Goal: Task Accomplishment & Management: Manage account settings

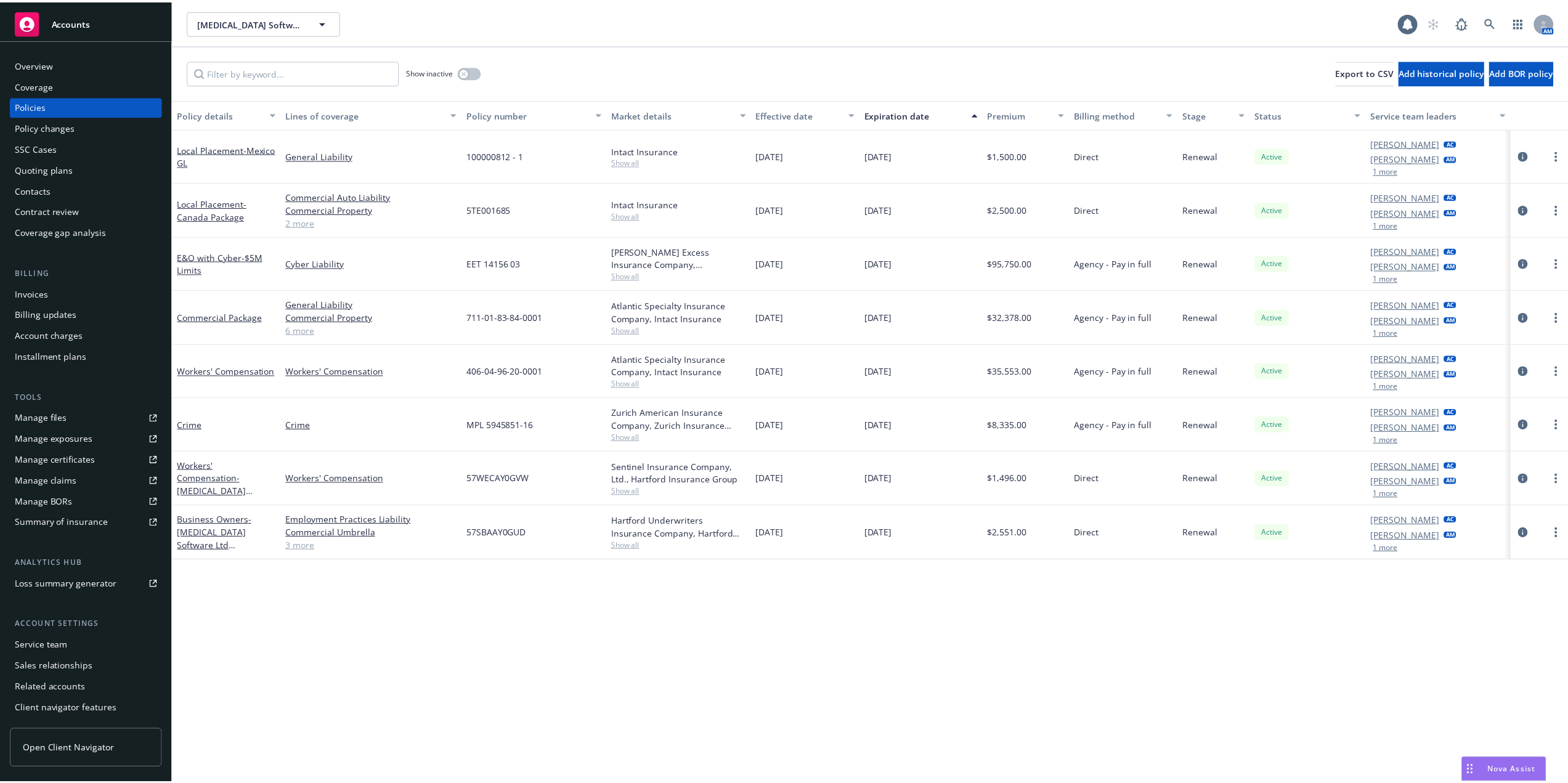
scroll to position [20, 0]
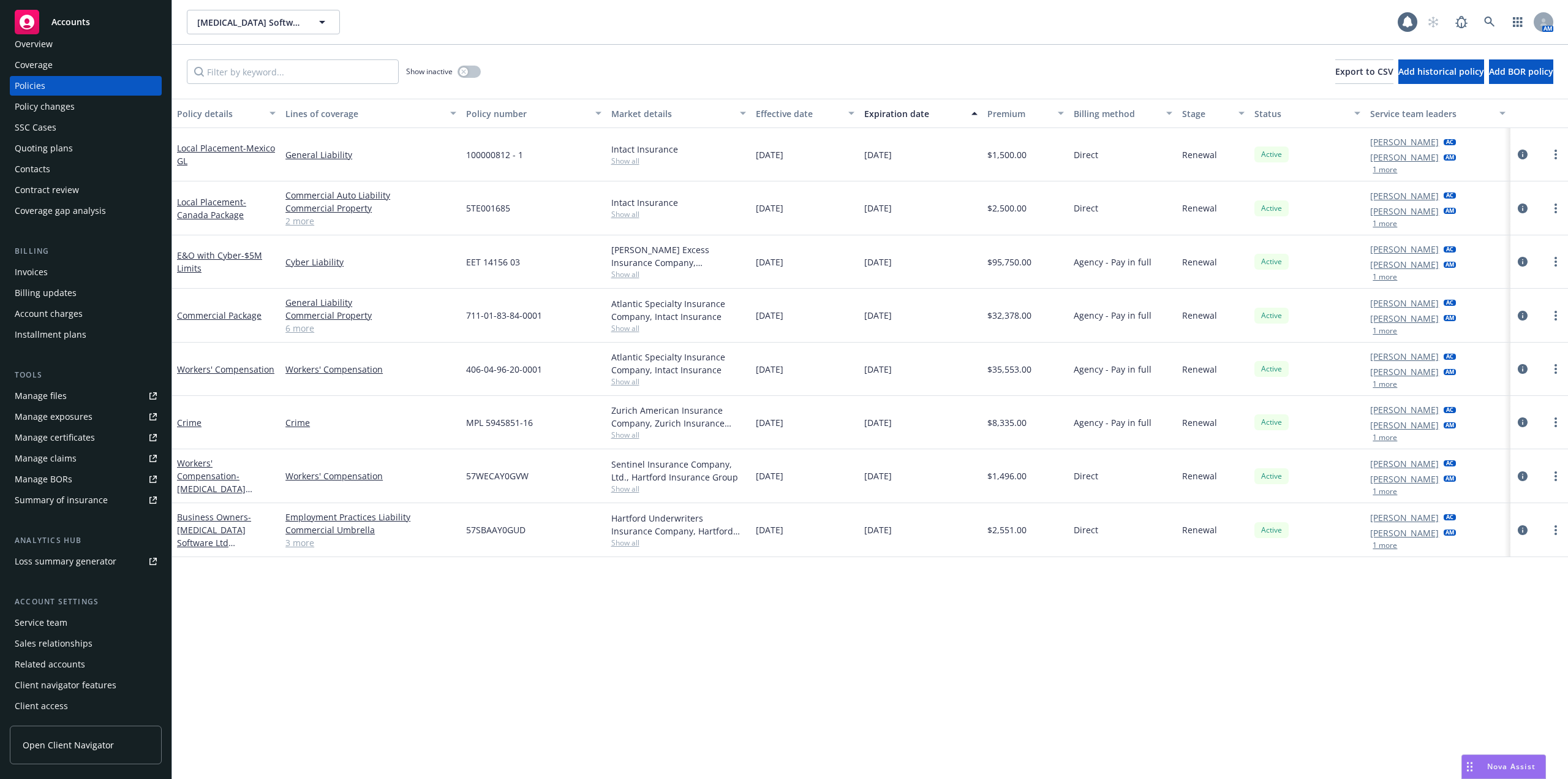
click at [836, 43] on div "[MEDICAL_DATA] Software North America [MEDICAL_DATA] Software [GEOGRAPHIC_DATA]…" at bounding box center [870, 22] width 1396 height 44
click at [222, 317] on link "Commercial Package" at bounding box center [219, 315] width 85 height 11
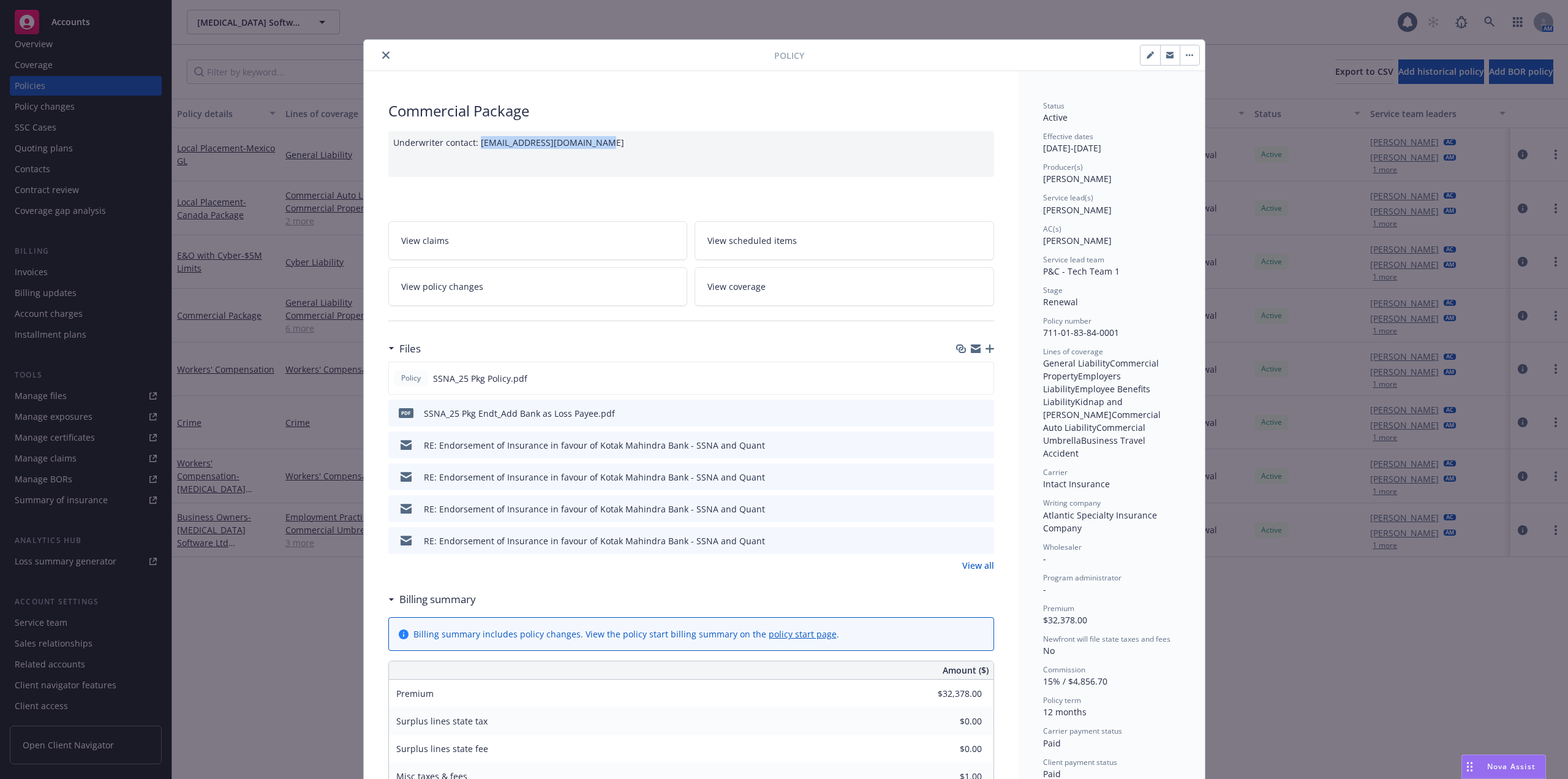
drag, startPoint x: 549, startPoint y: 152, endPoint x: 476, endPoint y: 156, distance: 73.1
click at [476, 156] on div "Underwriter contact: RBrost@intactinsurance.com" at bounding box center [691, 154] width 606 height 46
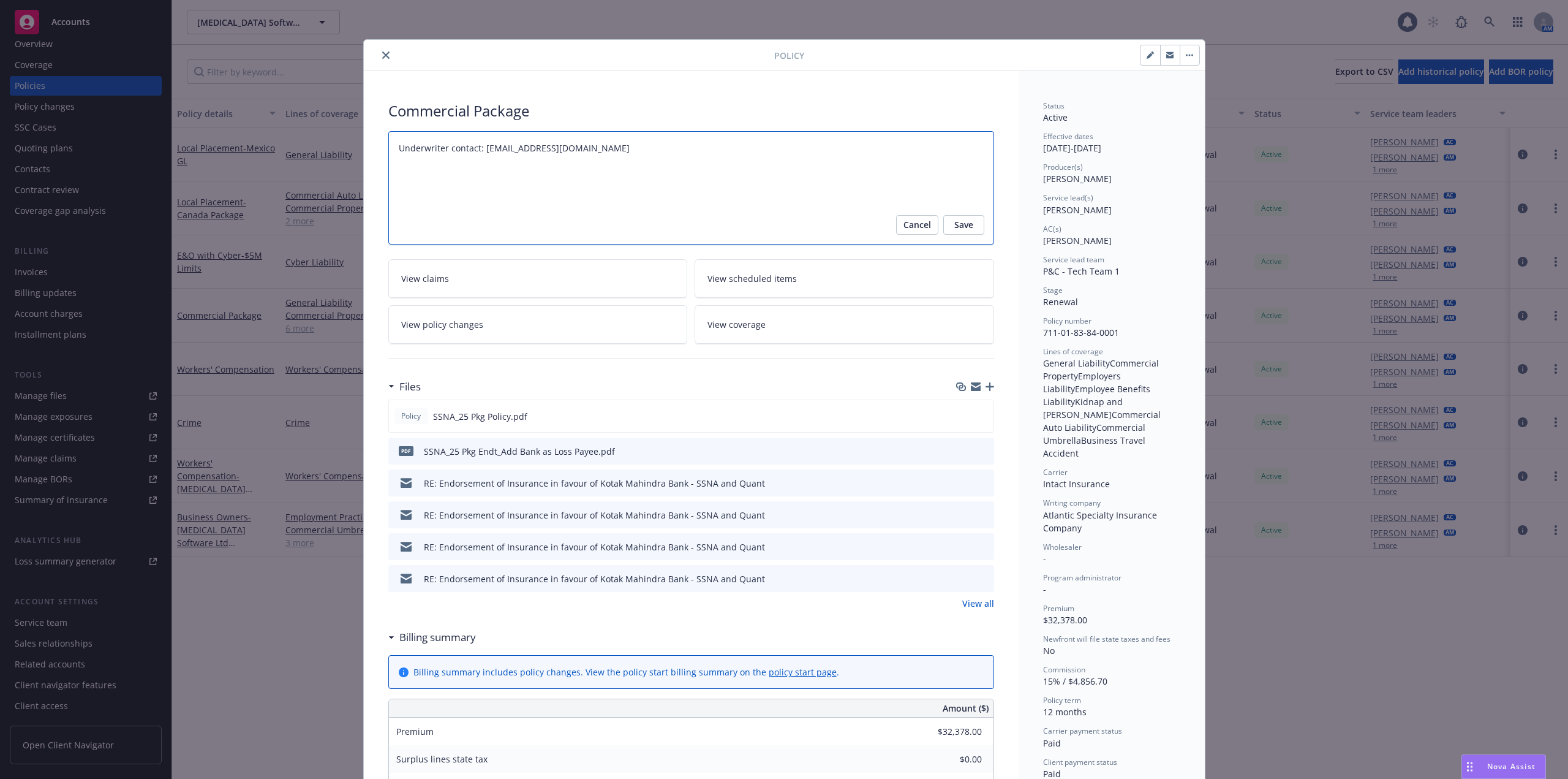
drag, startPoint x: 651, startPoint y: 152, endPoint x: 537, endPoint y: 164, distance: 114.6
click at [479, 166] on textarea "Underwriter contact: RBrost@intactinsurance.com" at bounding box center [691, 188] width 606 height 113
type textarea "x"
click at [380, 48] on button "close" at bounding box center [386, 55] width 15 height 15
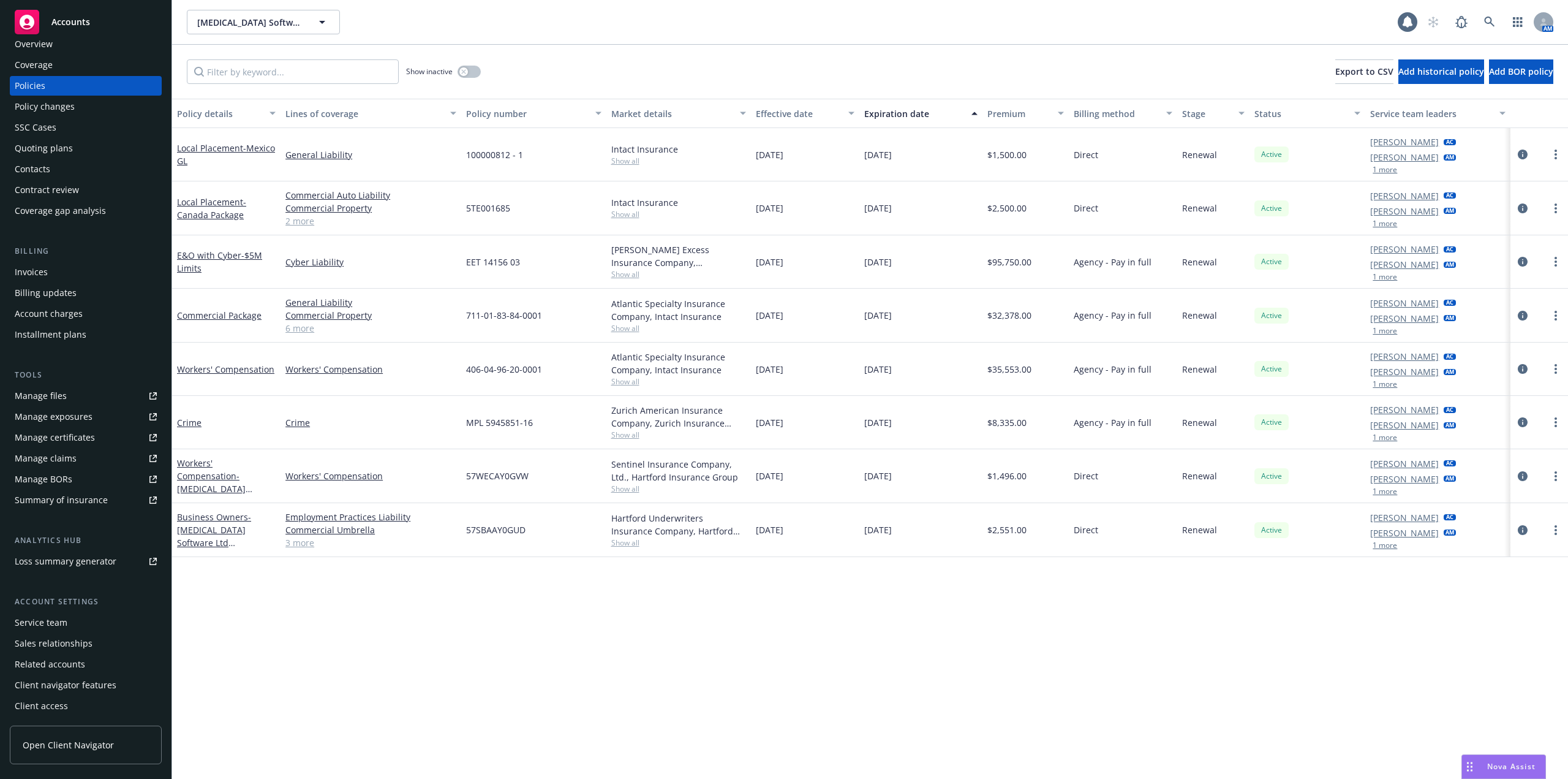
click at [59, 43] on div "Overview" at bounding box center [85, 44] width 142 height 20
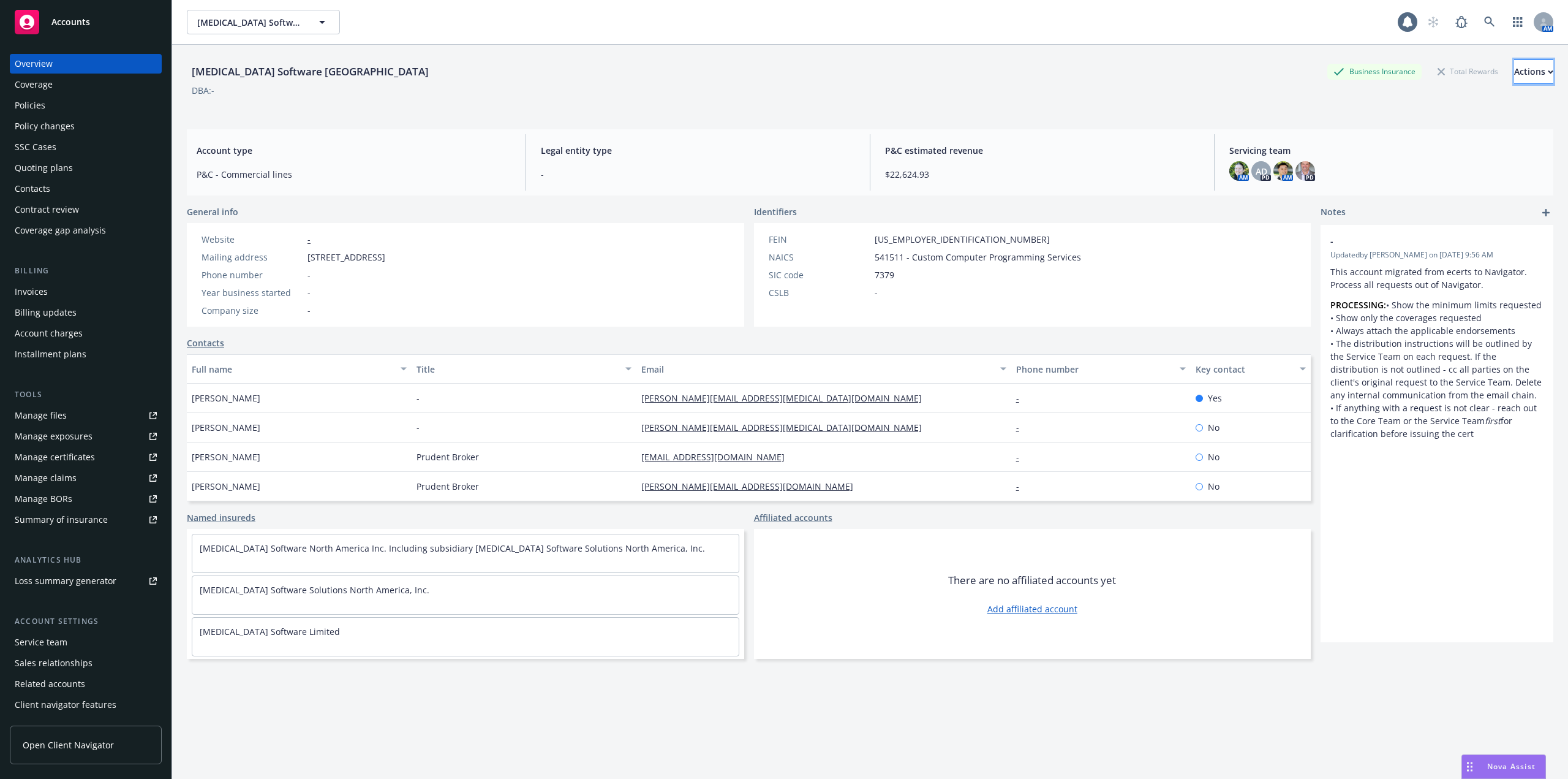
click at [1523, 78] on div "Actions" at bounding box center [1534, 71] width 39 height 24
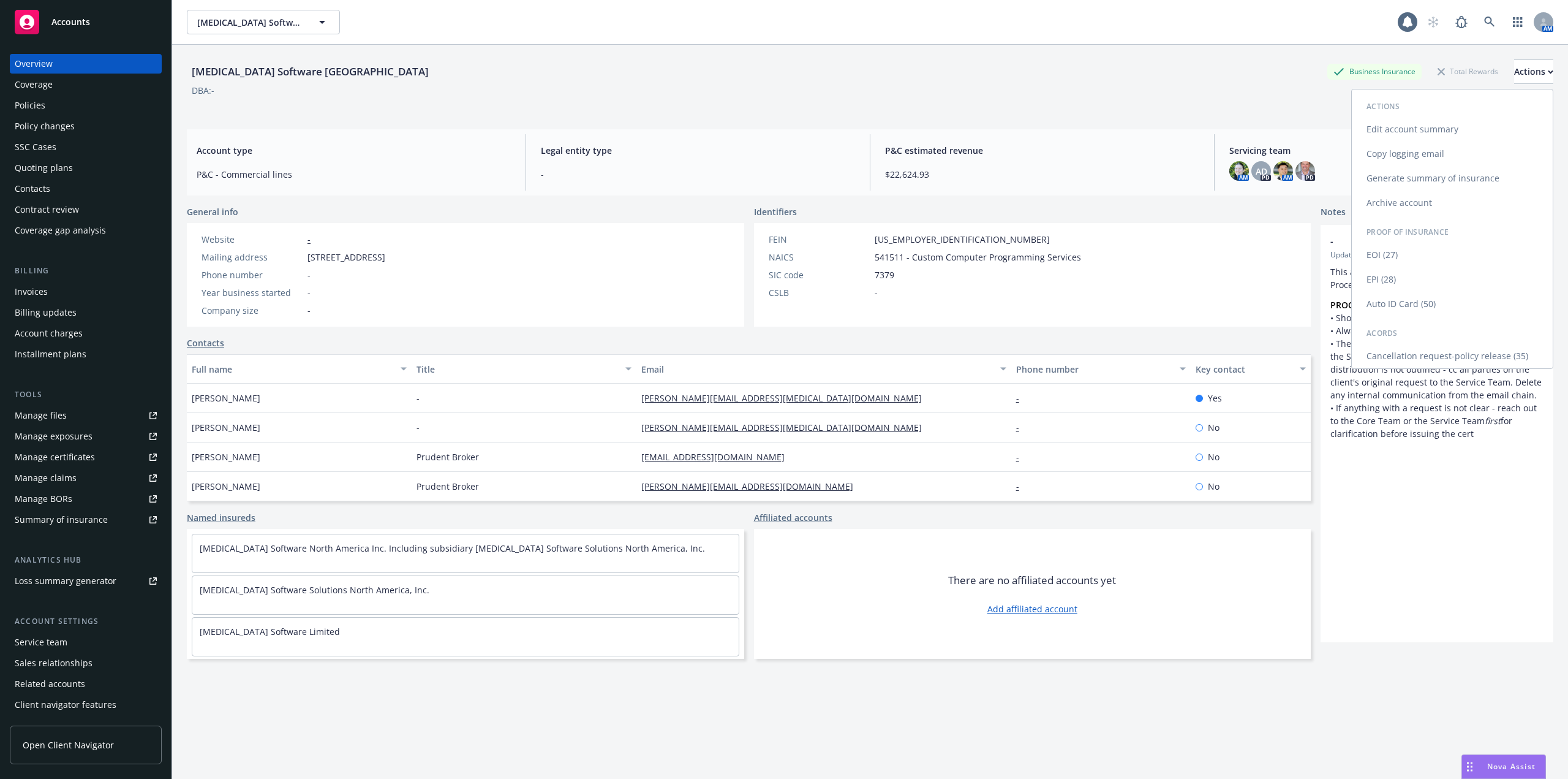
click at [1453, 150] on link "Copy logging email" at bounding box center [1453, 154] width 201 height 24
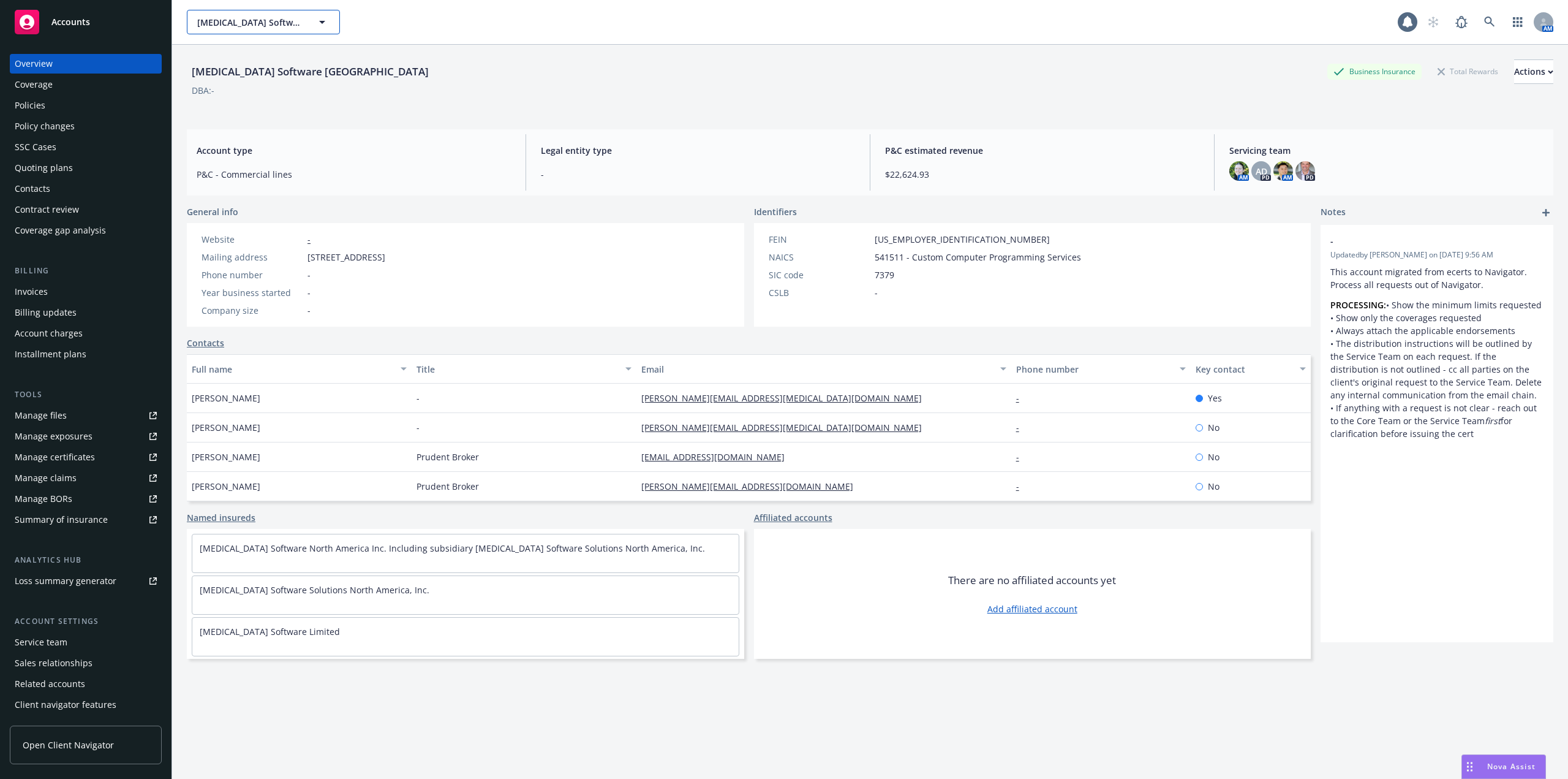
click at [244, 17] on span "Sonata Software North America" at bounding box center [250, 22] width 106 height 13
click at [0, 0] on input at bounding box center [0, 0] width 0 height 0
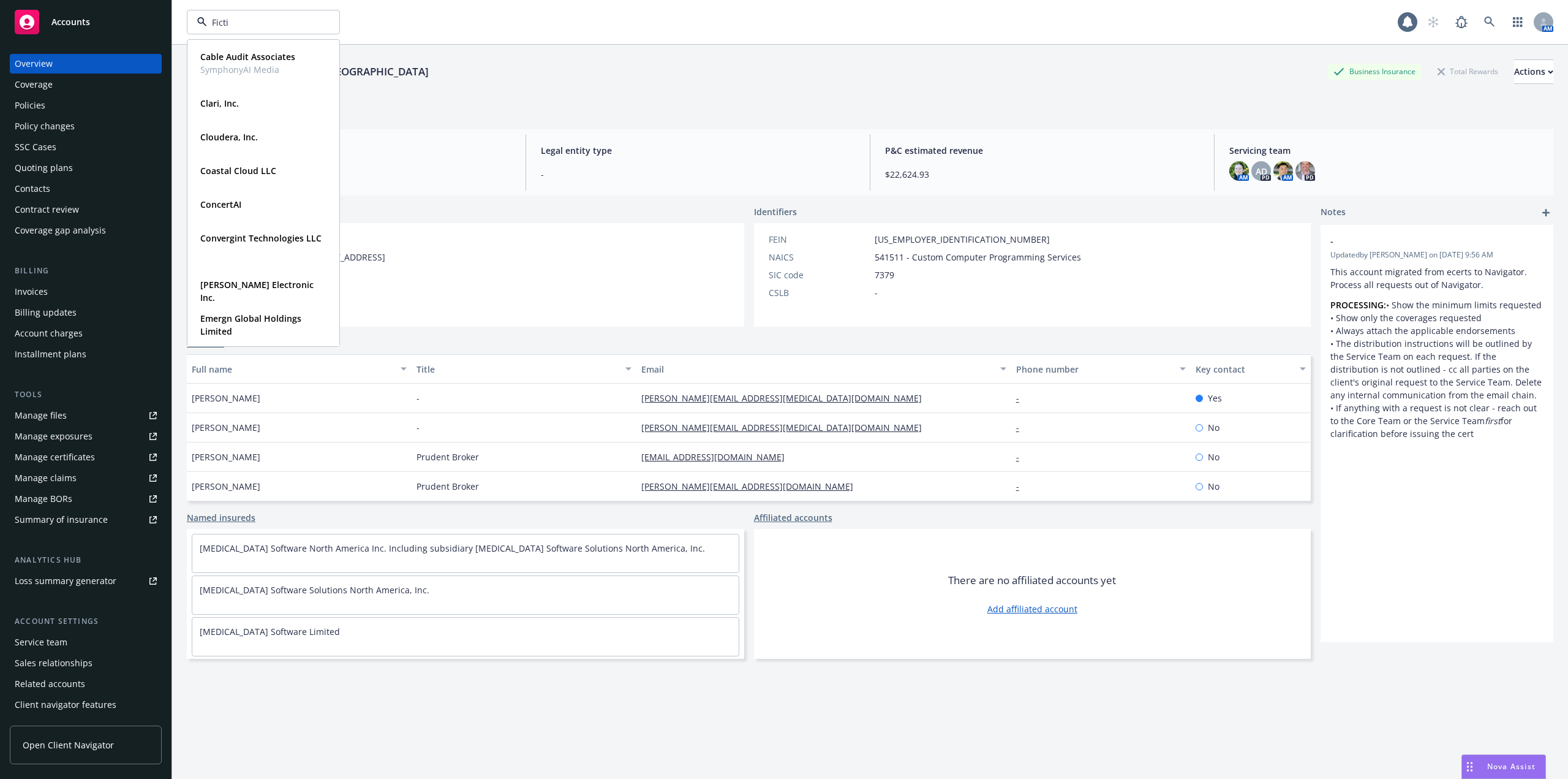
type input "Fictiv"
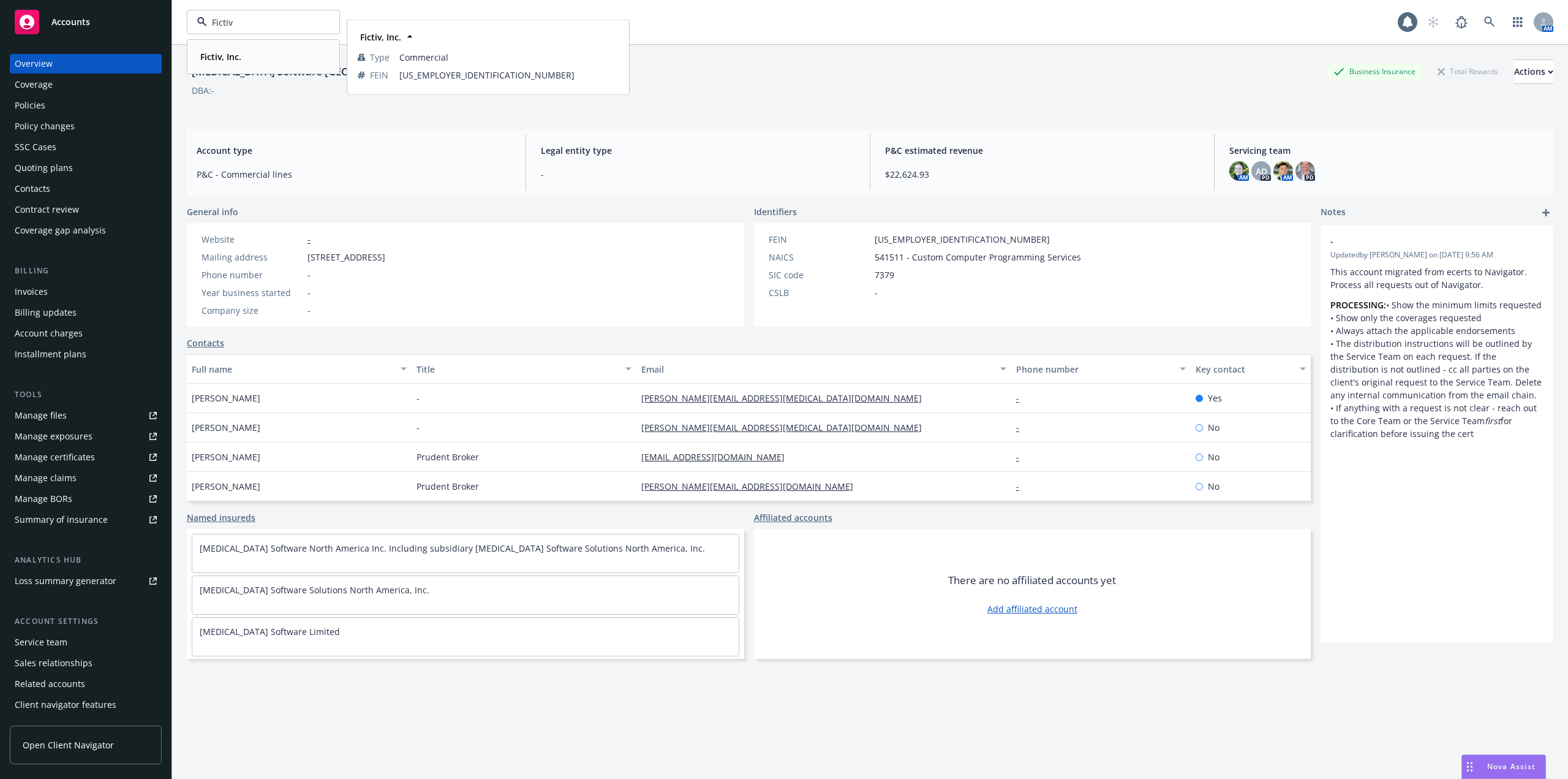
click at [236, 57] on strong "Fictiv, Inc." at bounding box center [221, 57] width 41 height 11
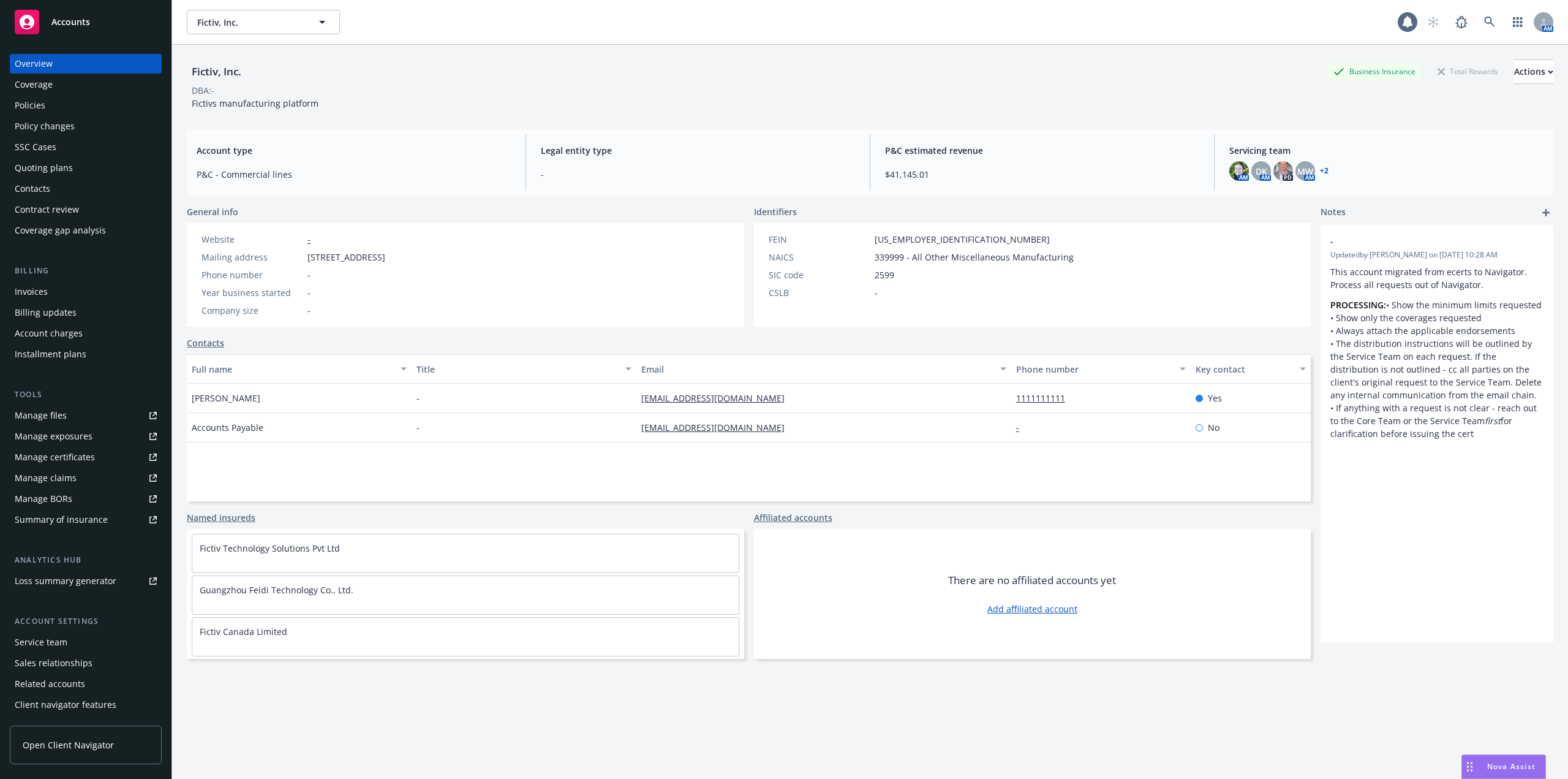
click at [153, 413] on icon at bounding box center [155, 414] width 4 height 4
click at [75, 126] on div "Policy changes" at bounding box center [85, 126] width 142 height 20
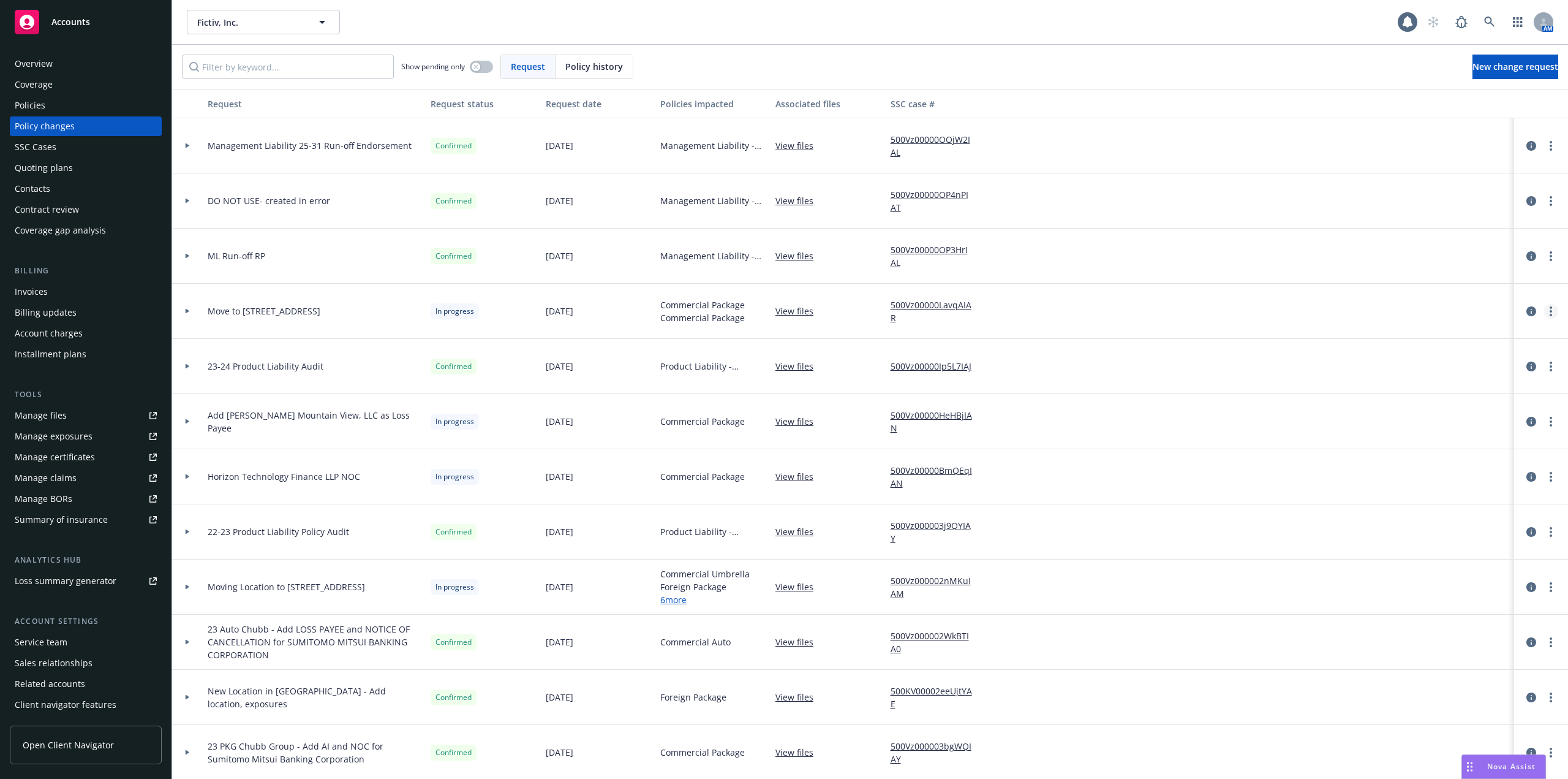
click at [1544, 310] on link "more" at bounding box center [1551, 311] width 15 height 15
click at [1420, 404] on link "Resume workflow" at bounding box center [1444, 410] width 210 height 24
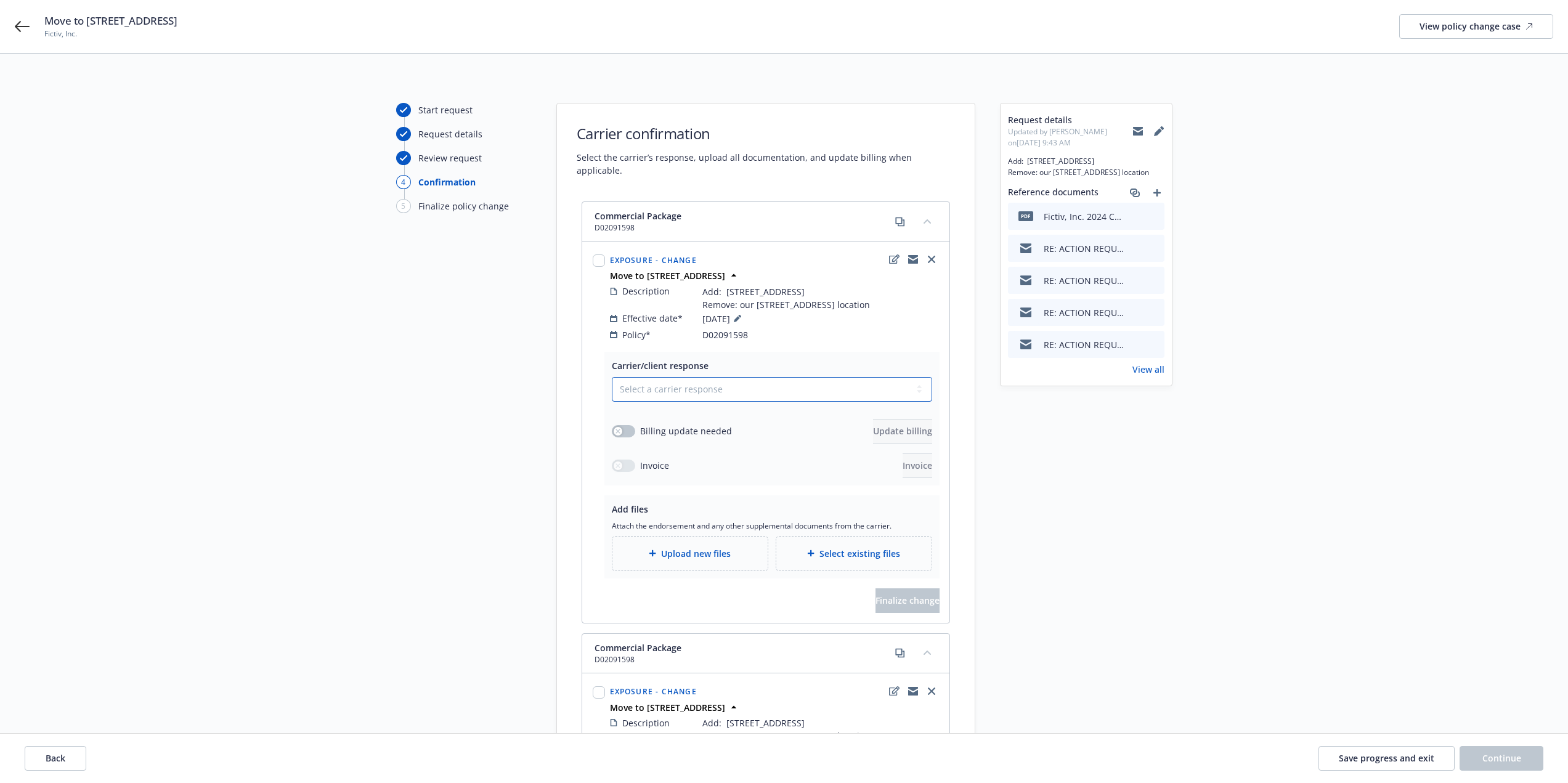
click at [688, 383] on select "Select a carrier response Accepted Accepted with revision No endorsement needed…" at bounding box center [772, 389] width 320 height 24
select select "ACCEPTED"
click at [612, 377] on select "Select a carrier response Accepted Accepted with revision No endorsement needed…" at bounding box center [772, 389] width 320 height 24
click at [623, 425] on button "button" at bounding box center [624, 431] width 24 height 12
click at [869, 556] on span "Select existing files" at bounding box center [860, 554] width 81 height 13
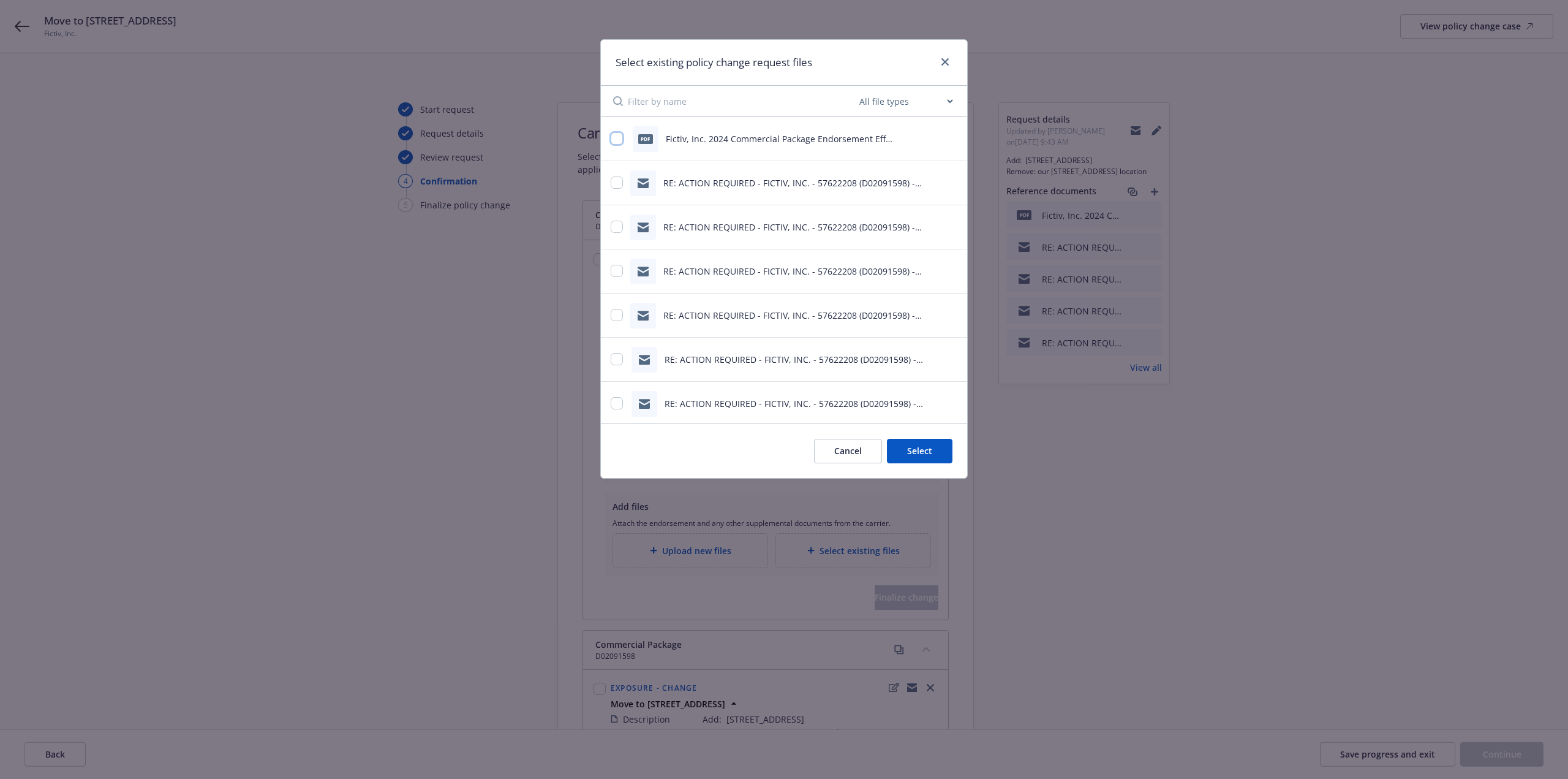
click at [619, 136] on input "checkbox" at bounding box center [616, 138] width 12 height 12
checkbox input "true"
click at [921, 438] on div "Cancel Select 1 file" at bounding box center [784, 451] width 366 height 55
click at [918, 448] on button "Select 1 file" at bounding box center [908, 451] width 88 height 24
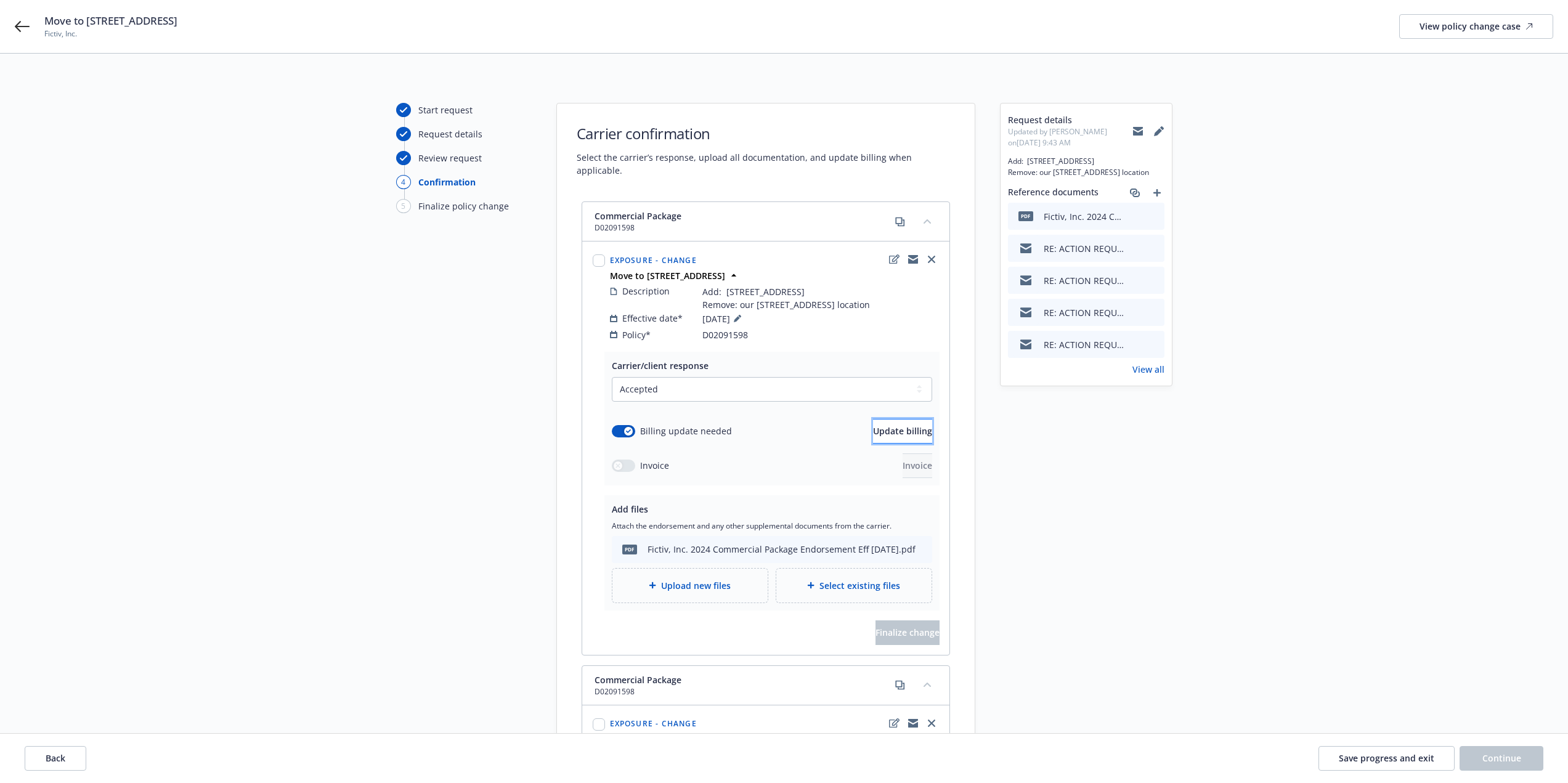
click at [907, 438] on button "Update billing" at bounding box center [903, 431] width 59 height 24
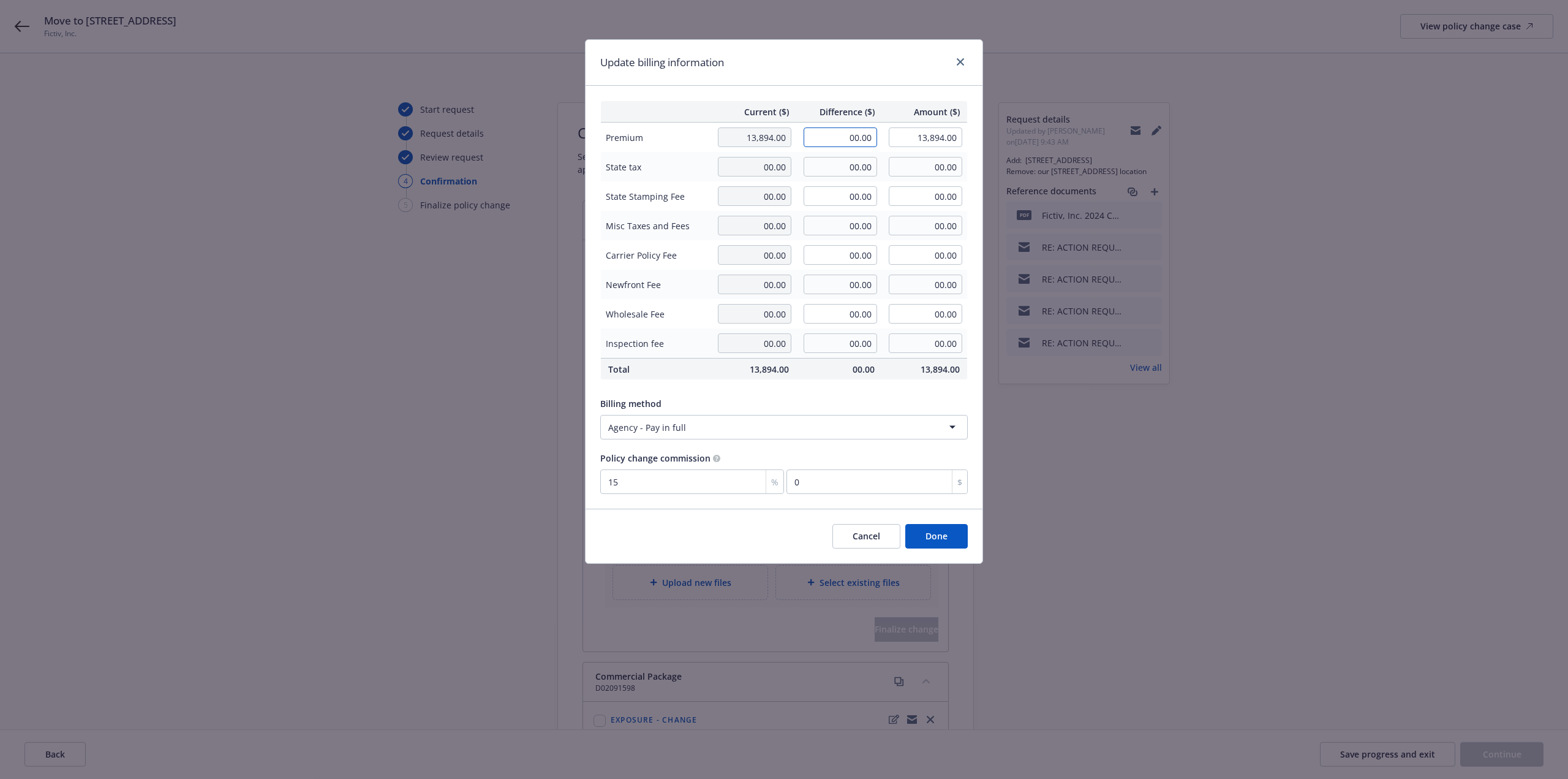
click at [852, 136] on input "00.00" at bounding box center [840, 137] width 73 height 20
paste input "4057"
type input "4,057.00"
type input "17,951.00"
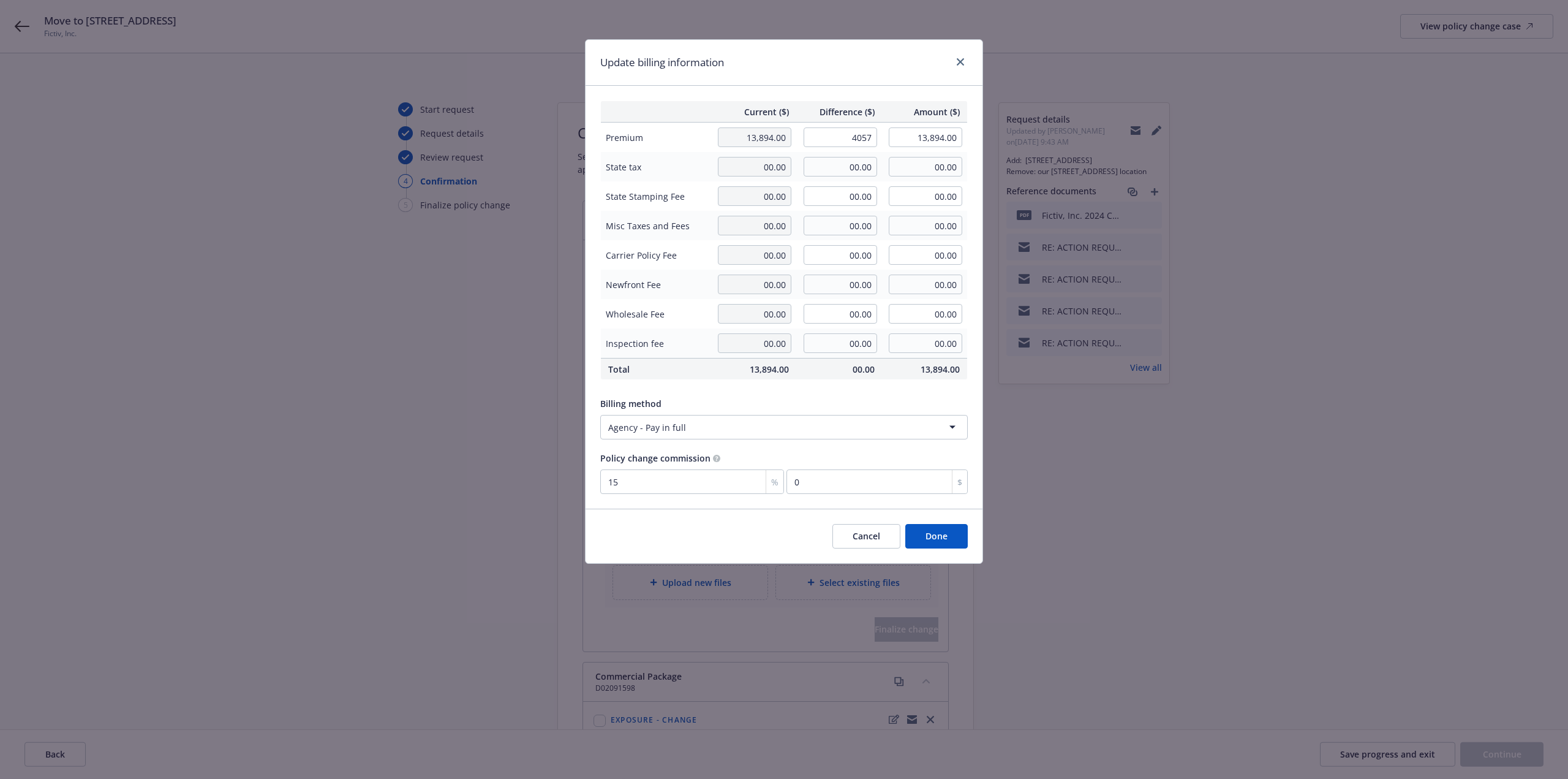
type input "608.55"
click at [947, 534] on button "Done" at bounding box center [936, 536] width 62 height 24
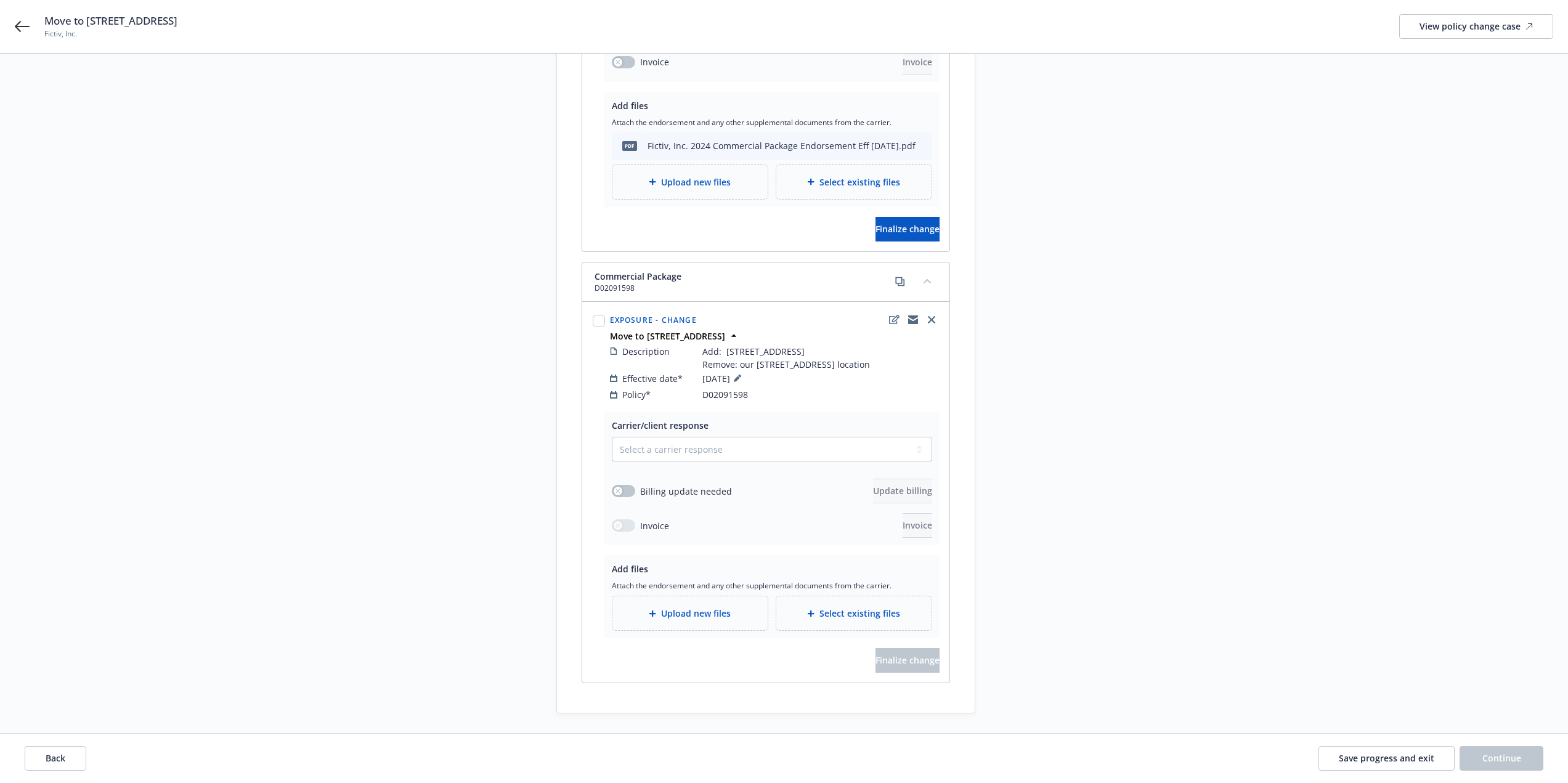
scroll to position [414, 0]
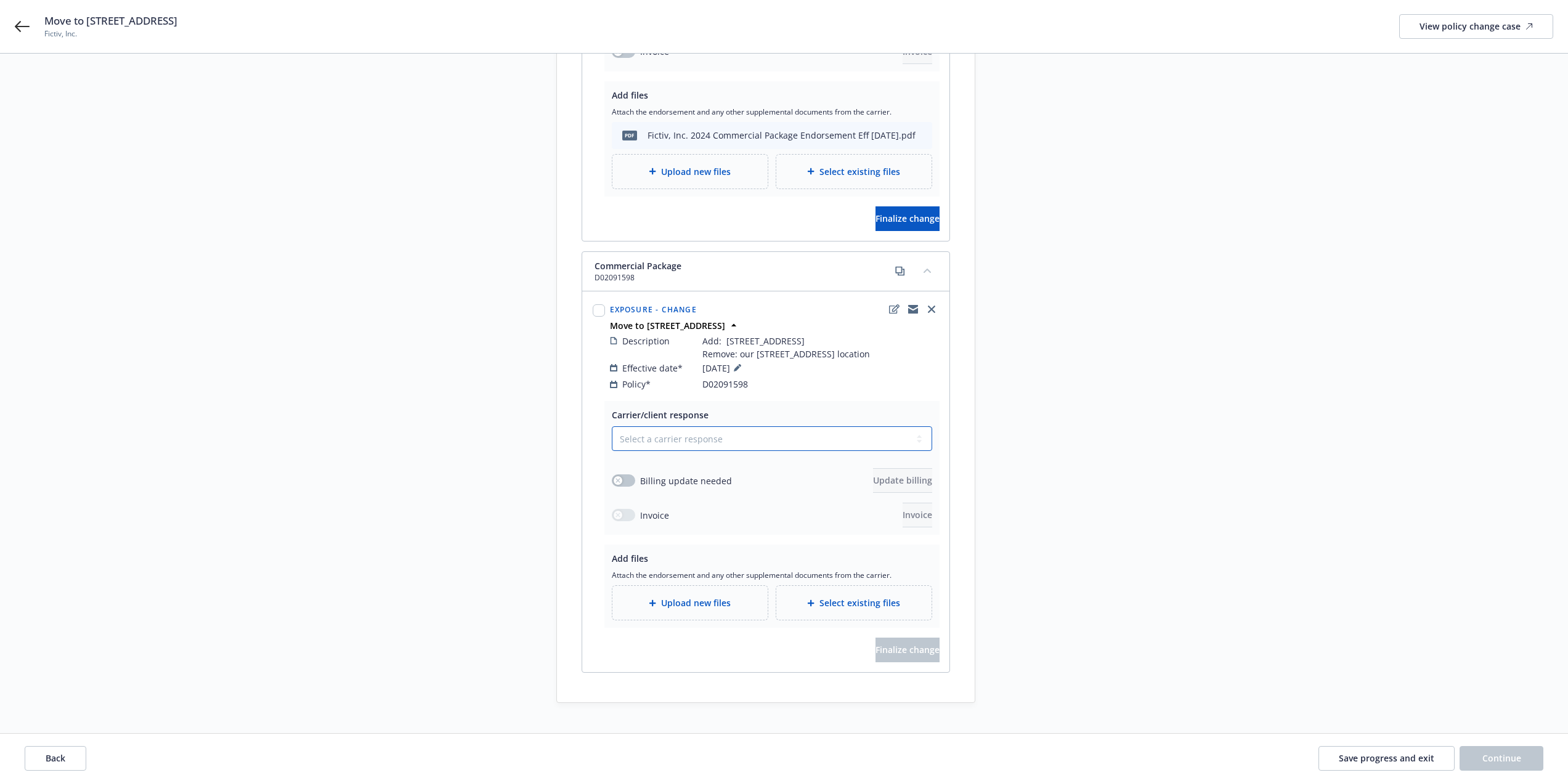
click at [706, 451] on select "Select a carrier response Accepted Accepted with revision No endorsement needed…" at bounding box center [772, 439] width 320 height 24
select select "DECLINED_BY_CARRIER"
click at [612, 451] on select "Select a carrier response Accepted Accepted with revision No endorsement needed…" at bounding box center [772, 439] width 320 height 24
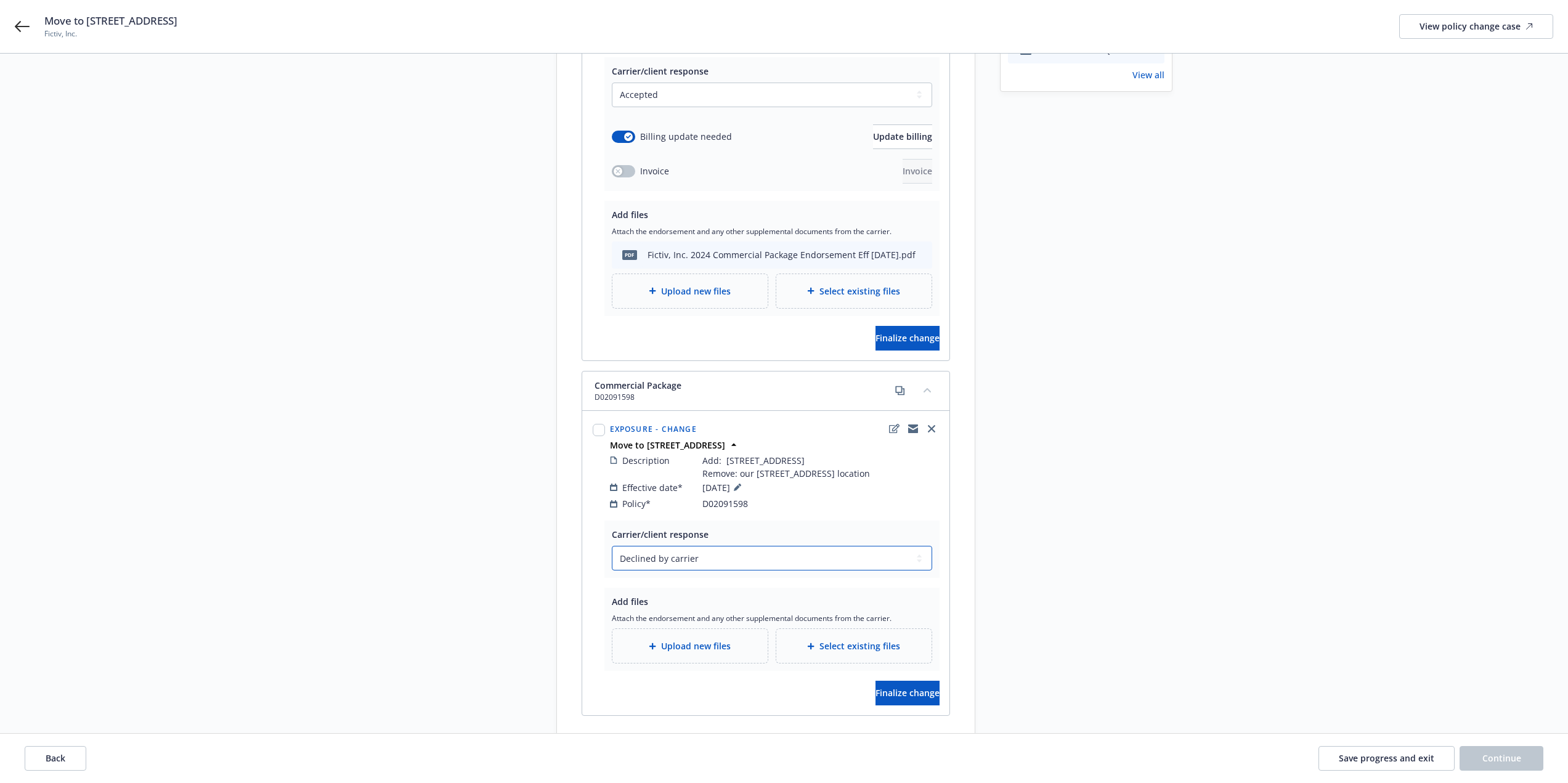
scroll to position [308, 0]
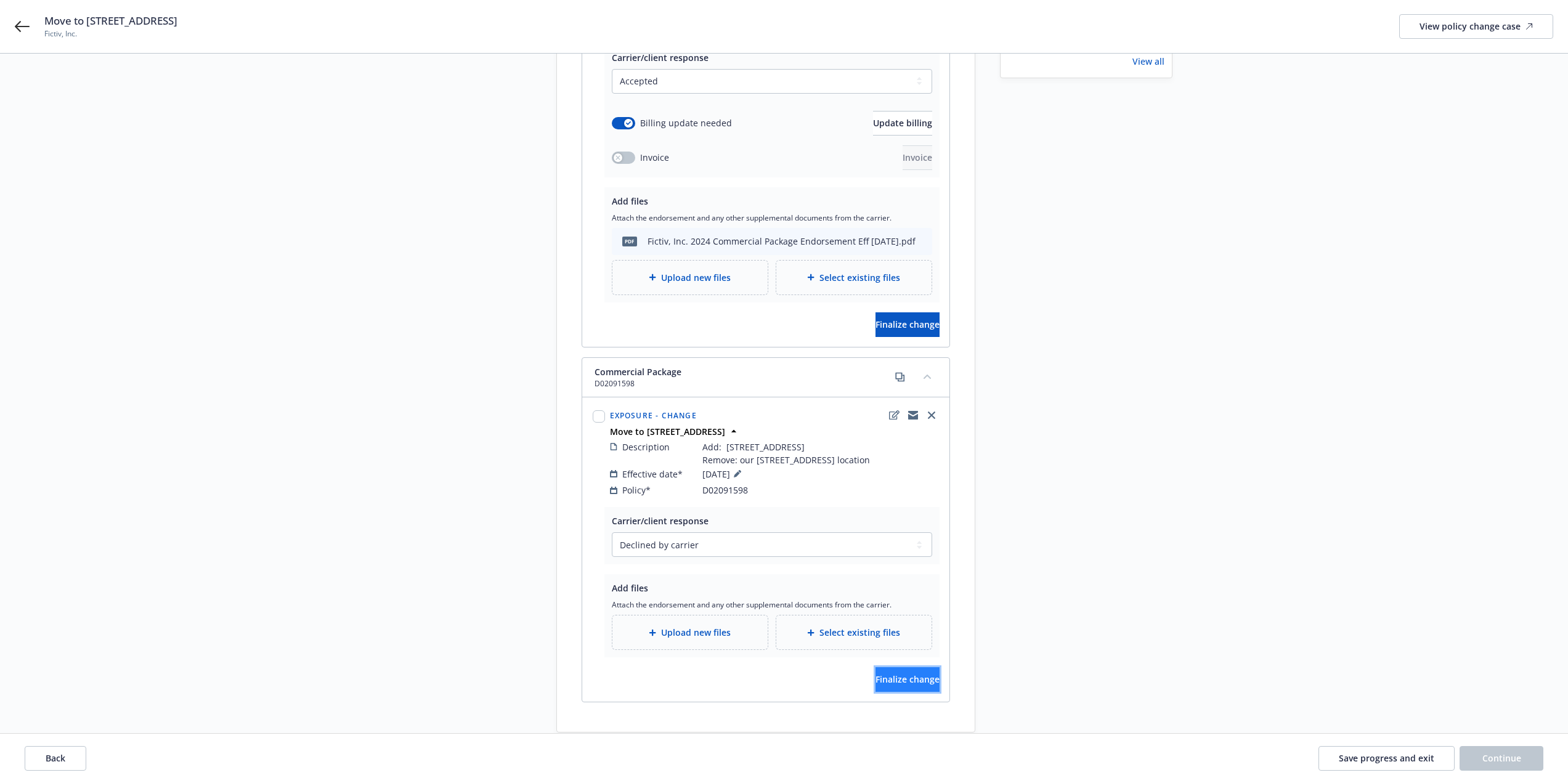
click at [901, 685] on span "Finalize change" at bounding box center [907, 679] width 64 height 12
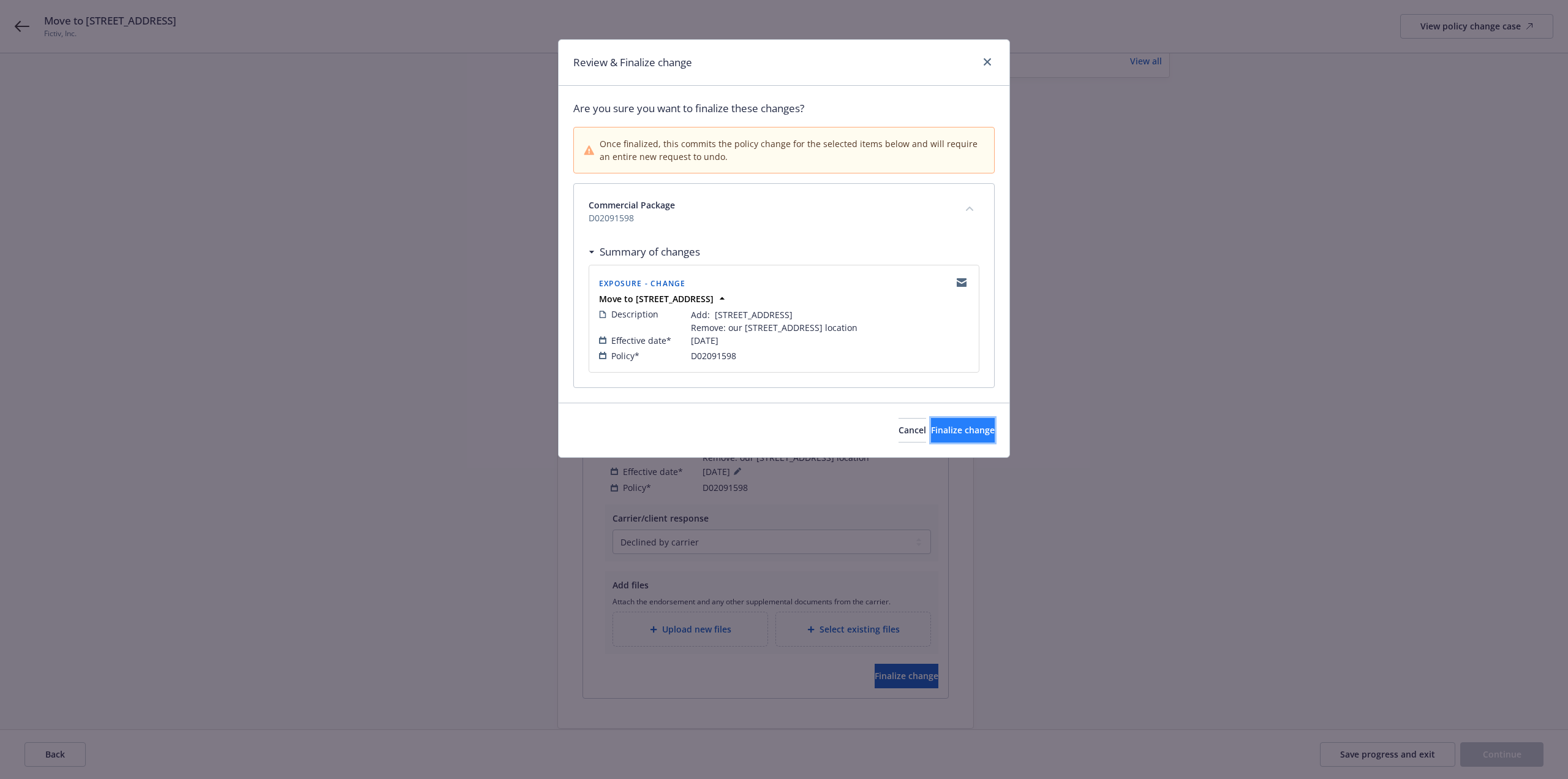
click at [961, 430] on span "Finalize change" at bounding box center [963, 430] width 64 height 11
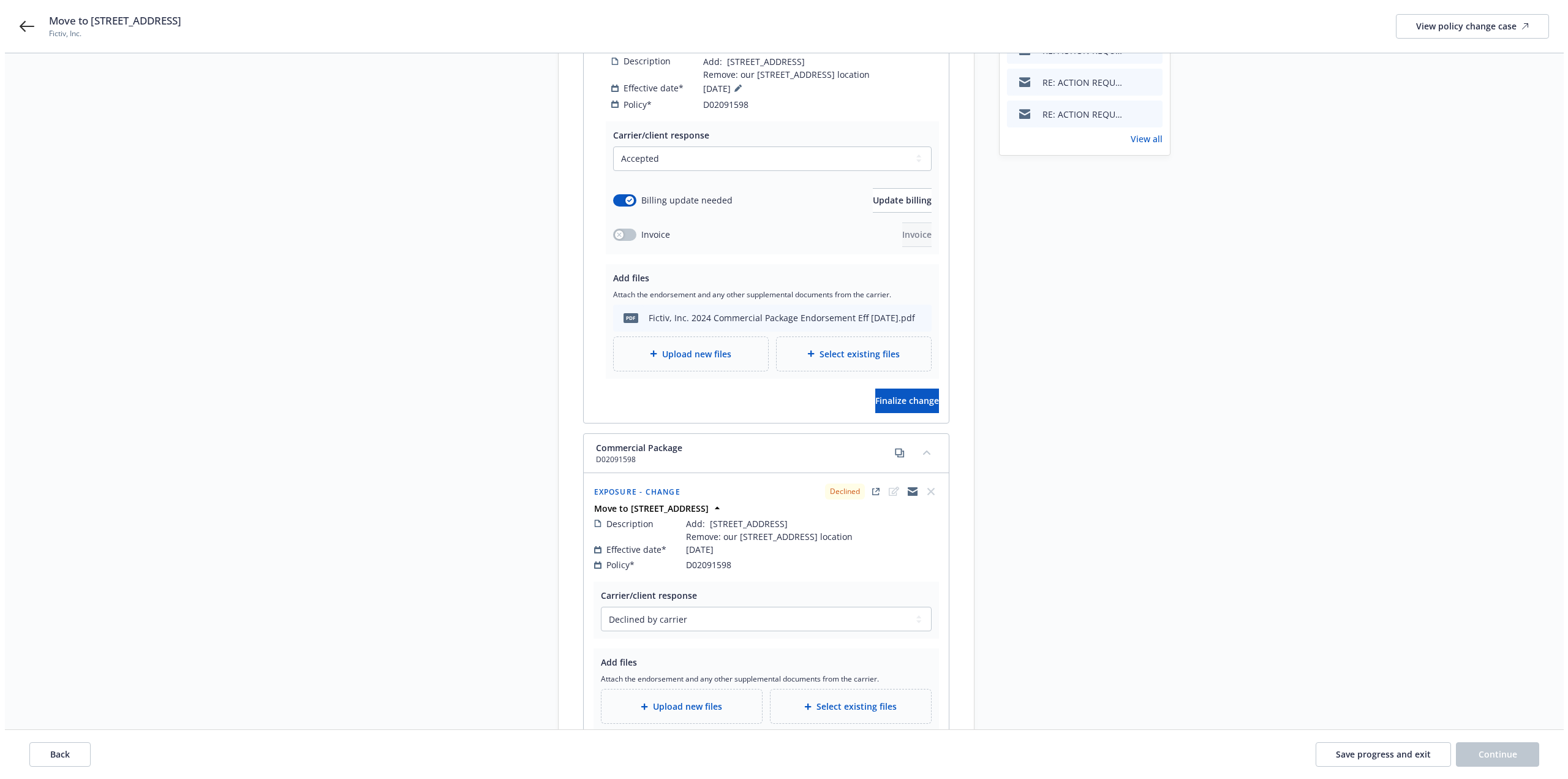
scroll to position [122, 0]
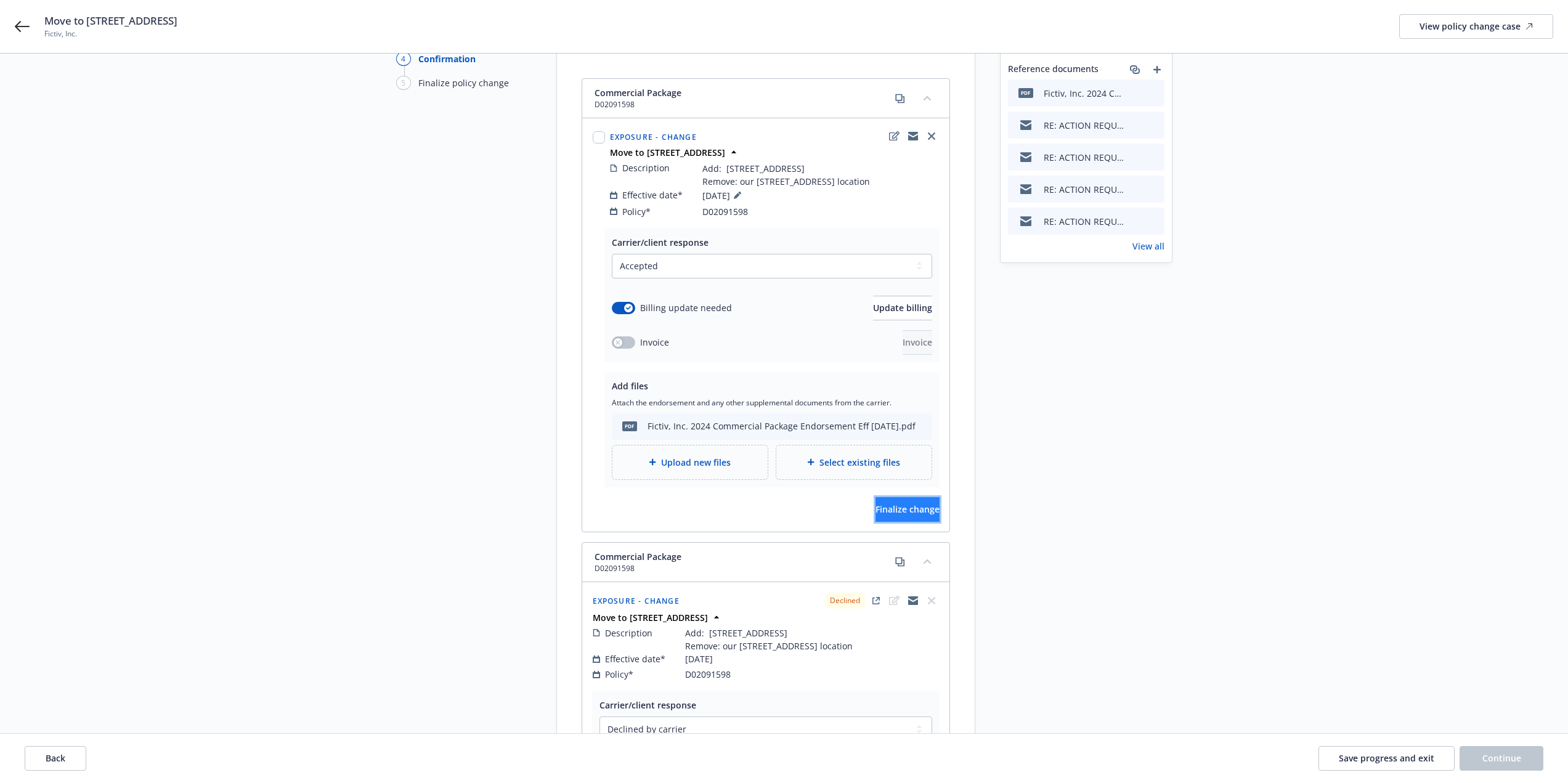
click at [907, 510] on span "Finalize change" at bounding box center [907, 509] width 64 height 12
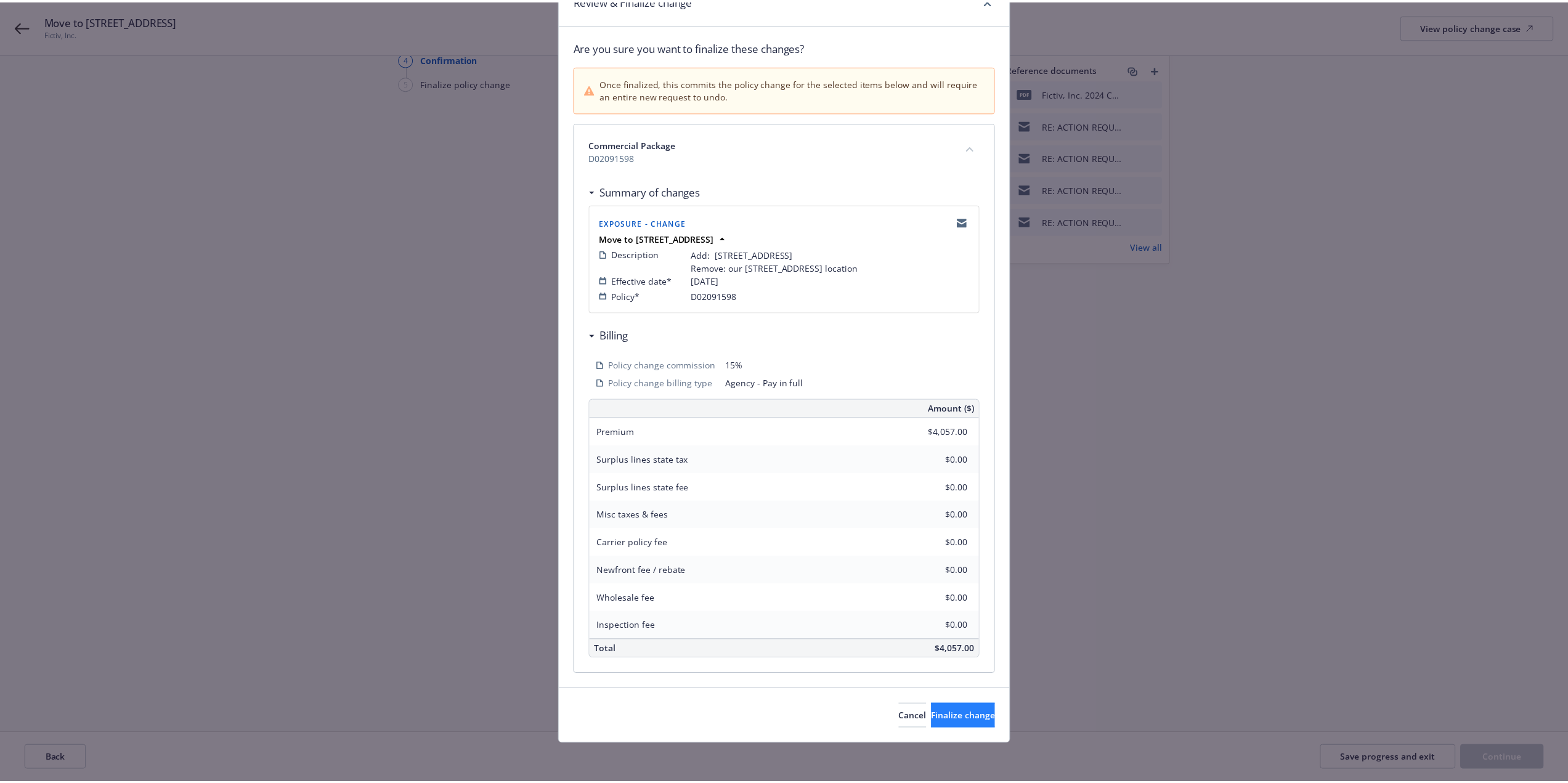
scroll to position [63, 0]
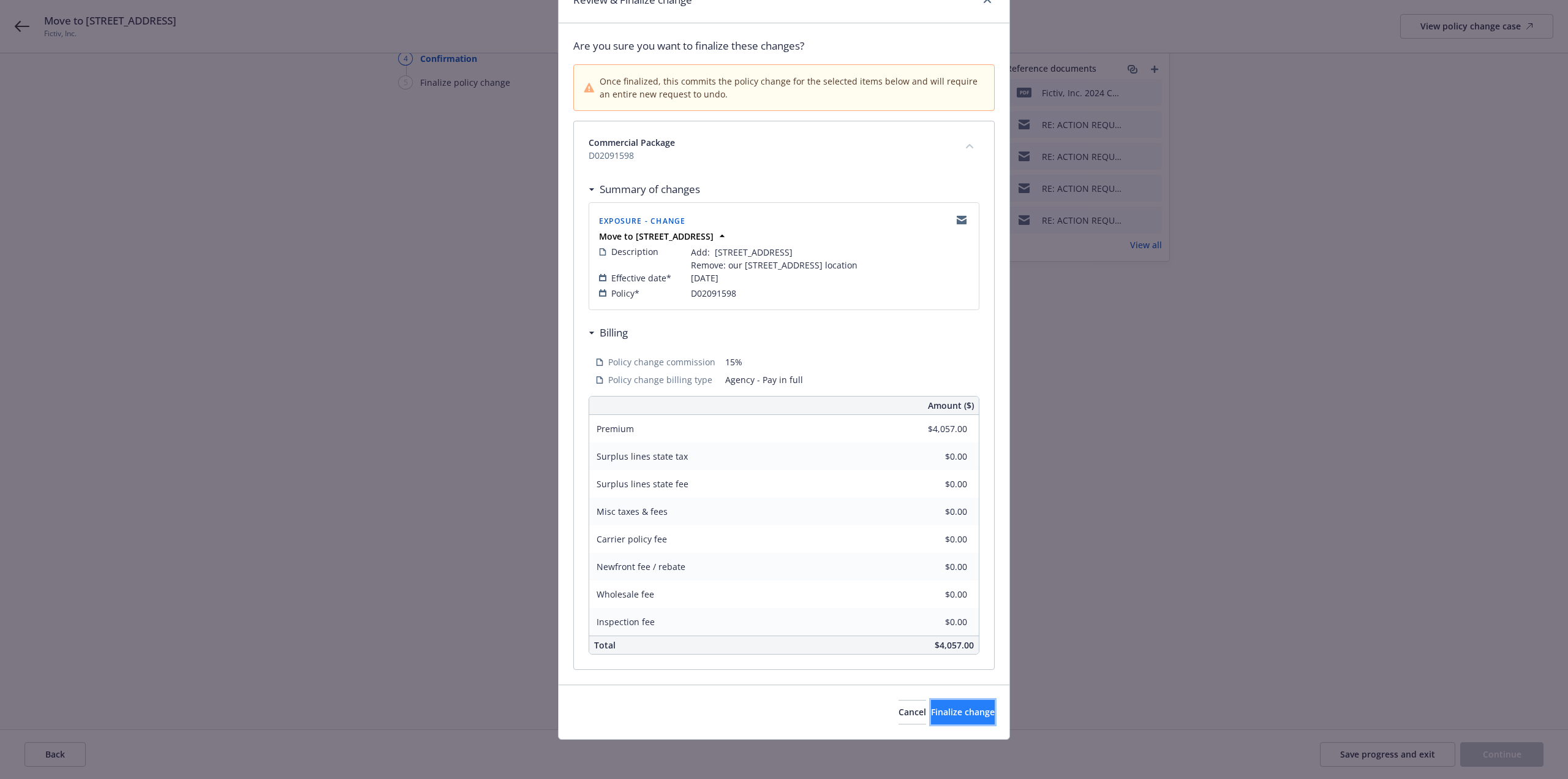
click at [946, 715] on span "Finalize change" at bounding box center [963, 712] width 64 height 11
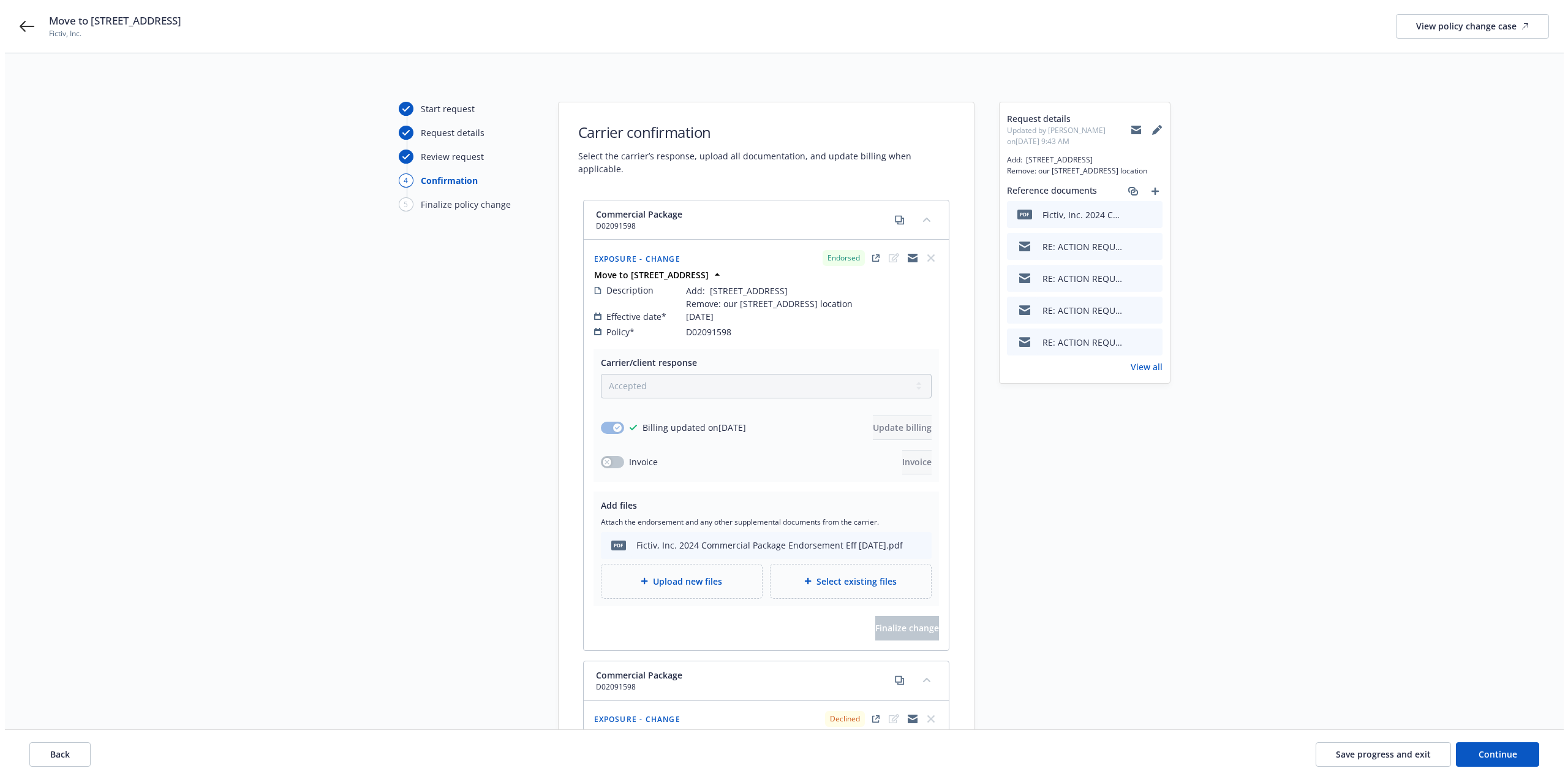
scroll to position [0, 0]
click at [1393, 754] on span "Save progress and exit" at bounding box center [1378, 754] width 95 height 11
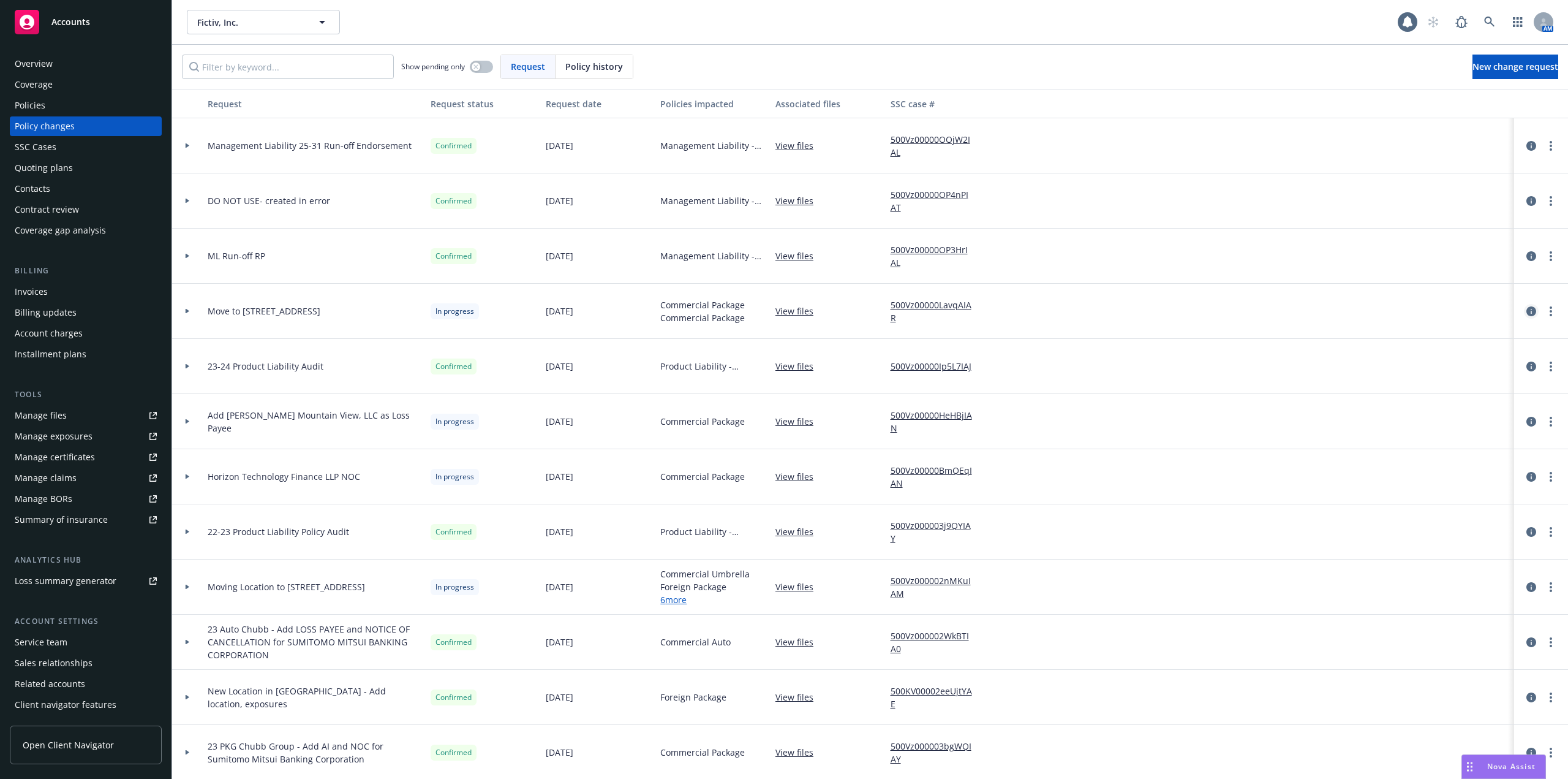
click at [1527, 308] on icon "circleInformation" at bounding box center [1531, 311] width 10 height 10
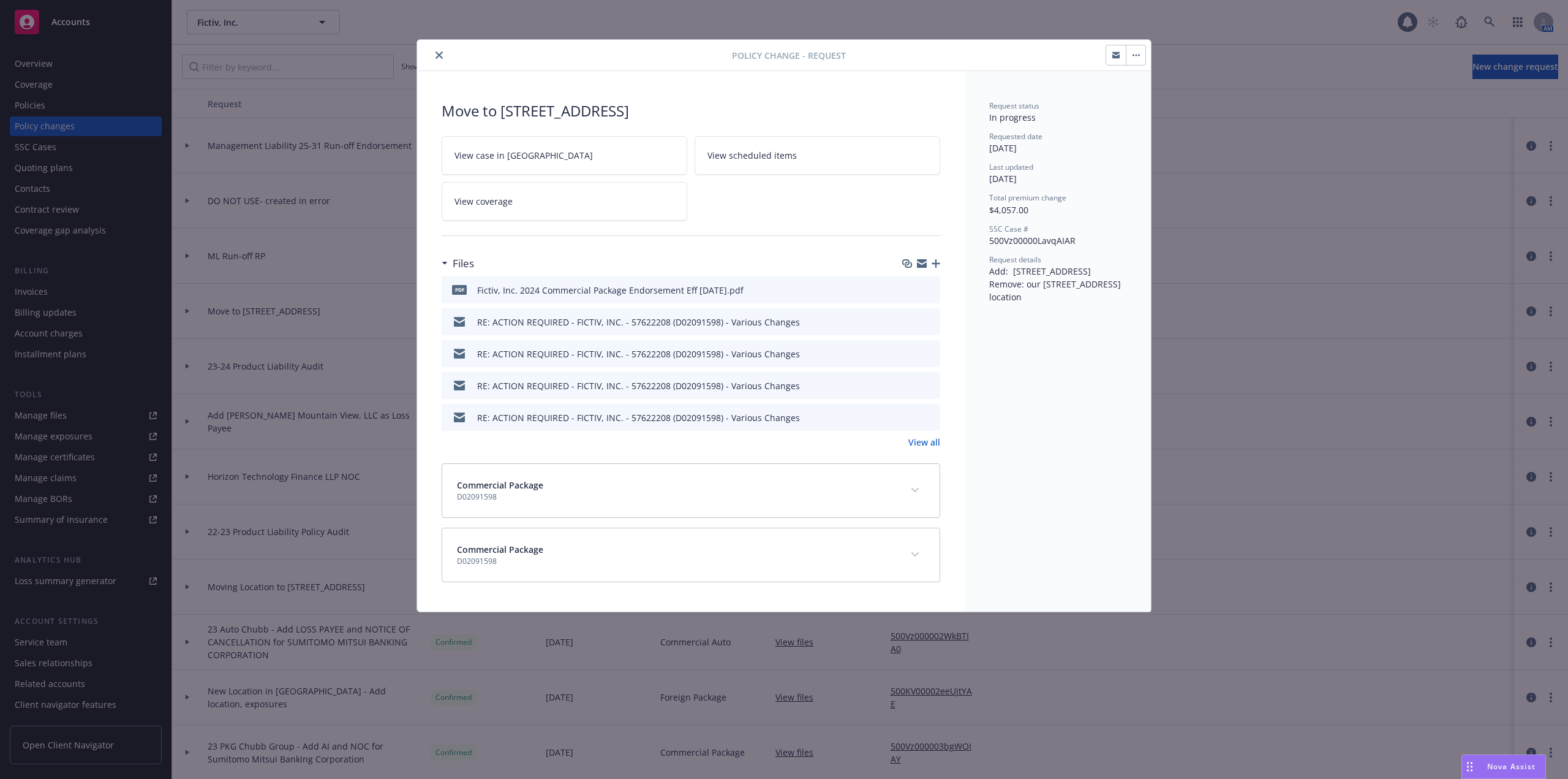
click at [1140, 57] on button "button" at bounding box center [1136, 55] width 20 height 20
click at [1140, 57] on button "Copy logging email Edit request summary Rescind request Resume workflow View po…" at bounding box center [1136, 55] width 20 height 20
click at [1145, 58] on button "button" at bounding box center [1136, 55] width 20 height 20
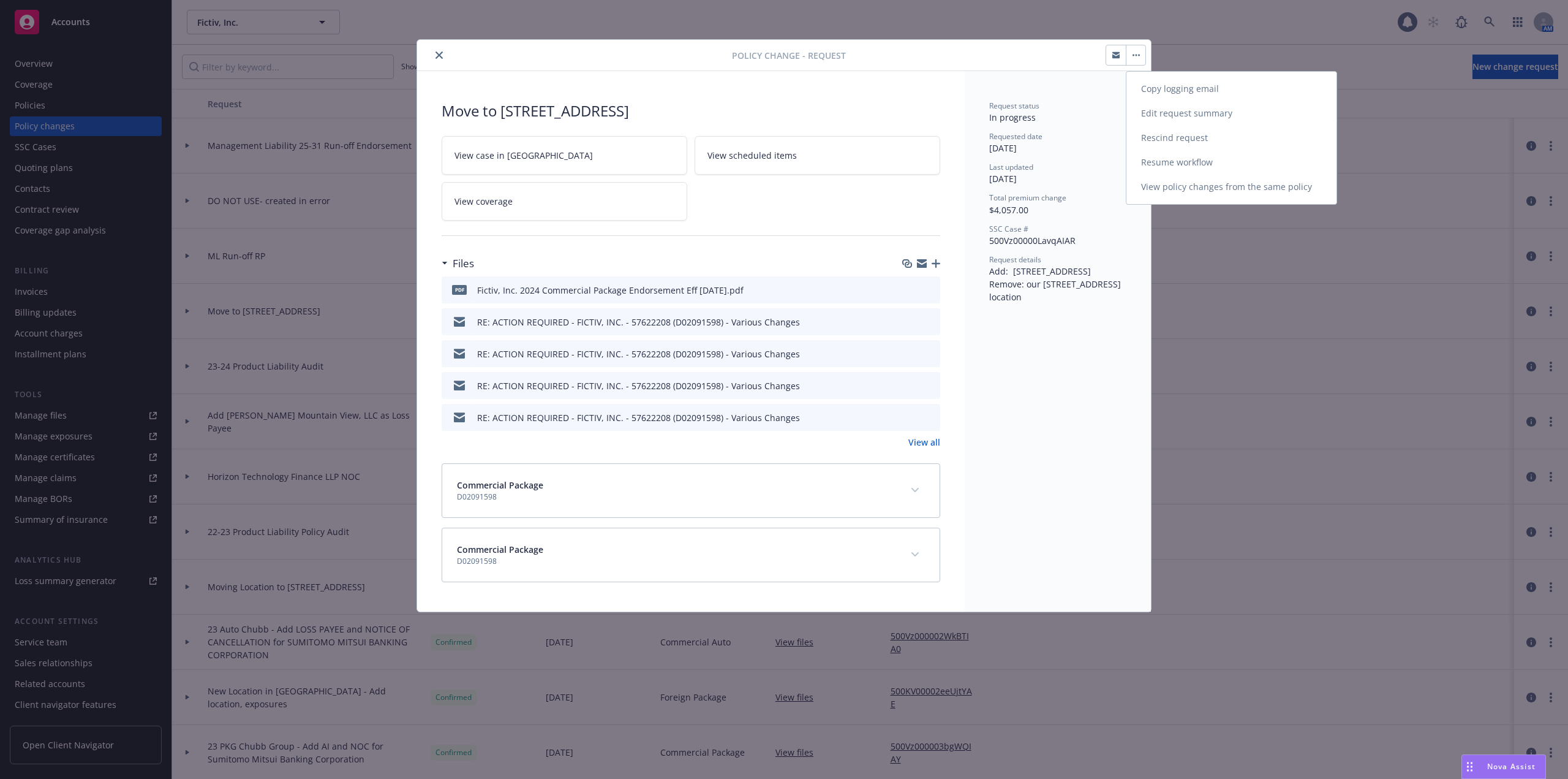
click at [1184, 156] on link "Resume workflow" at bounding box center [1232, 162] width 210 height 24
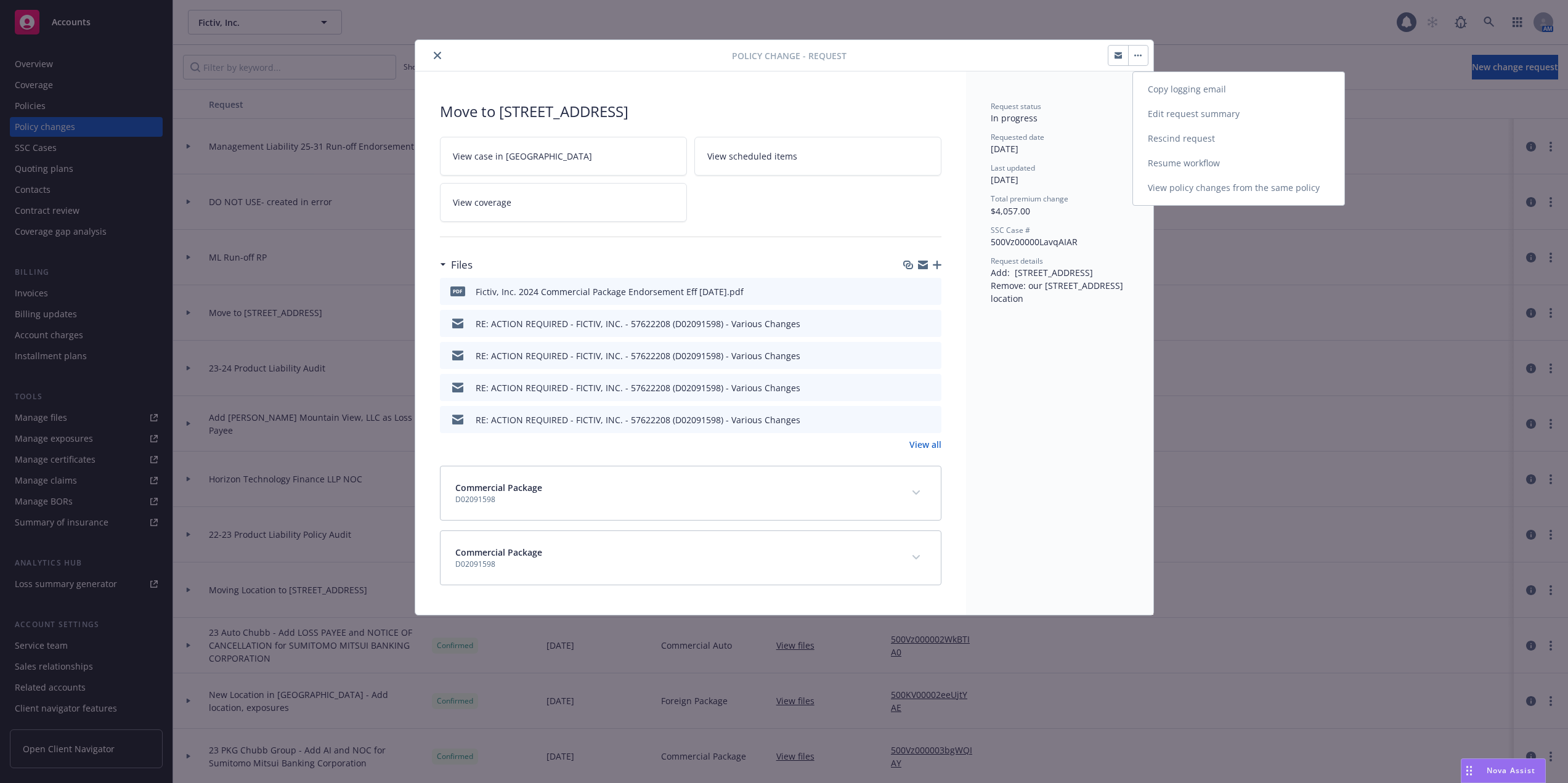
select select "ACCEPTED"
select select "DECLINED_BY_CARRIER"
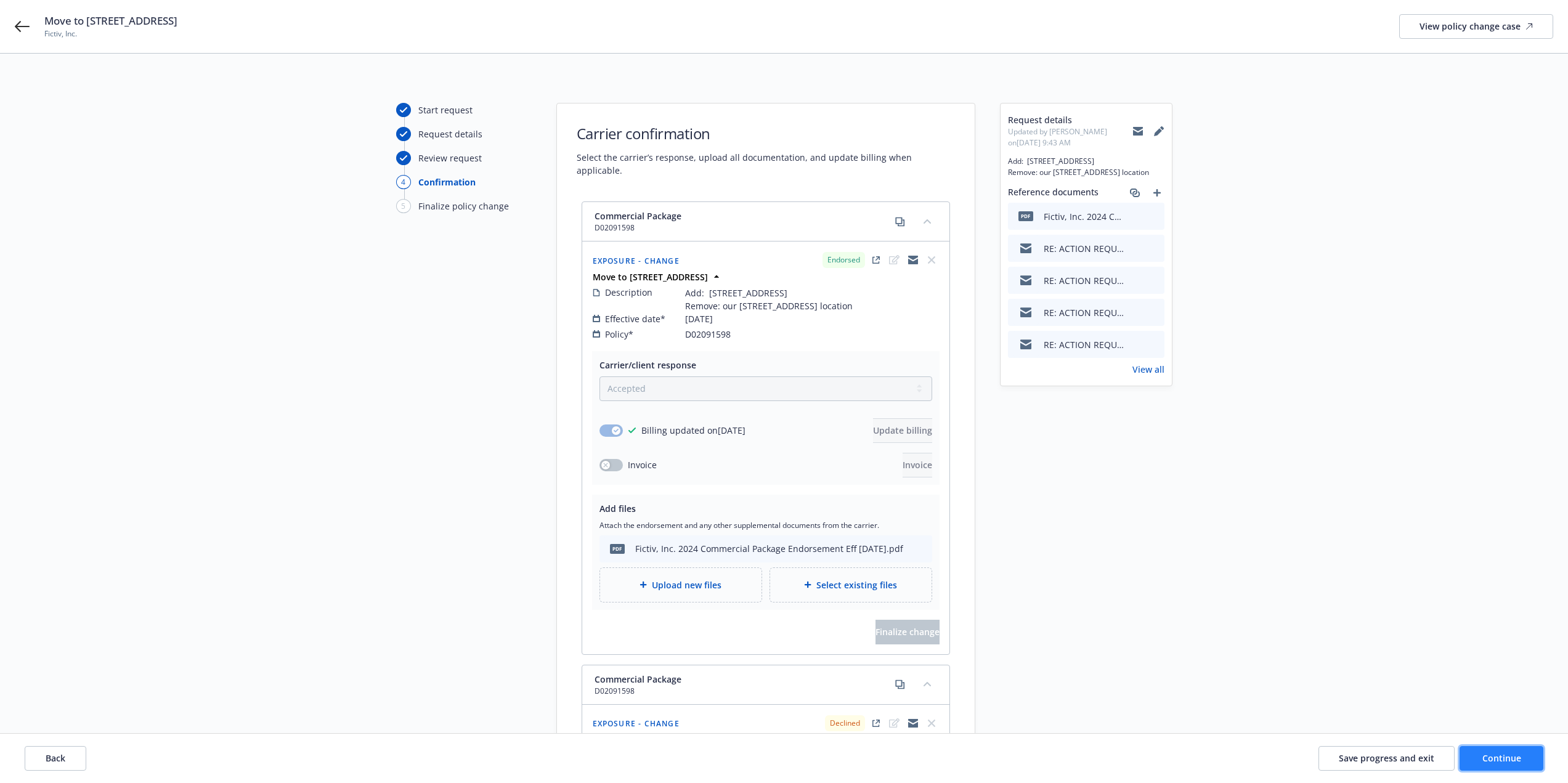
click at [1516, 759] on span "Continue" at bounding box center [1501, 758] width 39 height 12
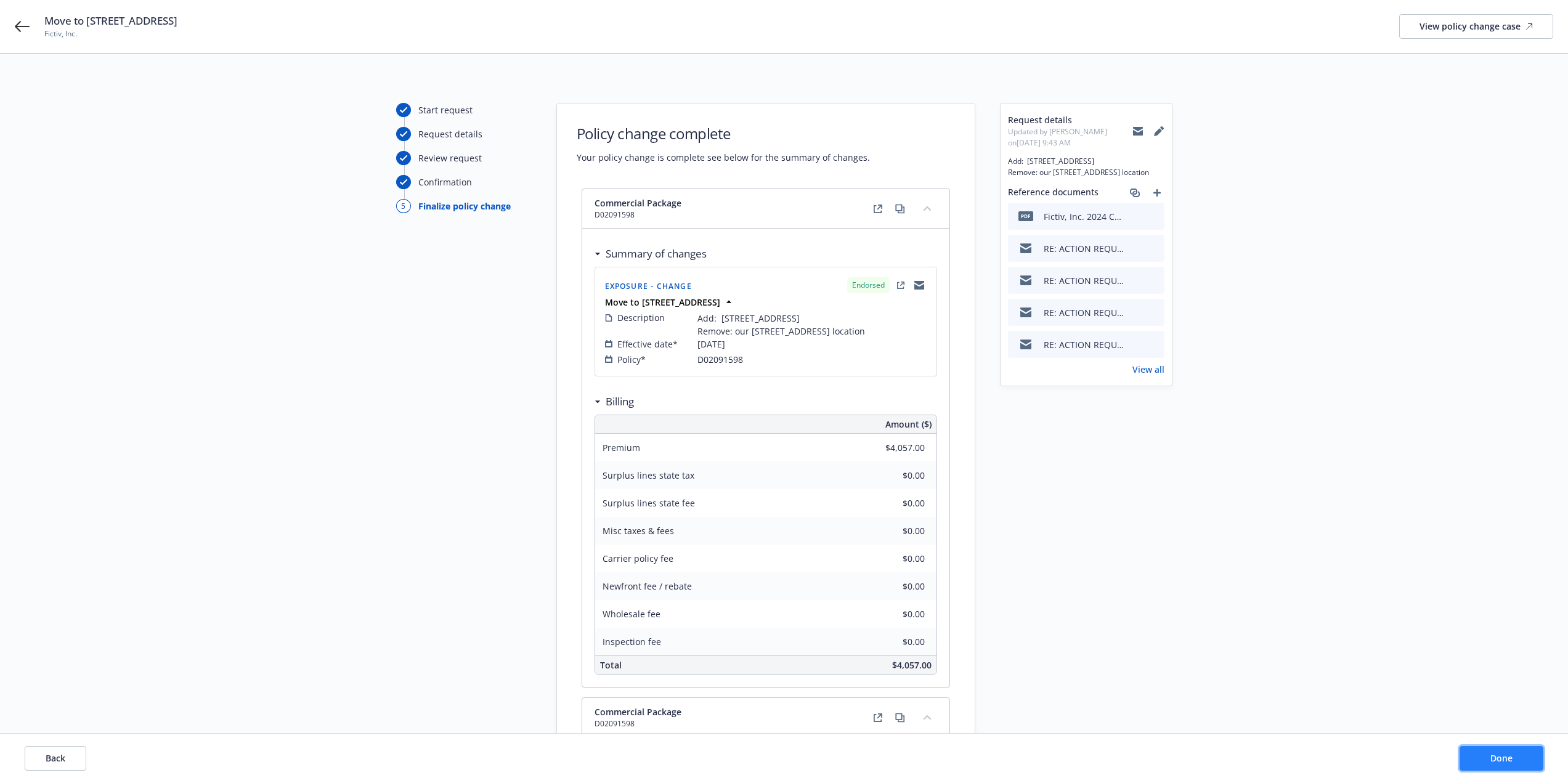
click at [1508, 763] on span "Done" at bounding box center [1501, 758] width 22 height 12
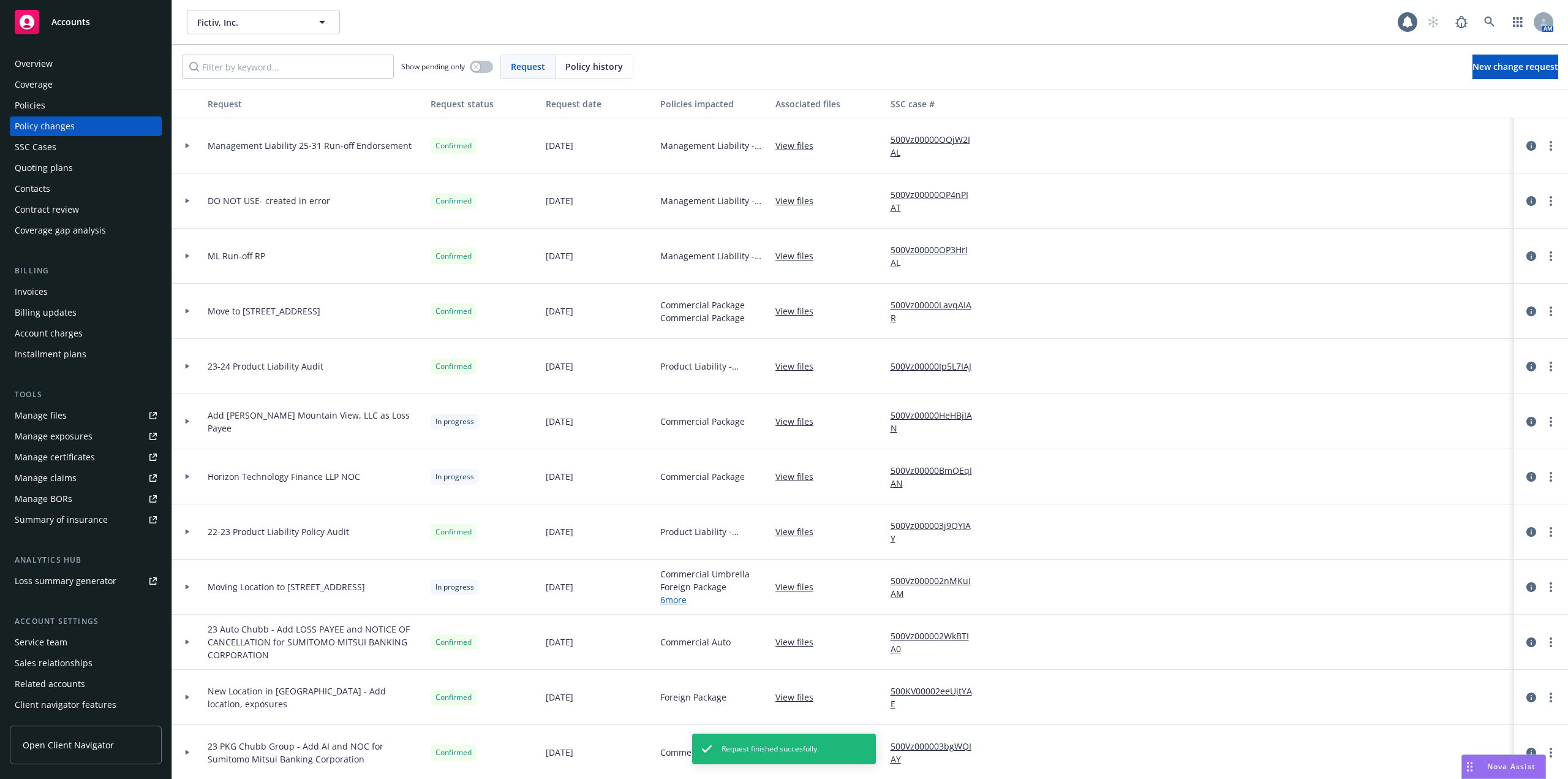
click at [76, 292] on div "Invoices" at bounding box center [85, 292] width 142 height 20
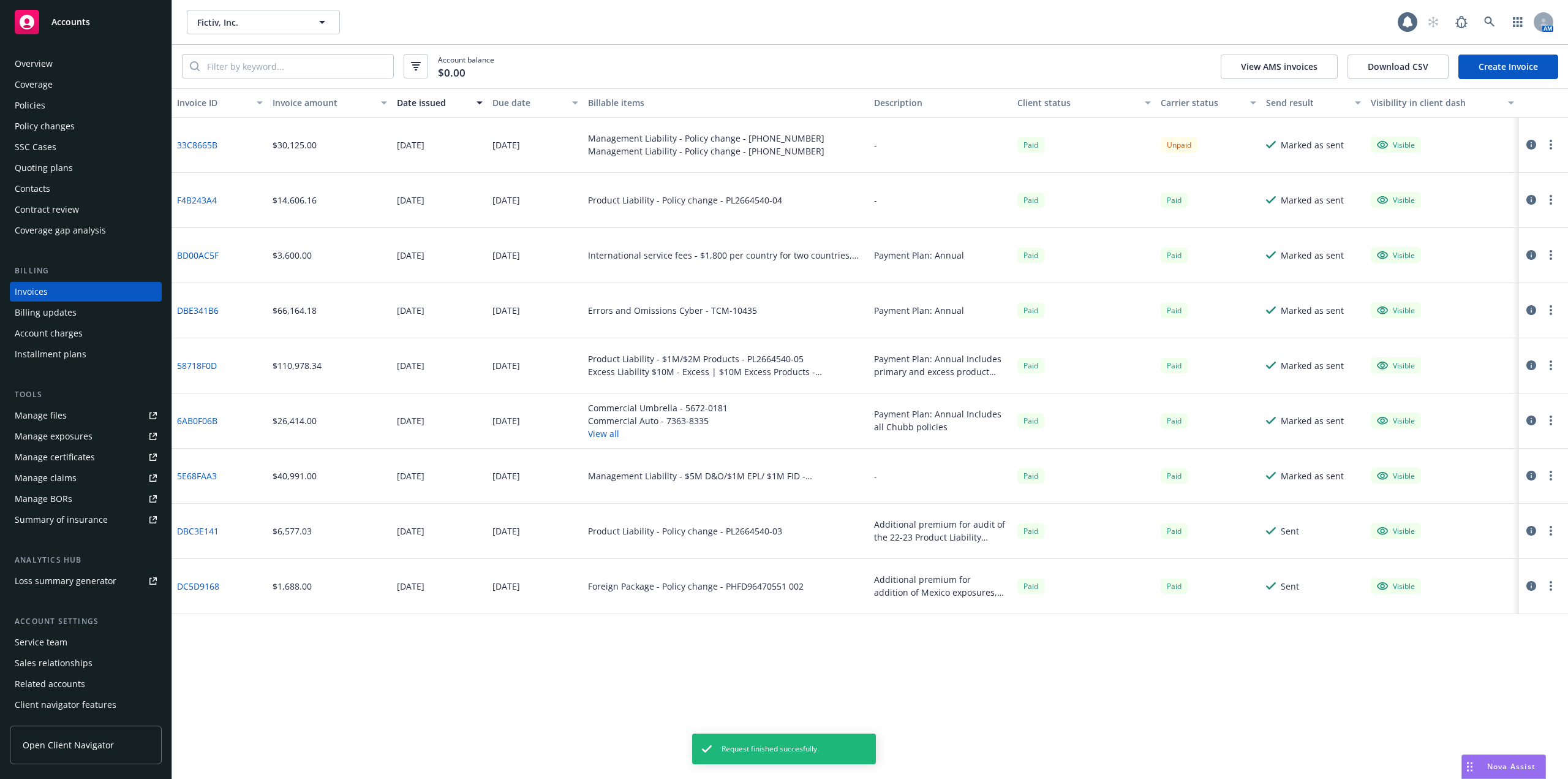
click at [1490, 71] on link "Create Invoice" at bounding box center [1508, 67] width 100 height 24
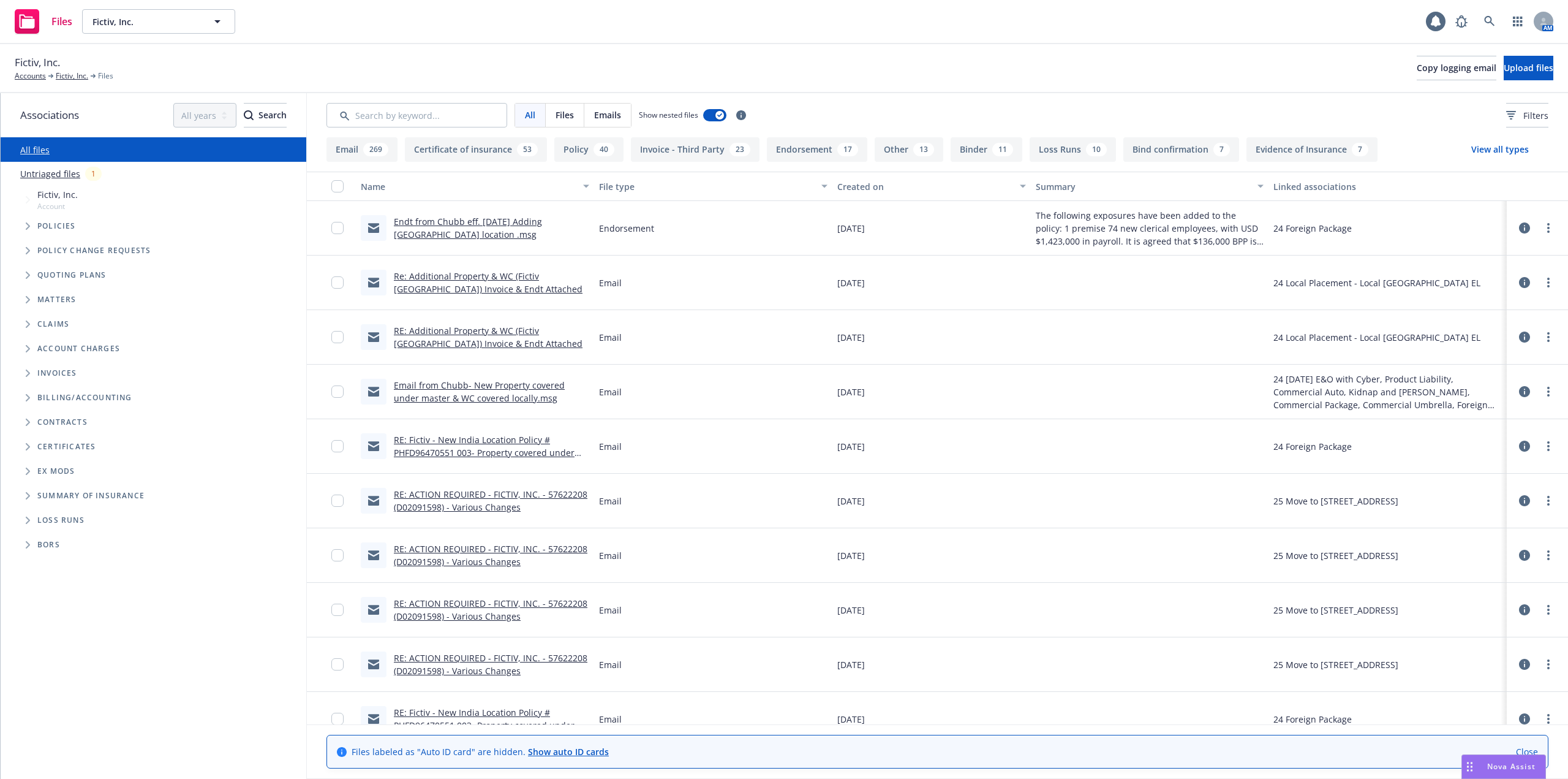
click at [62, 178] on link "Untriaged files" at bounding box center [50, 174] width 60 height 13
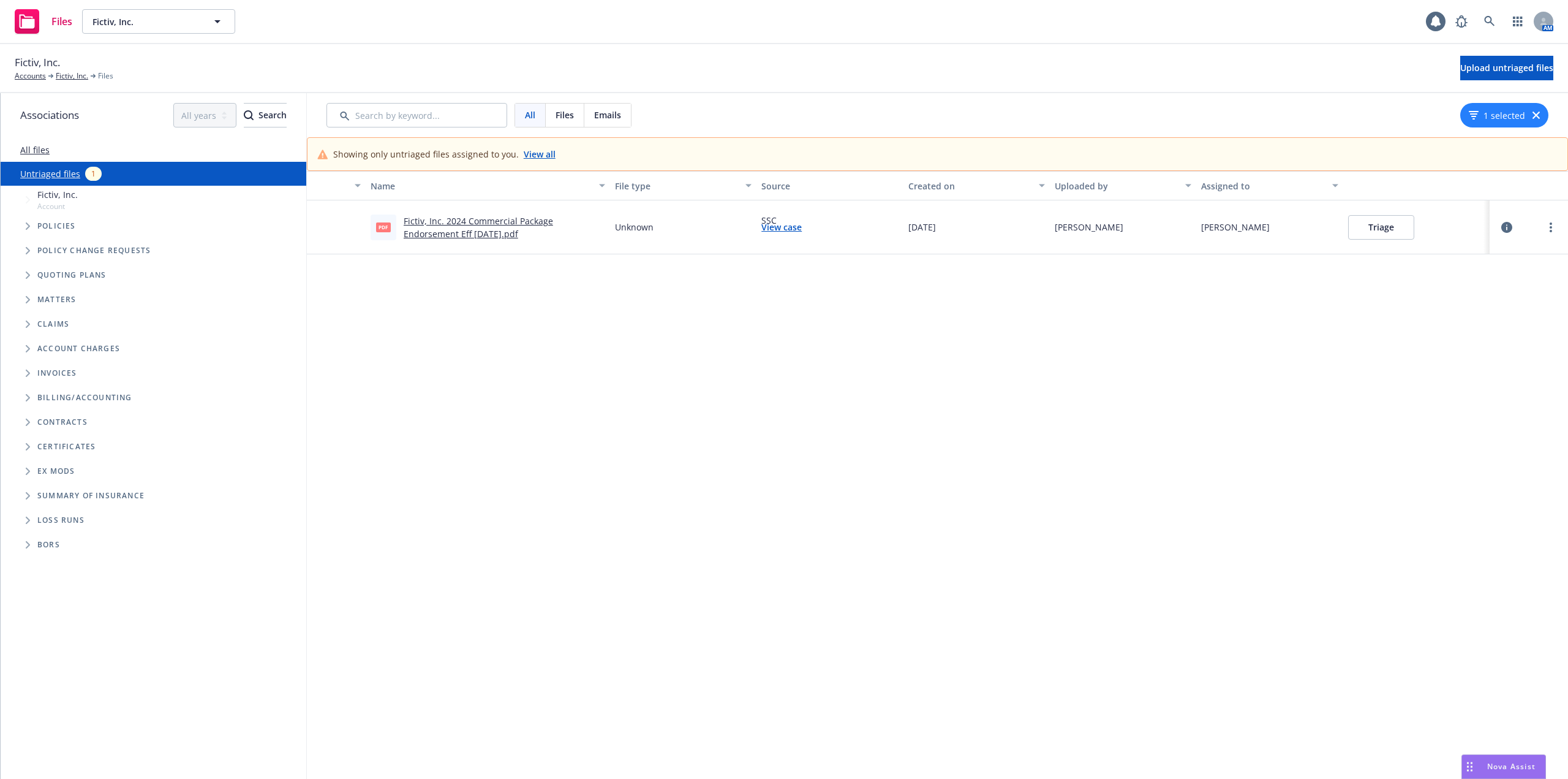
click at [498, 222] on link "Fictiv, Inc. 2024 Commercial Package Endorsement Eff 12-18-2024.pdf" at bounding box center [478, 227] width 150 height 24
click at [1377, 229] on button "Triage" at bounding box center [1381, 227] width 66 height 24
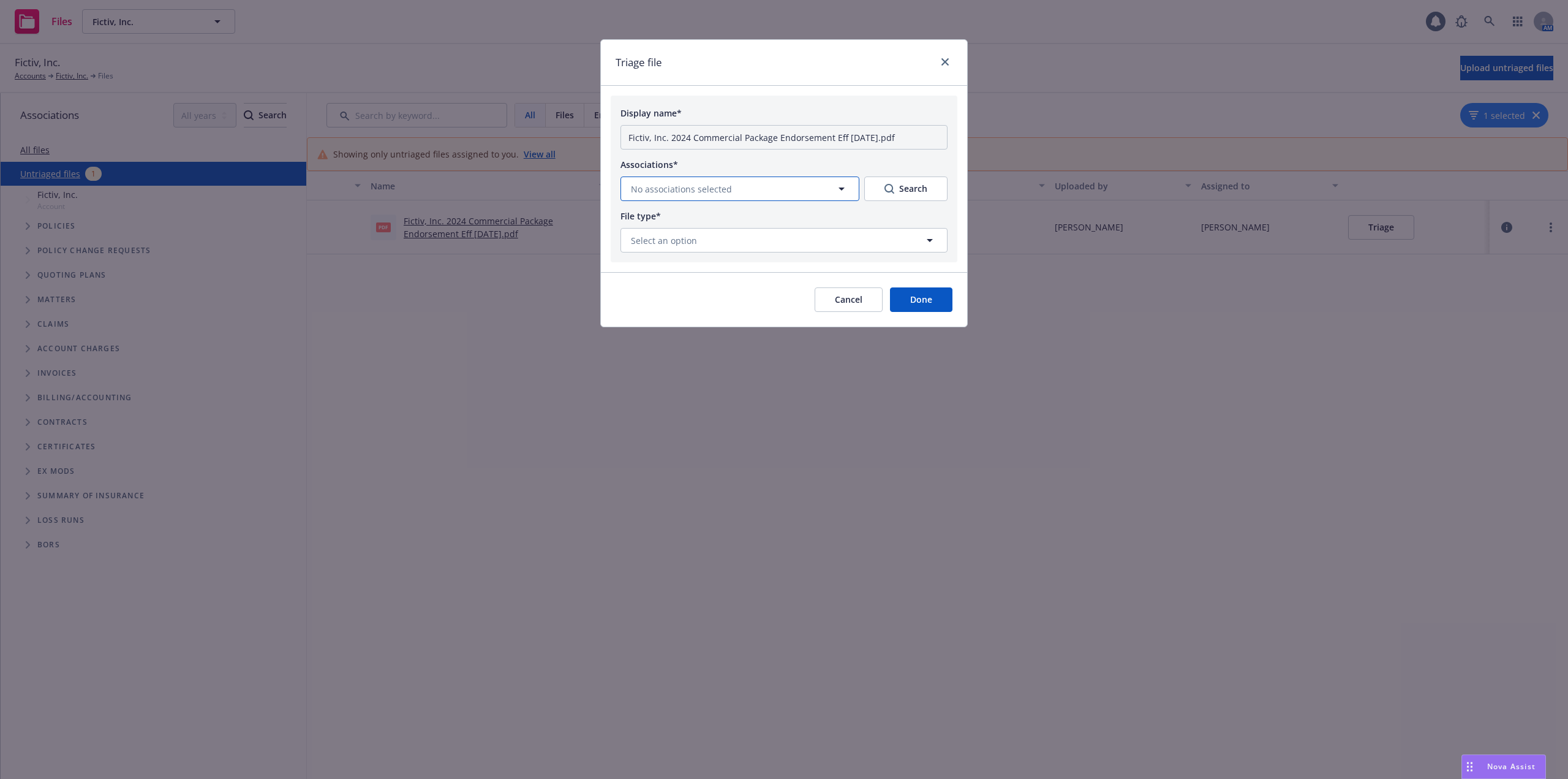
click at [761, 187] on button "No associations selected" at bounding box center [740, 189] width 239 height 24
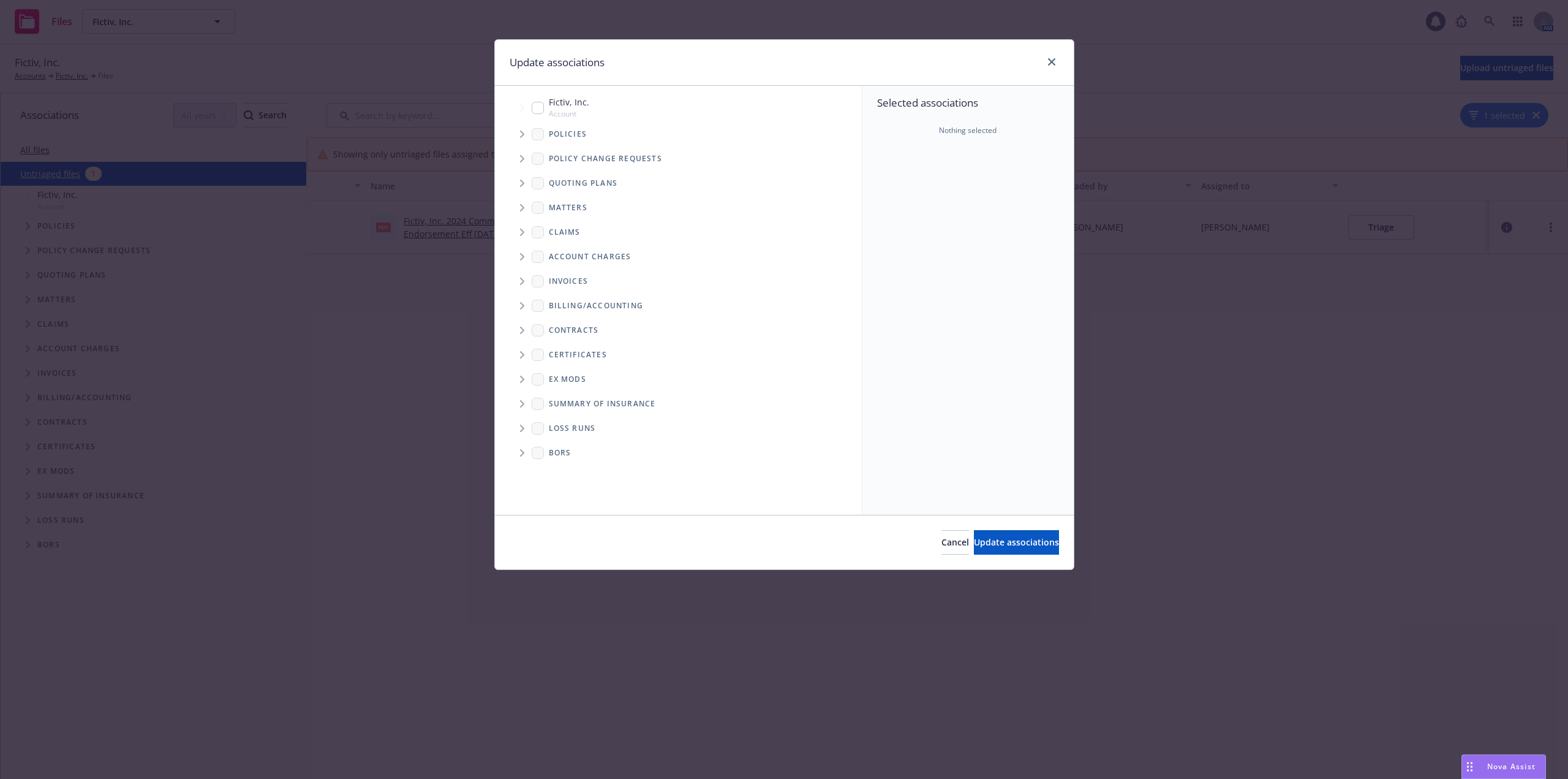
click at [521, 158] on icon "Tree Example" at bounding box center [523, 159] width 5 height 8
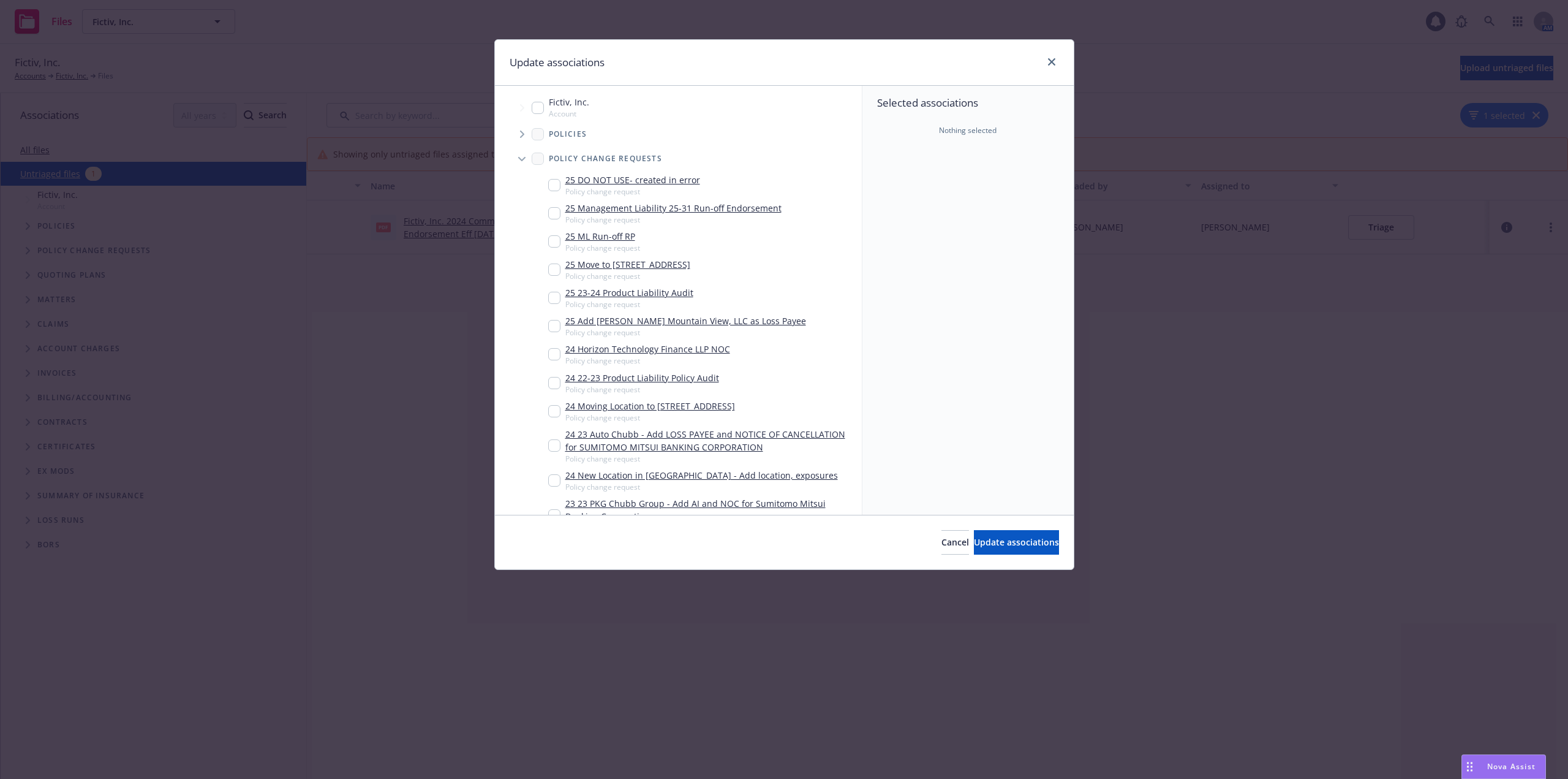
click at [555, 269] on input "Tree Example" at bounding box center [554, 269] width 12 height 12
checkbox input "true"
click at [1030, 543] on span "Update associations" at bounding box center [1017, 542] width 85 height 11
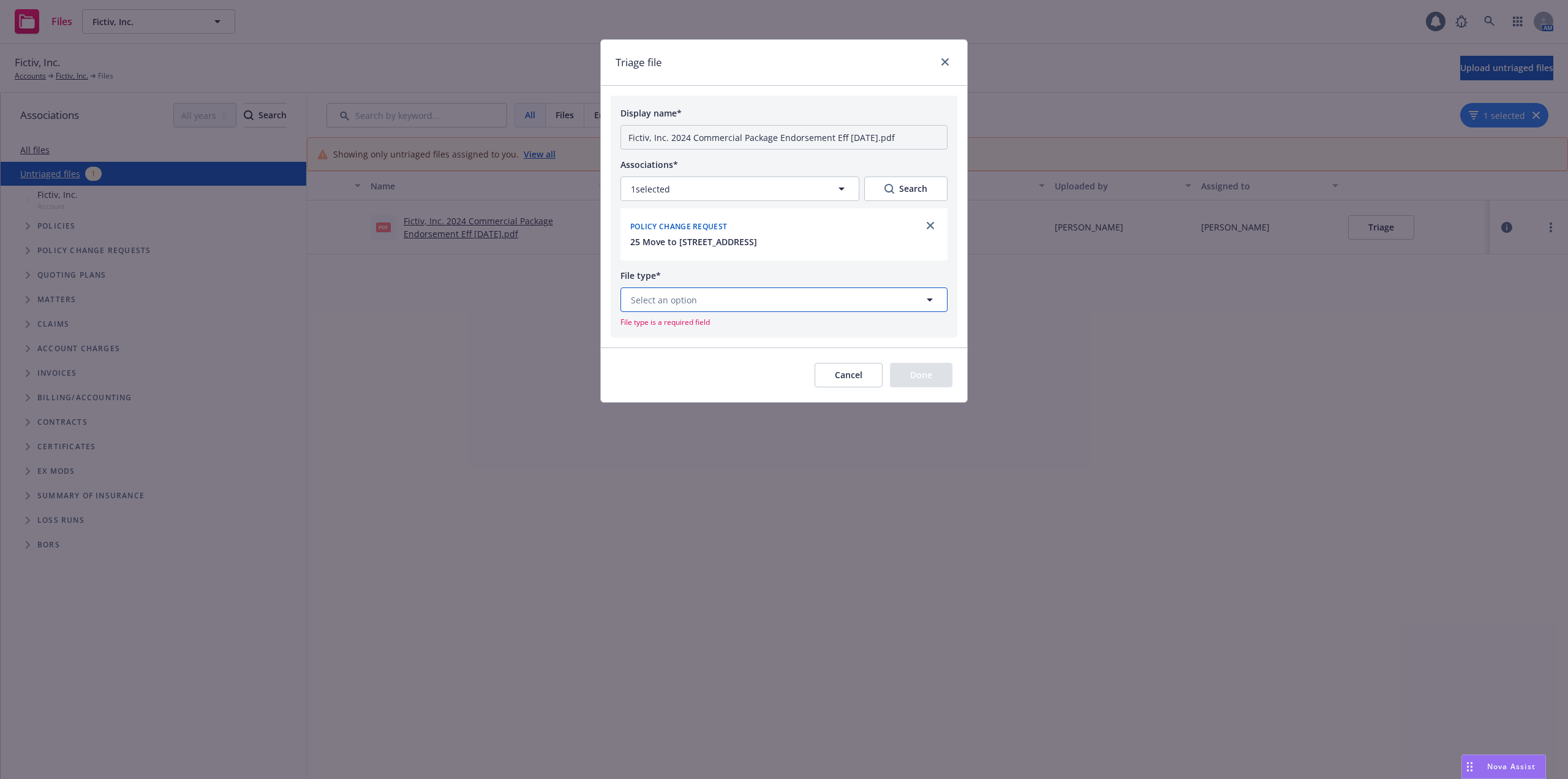
click at [707, 292] on button "Select an option" at bounding box center [784, 299] width 327 height 24
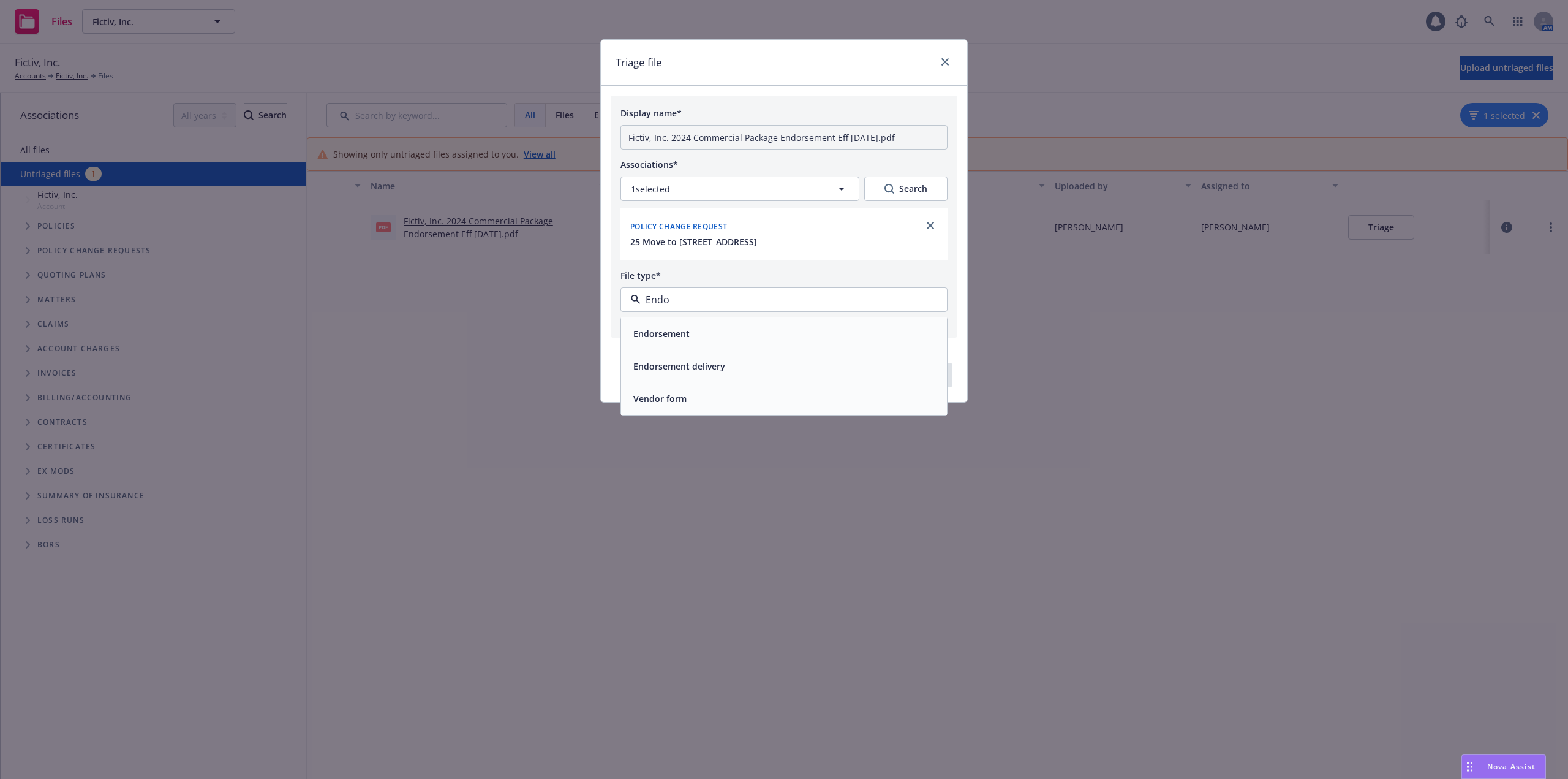
type input "Endor"
click at [721, 338] on div "Endorsement" at bounding box center [784, 334] width 311 height 18
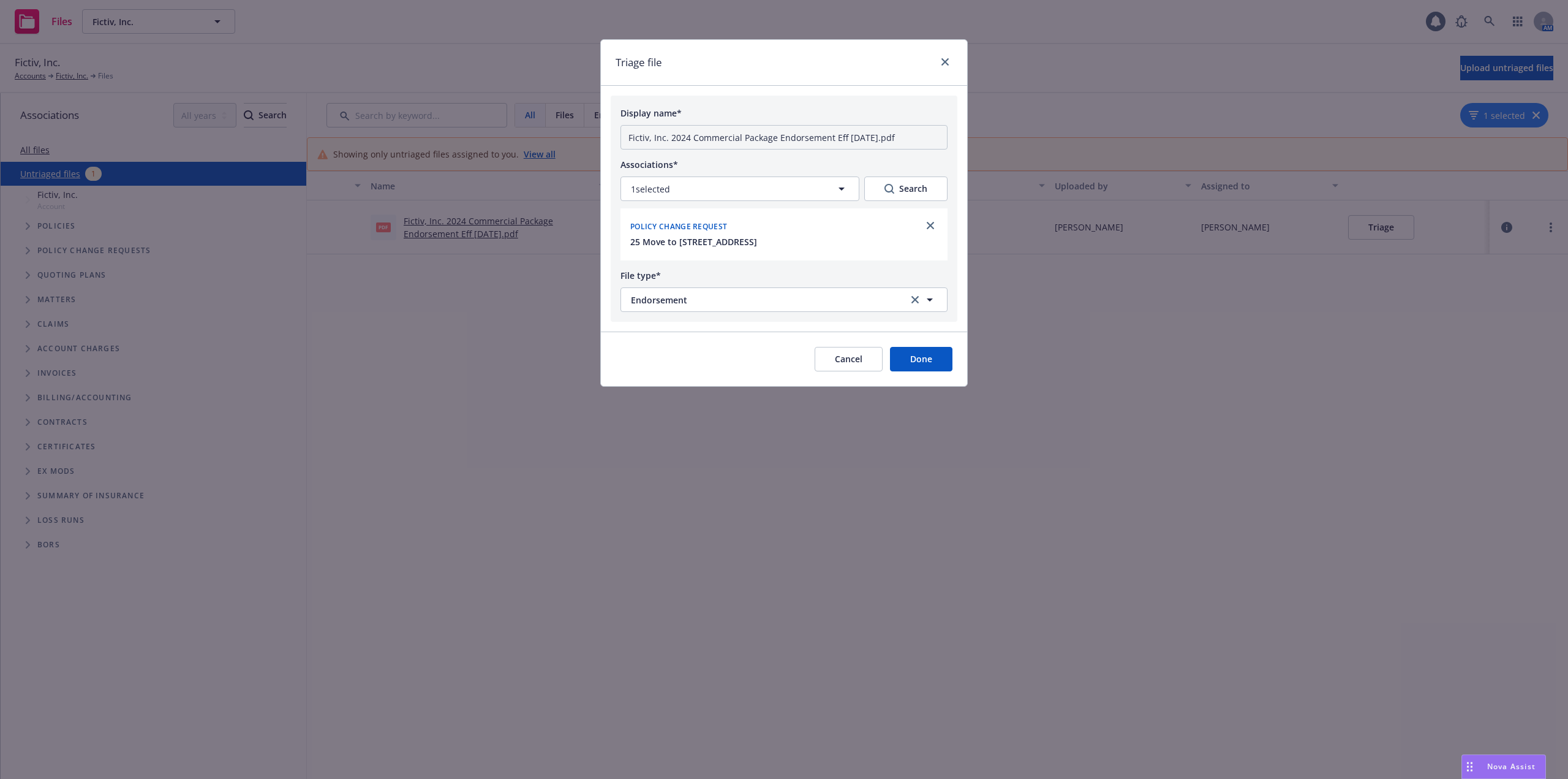
click at [922, 367] on button "Done" at bounding box center [921, 359] width 62 height 24
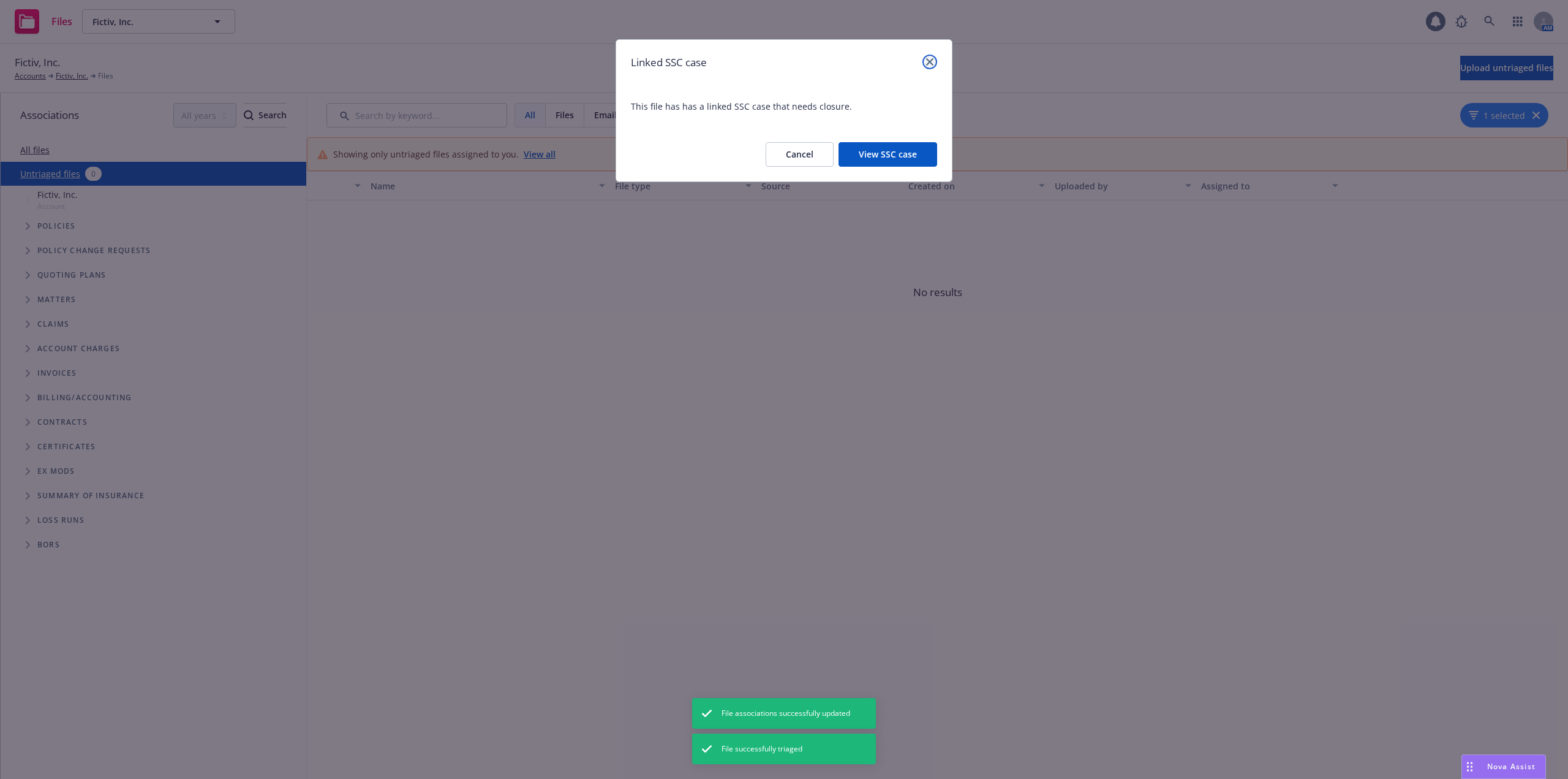
click at [935, 63] on link "close" at bounding box center [929, 62] width 15 height 15
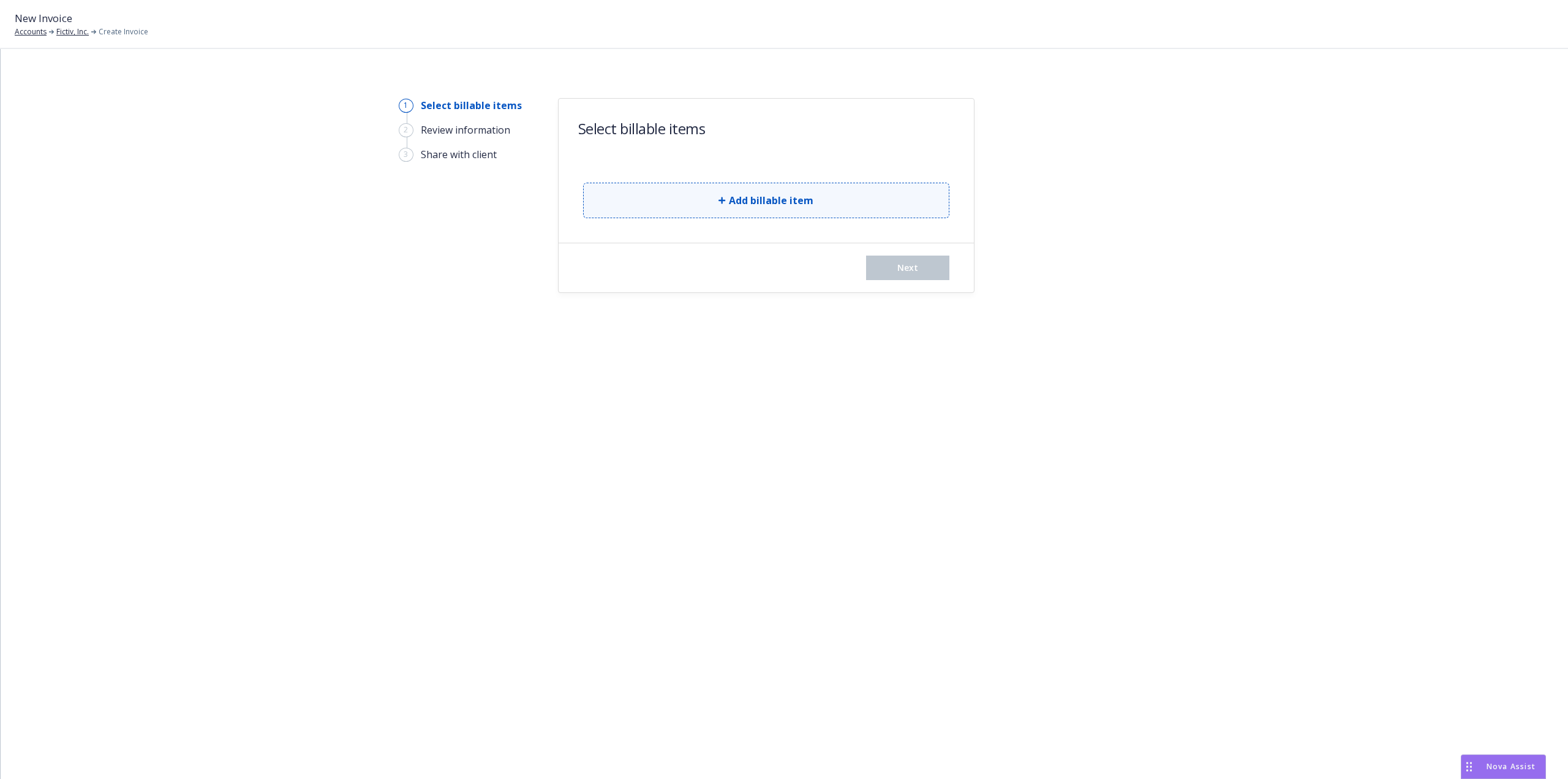
click at [821, 201] on button "Add billable item" at bounding box center [766, 201] width 366 height 36
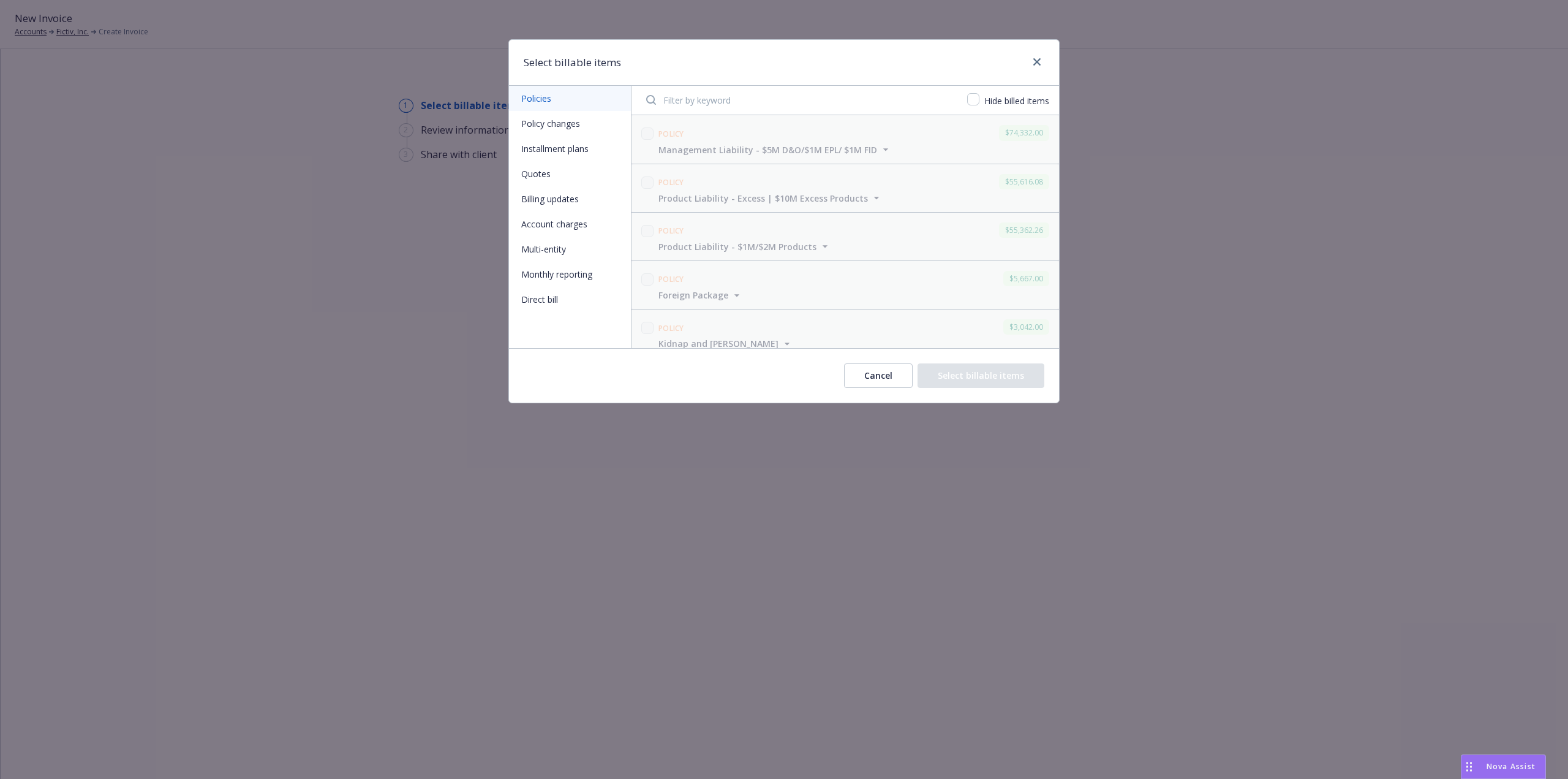
click at [571, 126] on button "Policy changes" at bounding box center [570, 123] width 122 height 25
click at [651, 253] on input "checkbox" at bounding box center [647, 257] width 12 height 12
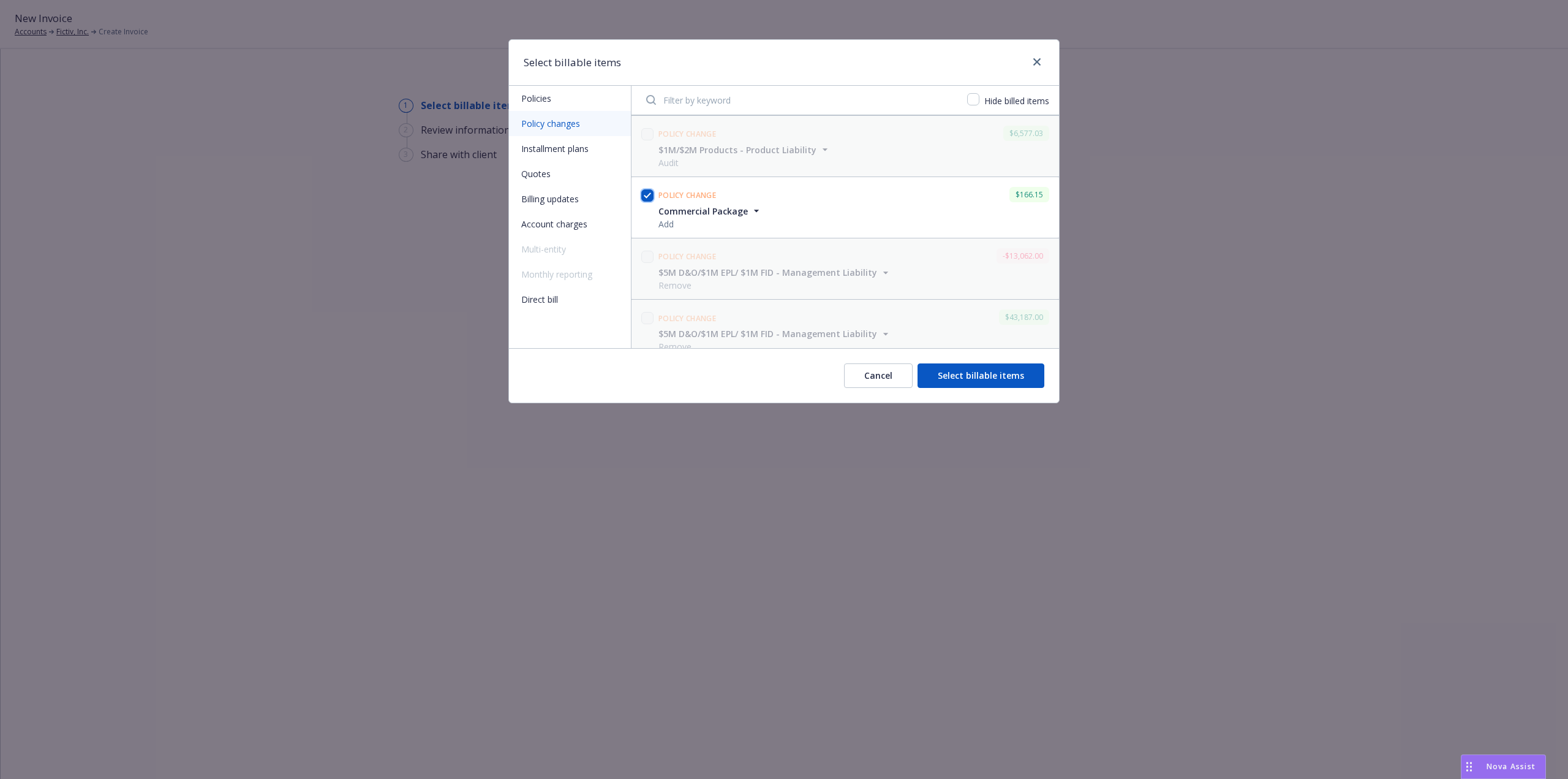
click at [649, 194] on input "checkbox" at bounding box center [647, 195] width 12 height 12
checkbox input "false"
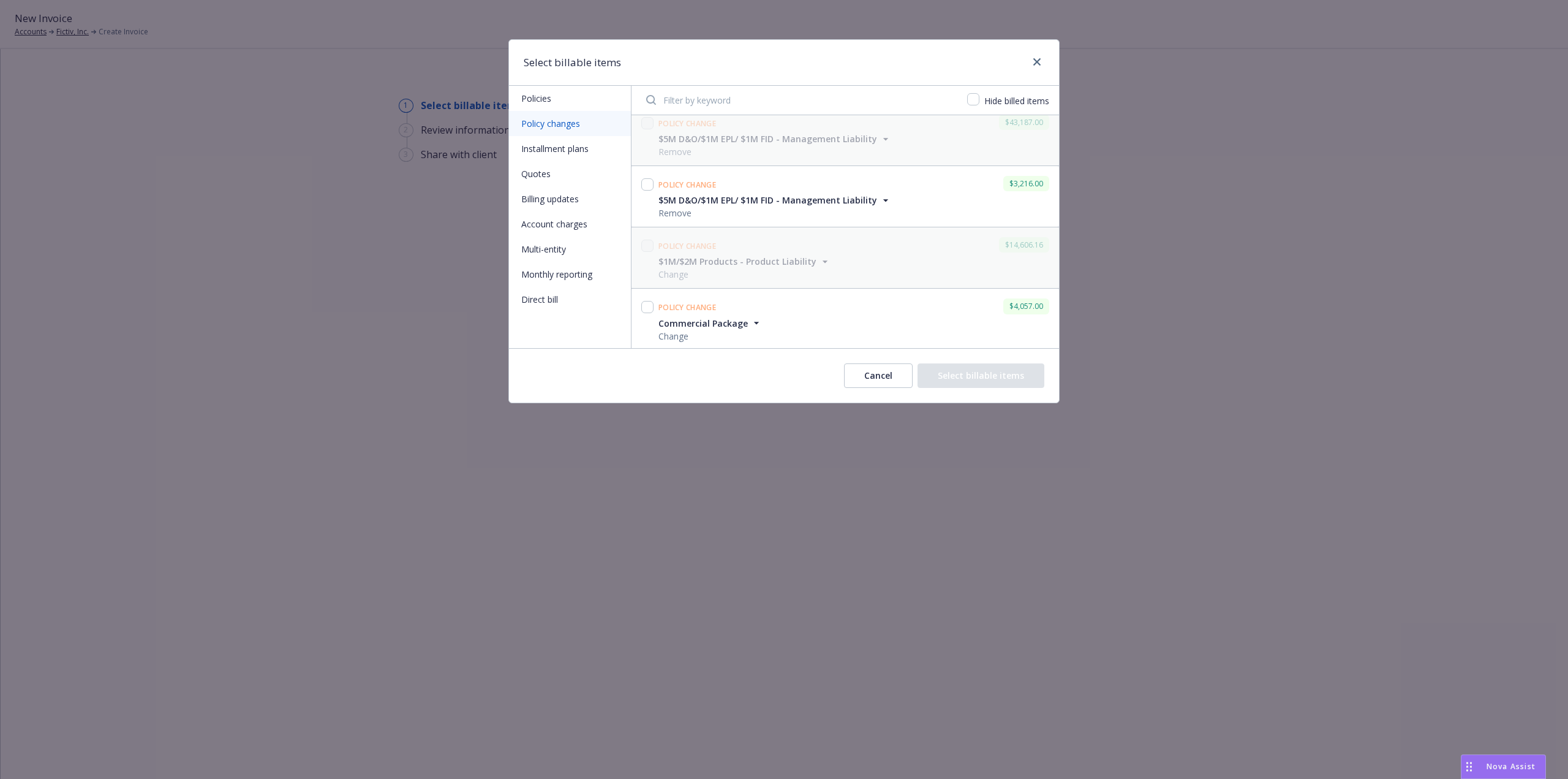
scroll to position [258, 0]
click at [647, 304] on input "checkbox" at bounding box center [647, 305] width 12 height 12
checkbox input "true"
click at [995, 380] on button "Select billable items" at bounding box center [981, 376] width 127 height 24
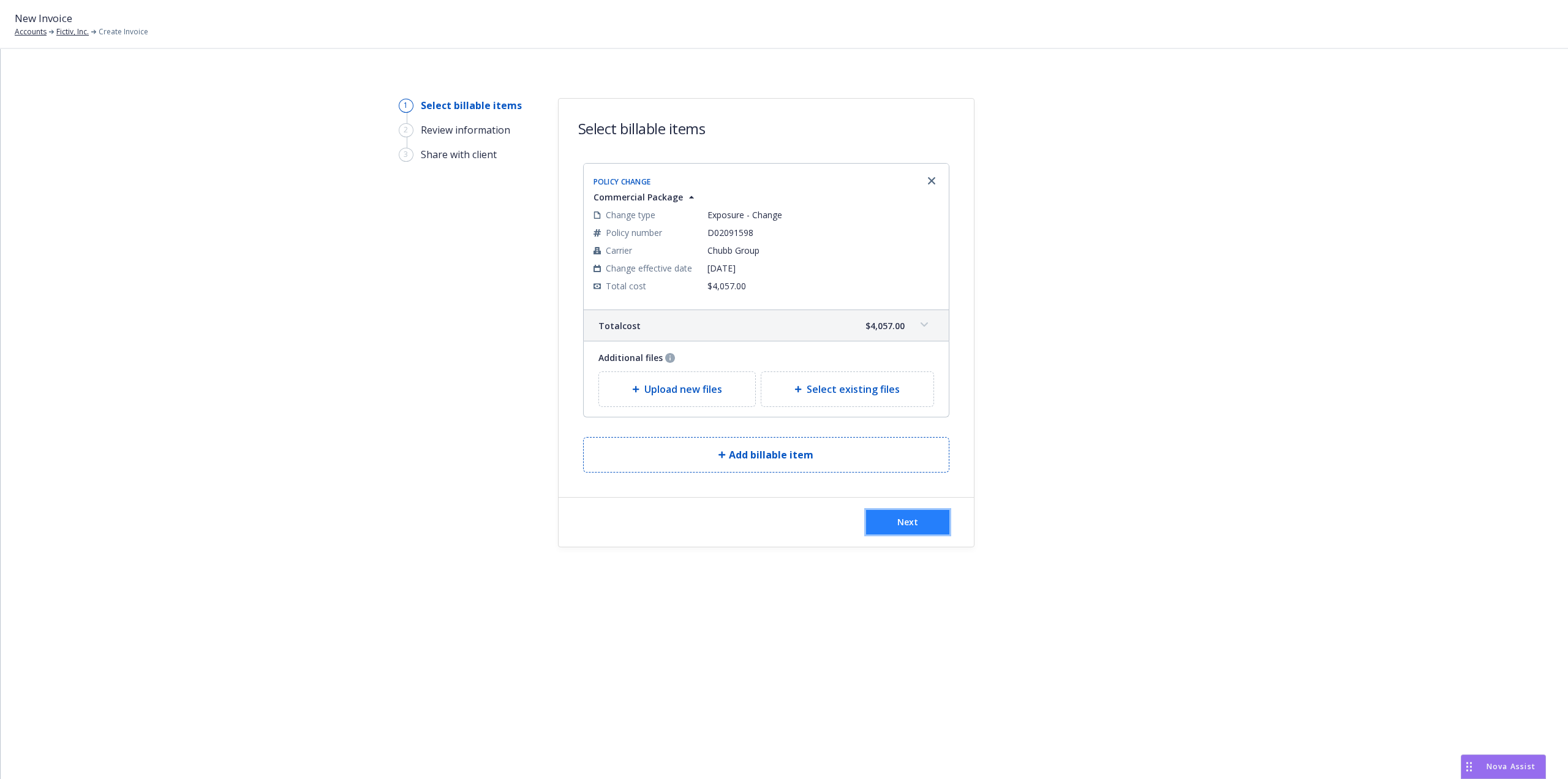
click at [929, 524] on button "Next" at bounding box center [908, 522] width 83 height 24
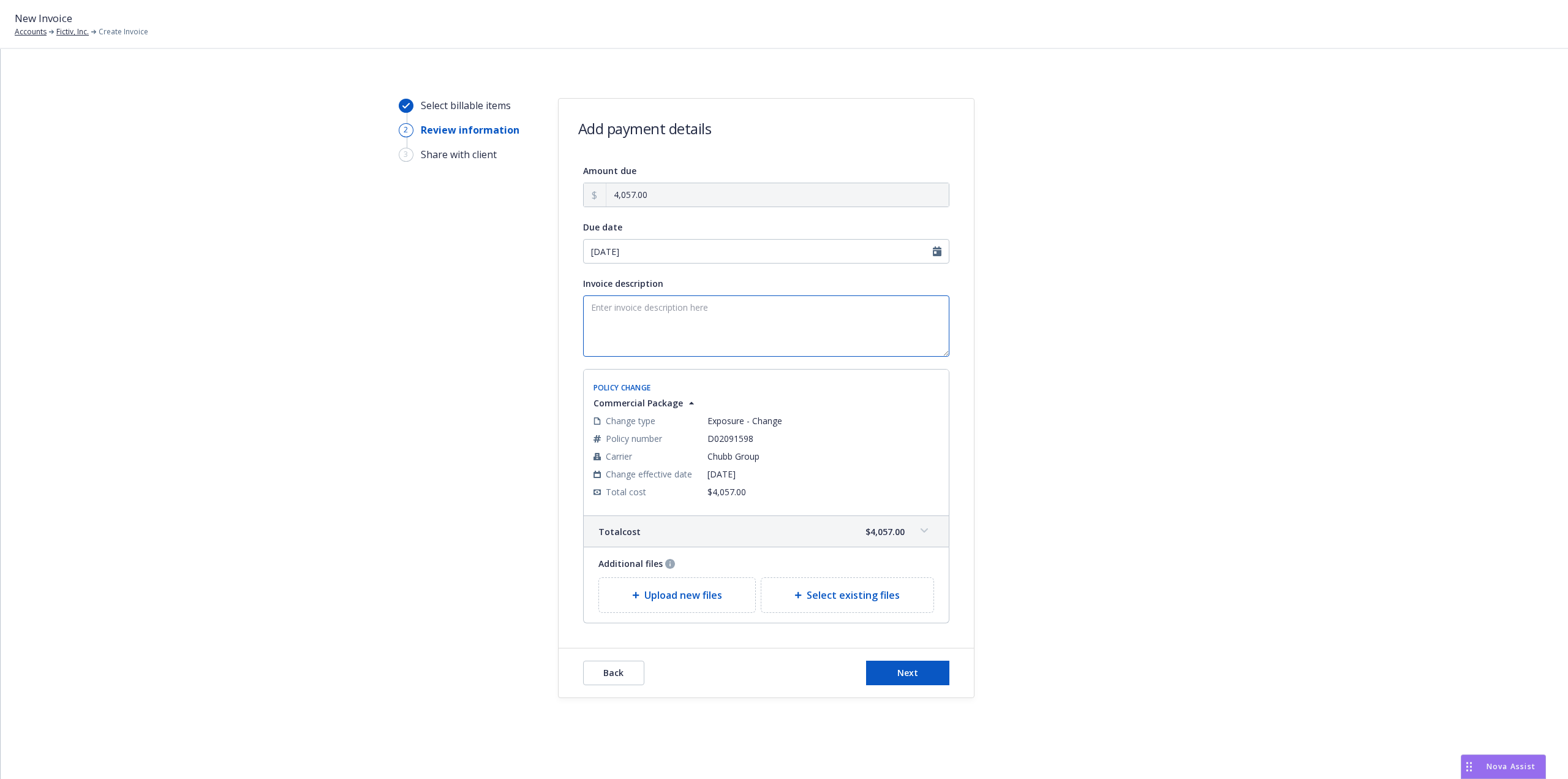
click at [695, 343] on textarea "Invoice description" at bounding box center [766, 326] width 366 height 61
type textarea "Additional premium for [GEOGRAPHIC_DATA] location."
click at [908, 665] on button "Next" at bounding box center [908, 673] width 83 height 24
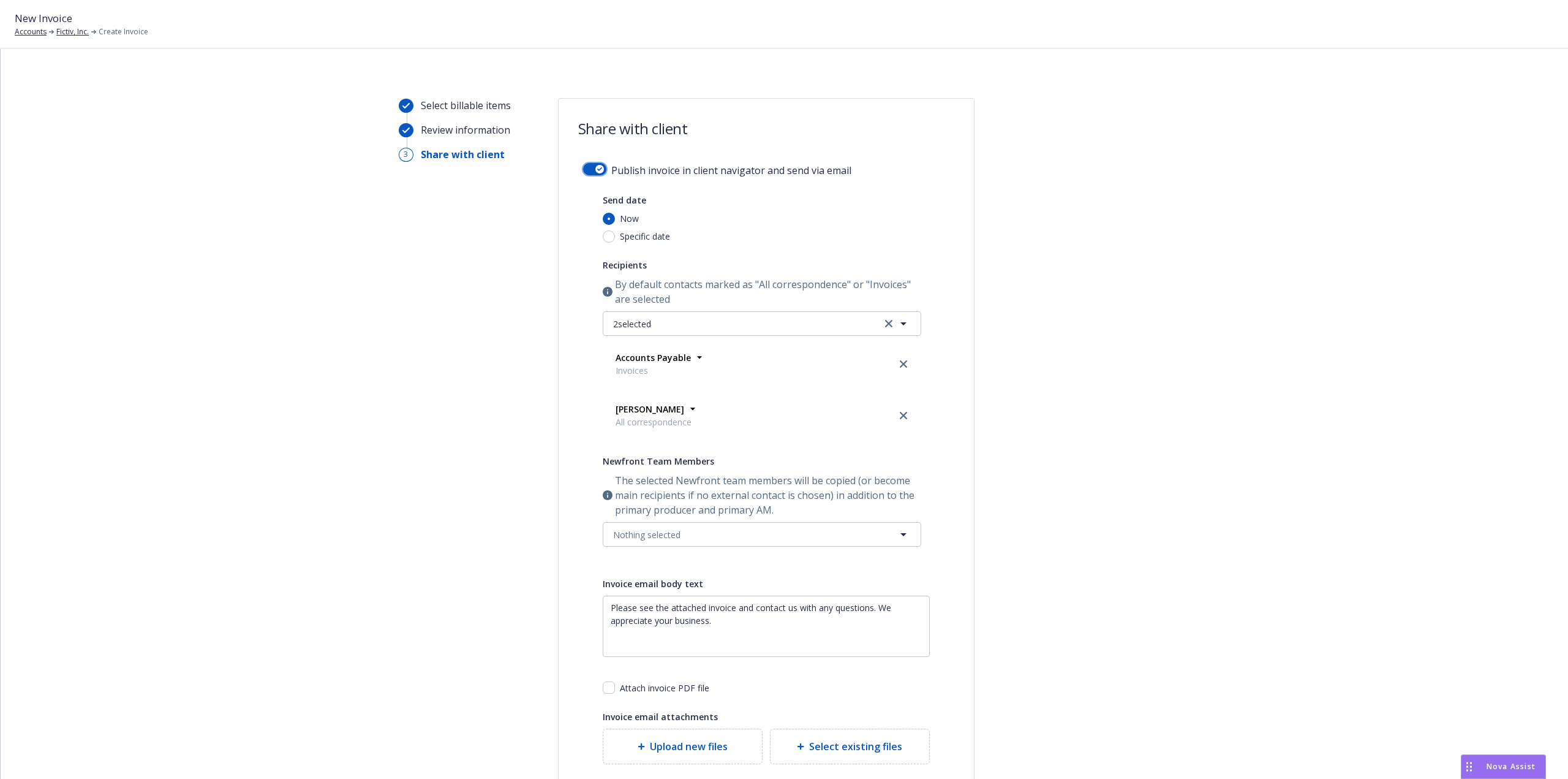
click at [587, 167] on button "button" at bounding box center [595, 169] width 24 height 12
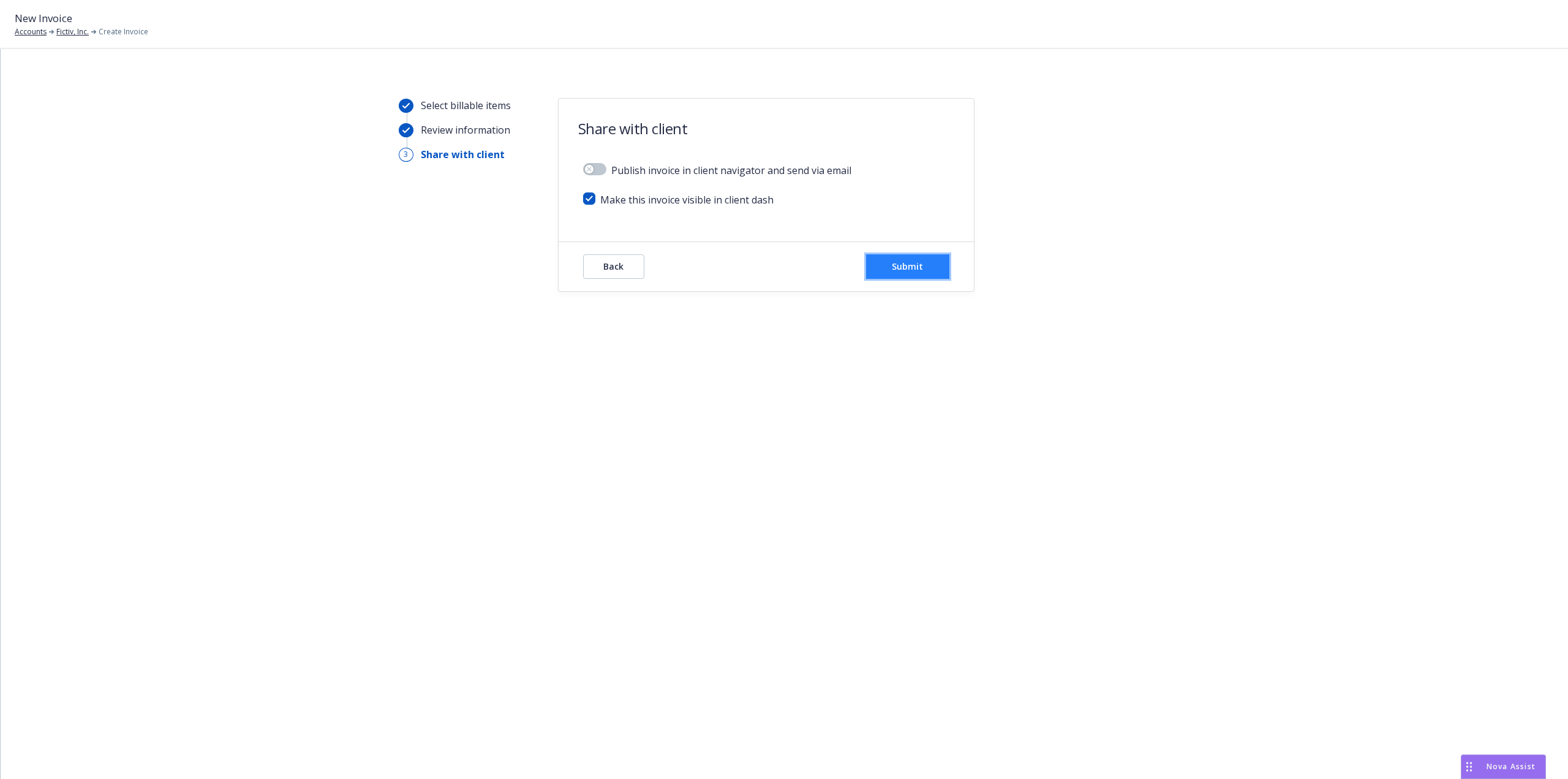
click at [919, 257] on button "Submit" at bounding box center [908, 266] width 83 height 24
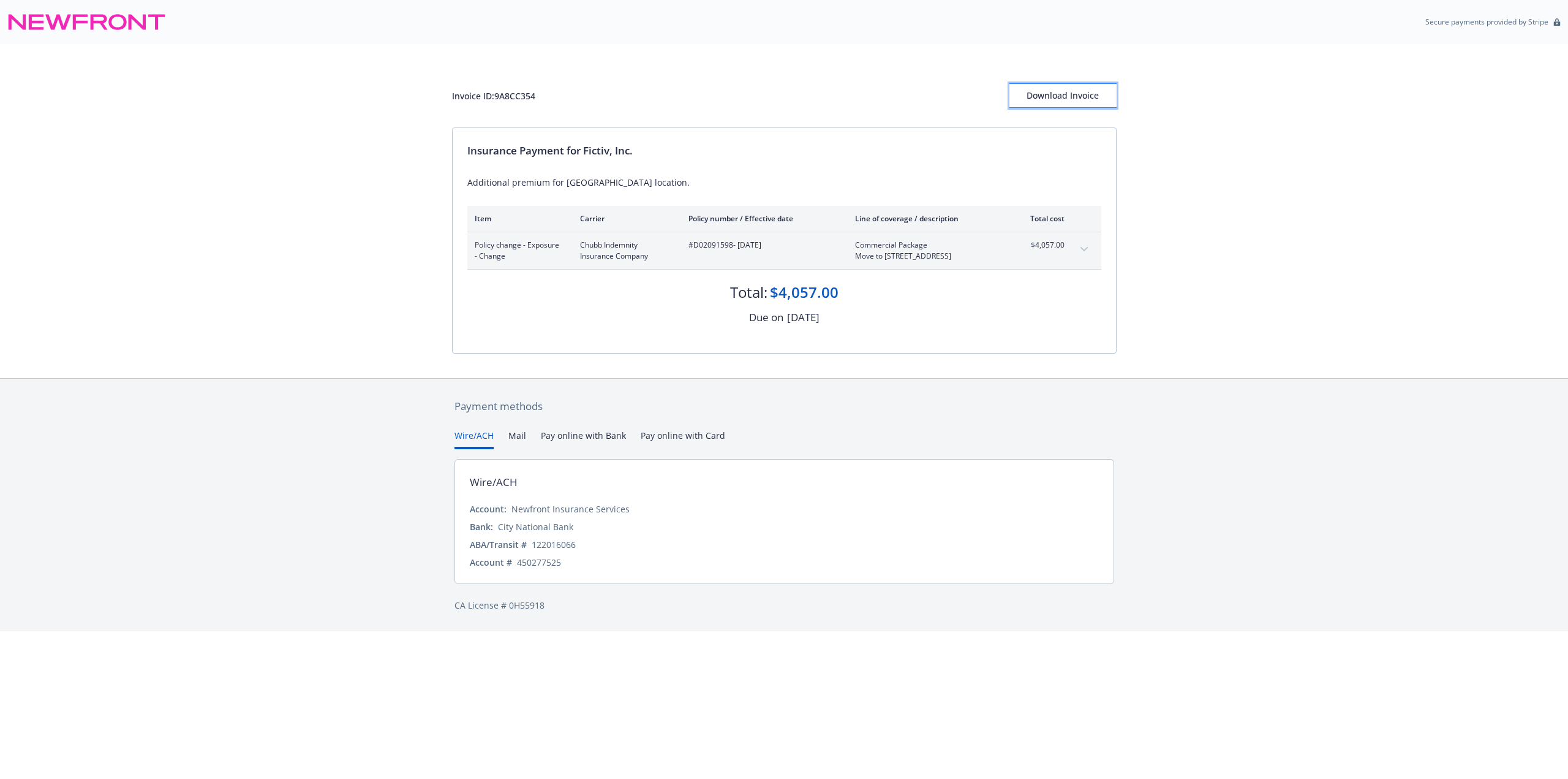
click at [1065, 96] on div "Download Invoice" at bounding box center [1063, 96] width 107 height 24
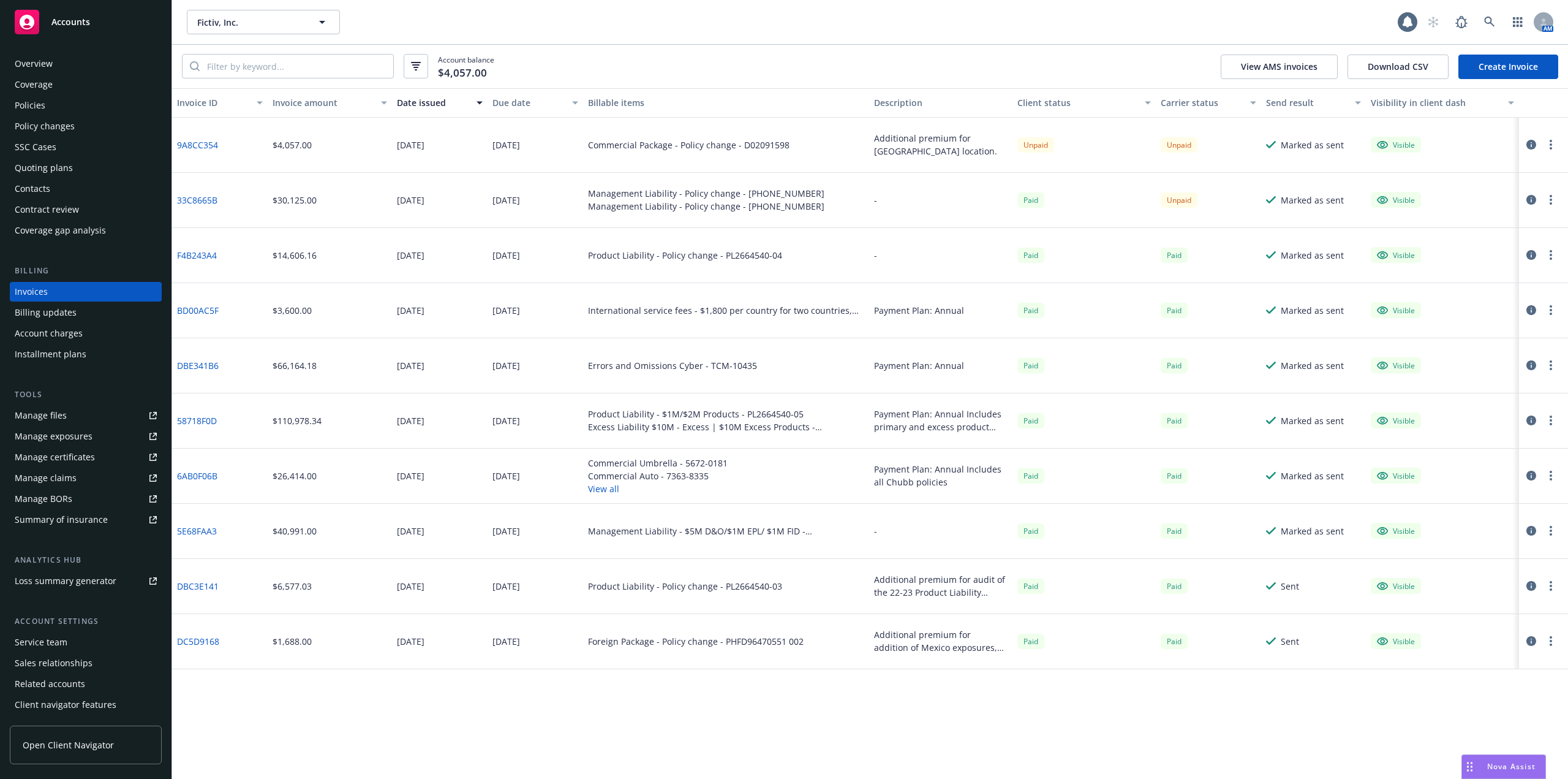
click at [50, 63] on div "Overview" at bounding box center [34, 64] width 38 height 20
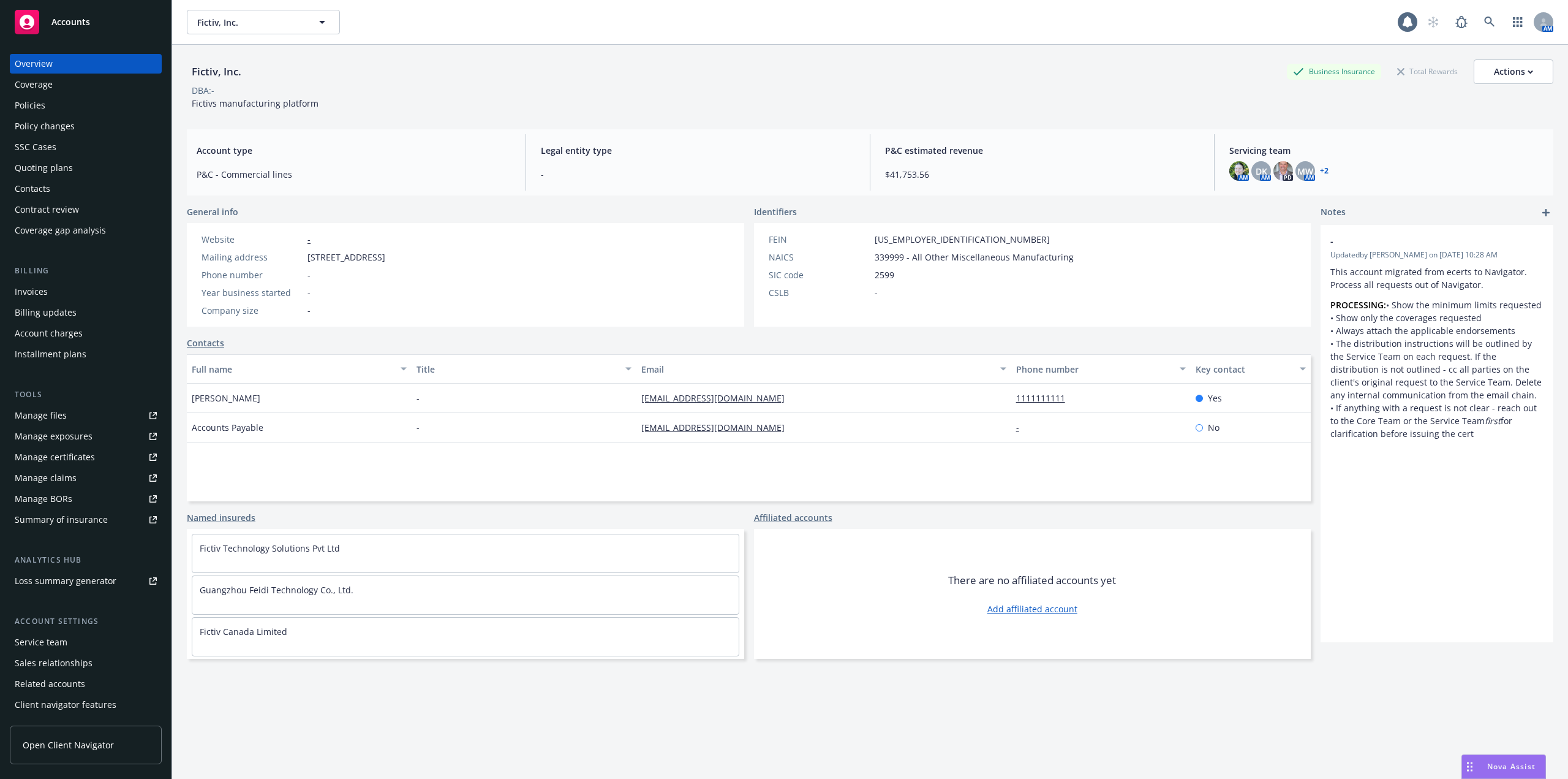
click at [78, 303] on div "Billing updates" at bounding box center [85, 312] width 142 height 20
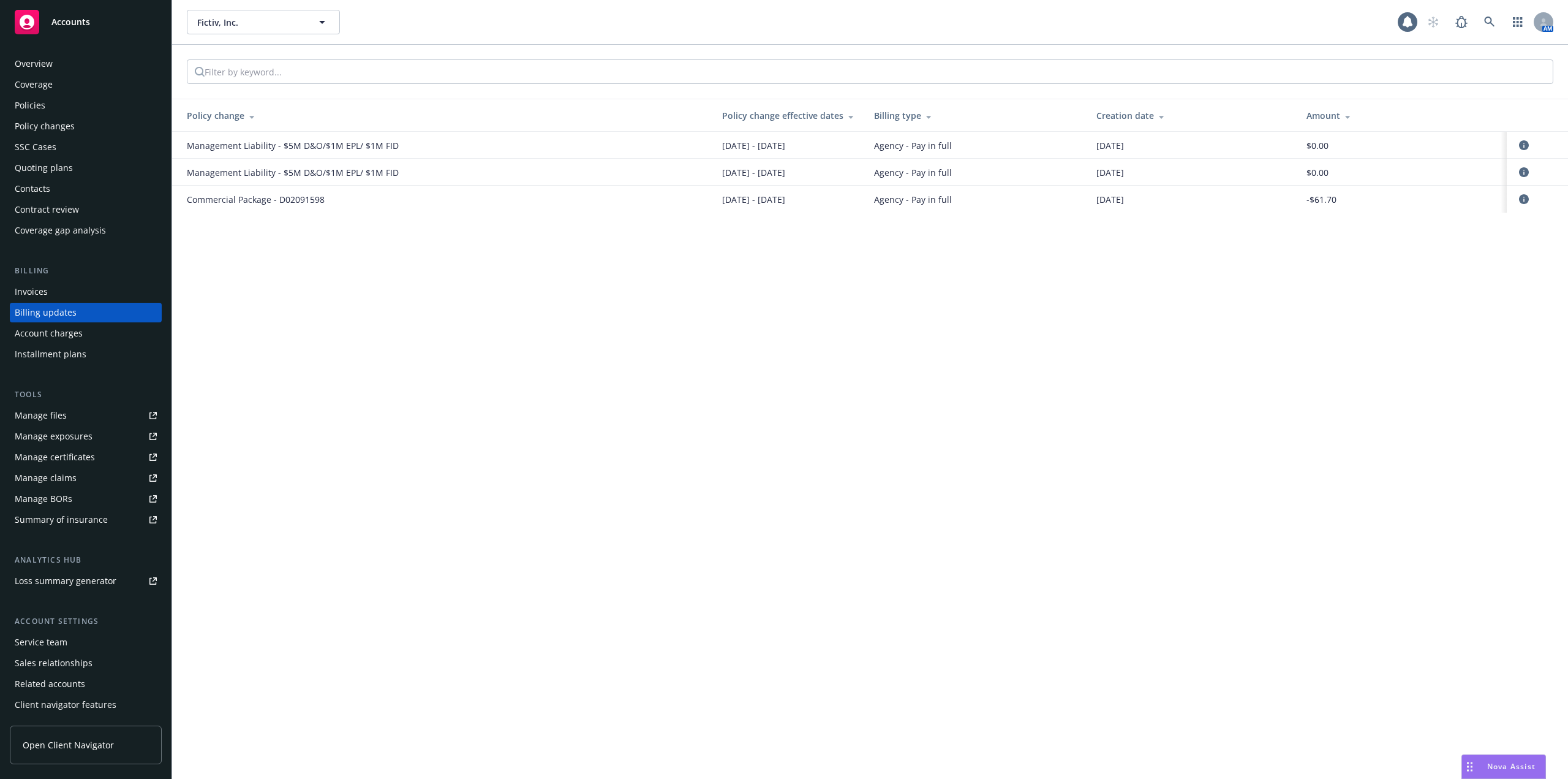
click at [66, 290] on div "Invoices" at bounding box center [85, 292] width 142 height 20
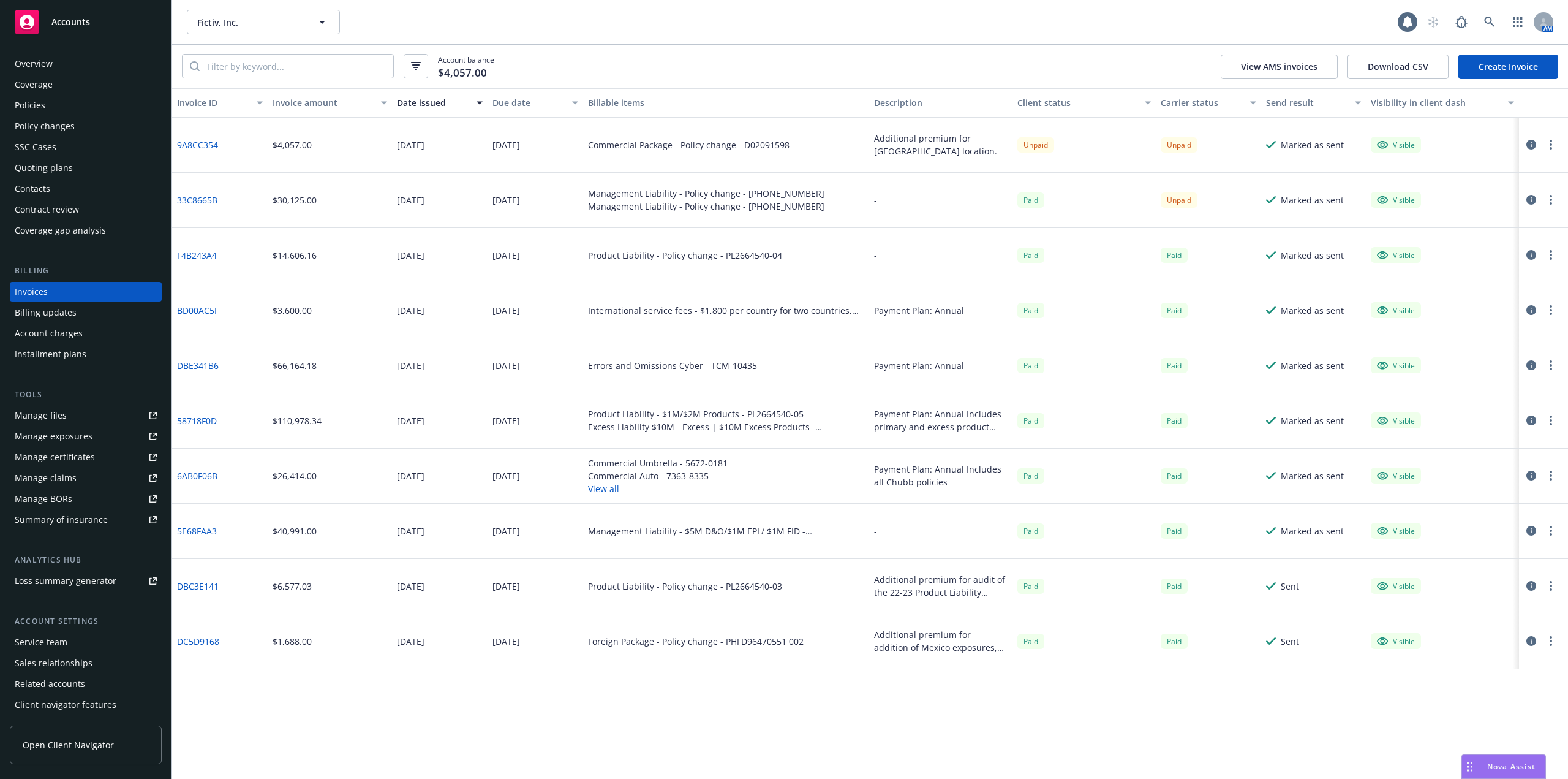
click at [53, 187] on div "Contacts" at bounding box center [85, 189] width 142 height 20
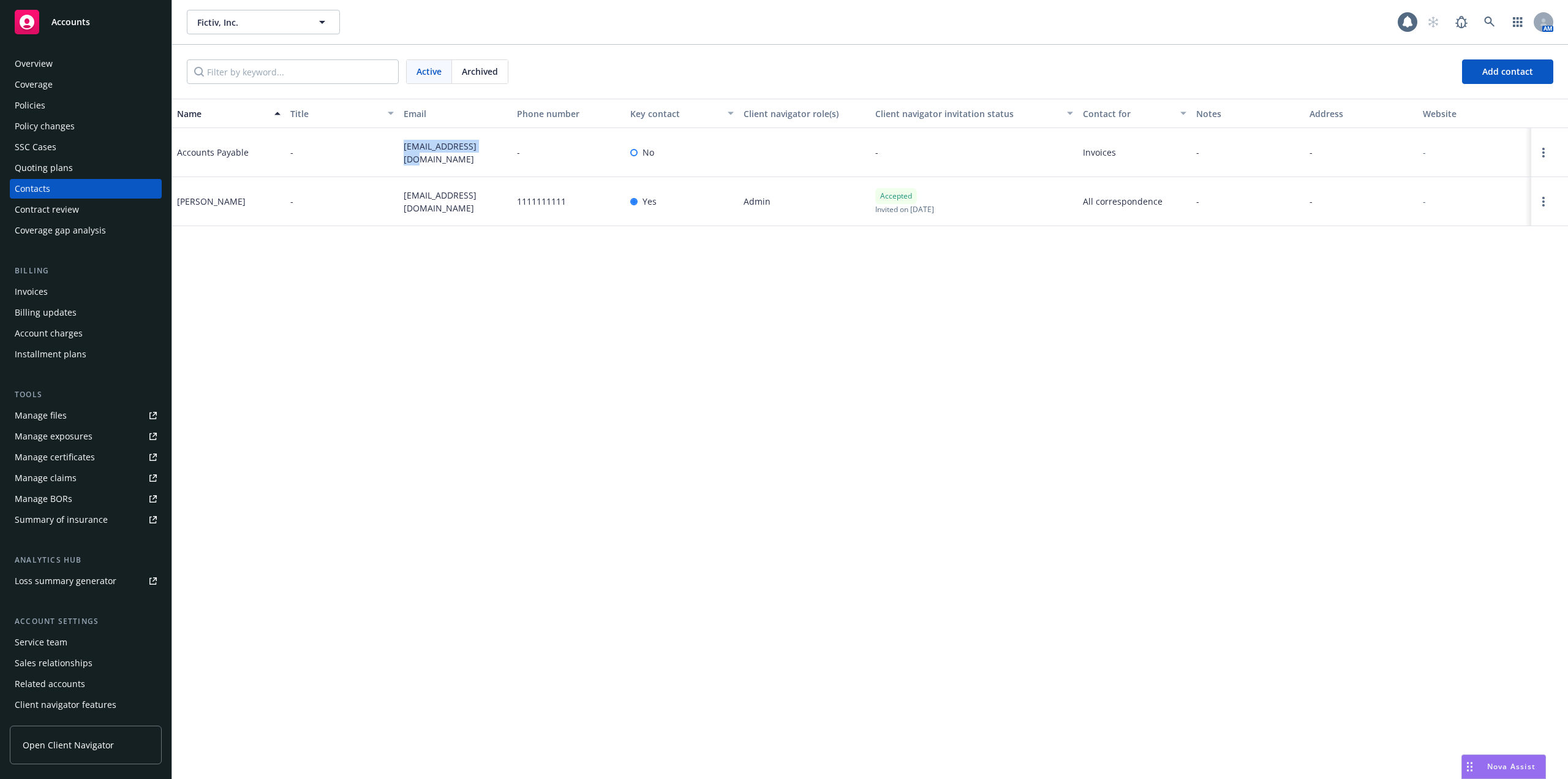
drag, startPoint x: 481, startPoint y: 161, endPoint x: 677, endPoint y: 178, distance: 196.7
click at [402, 159] on div "[EMAIL_ADDRESS][DOMAIN_NAME]" at bounding box center [455, 152] width 113 height 49
copy span "[EMAIL_ADDRESS][DOMAIN_NAME]"
